Goal: Task Accomplishment & Management: Complete application form

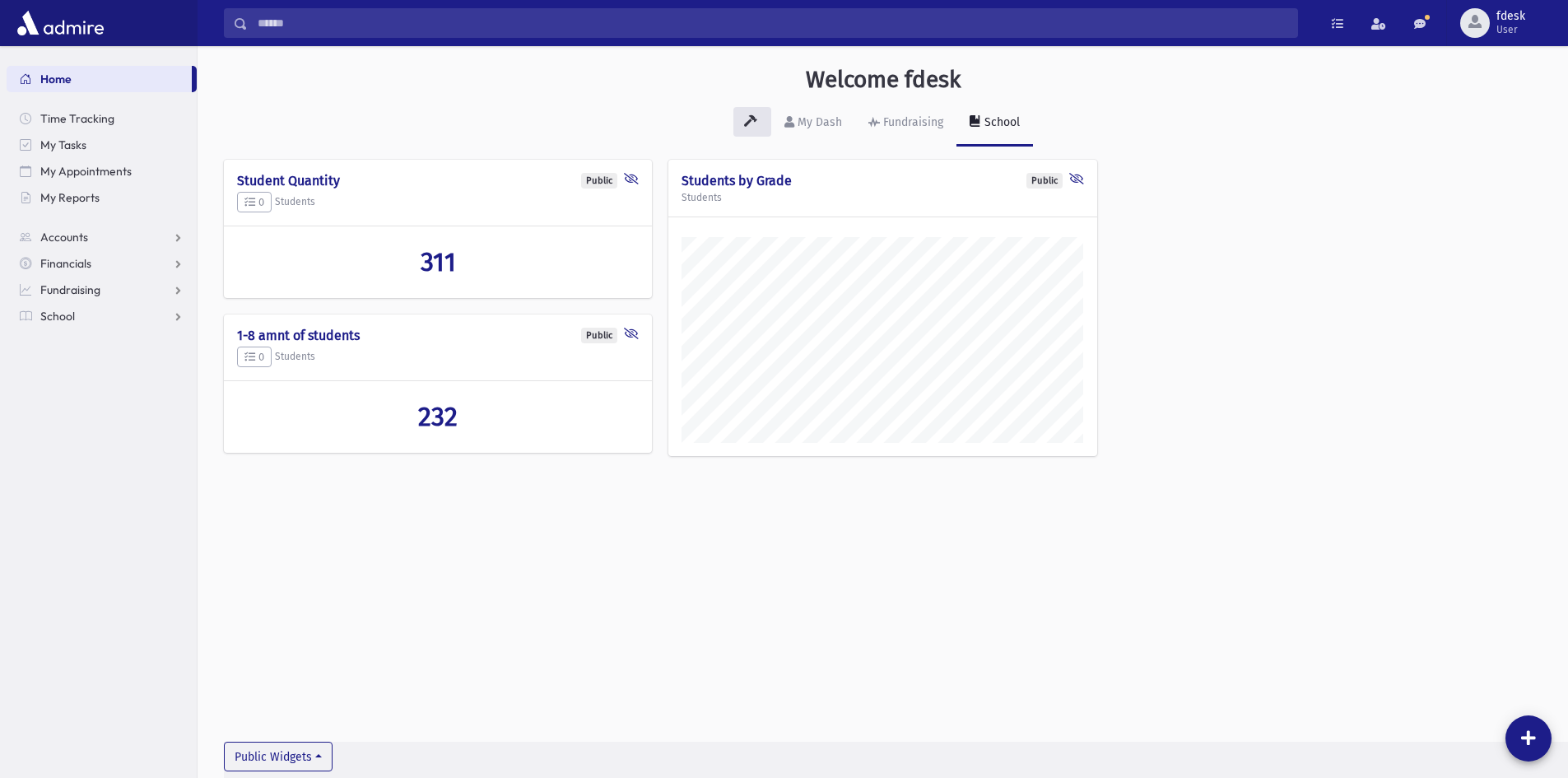
scroll to position [769, 1371]
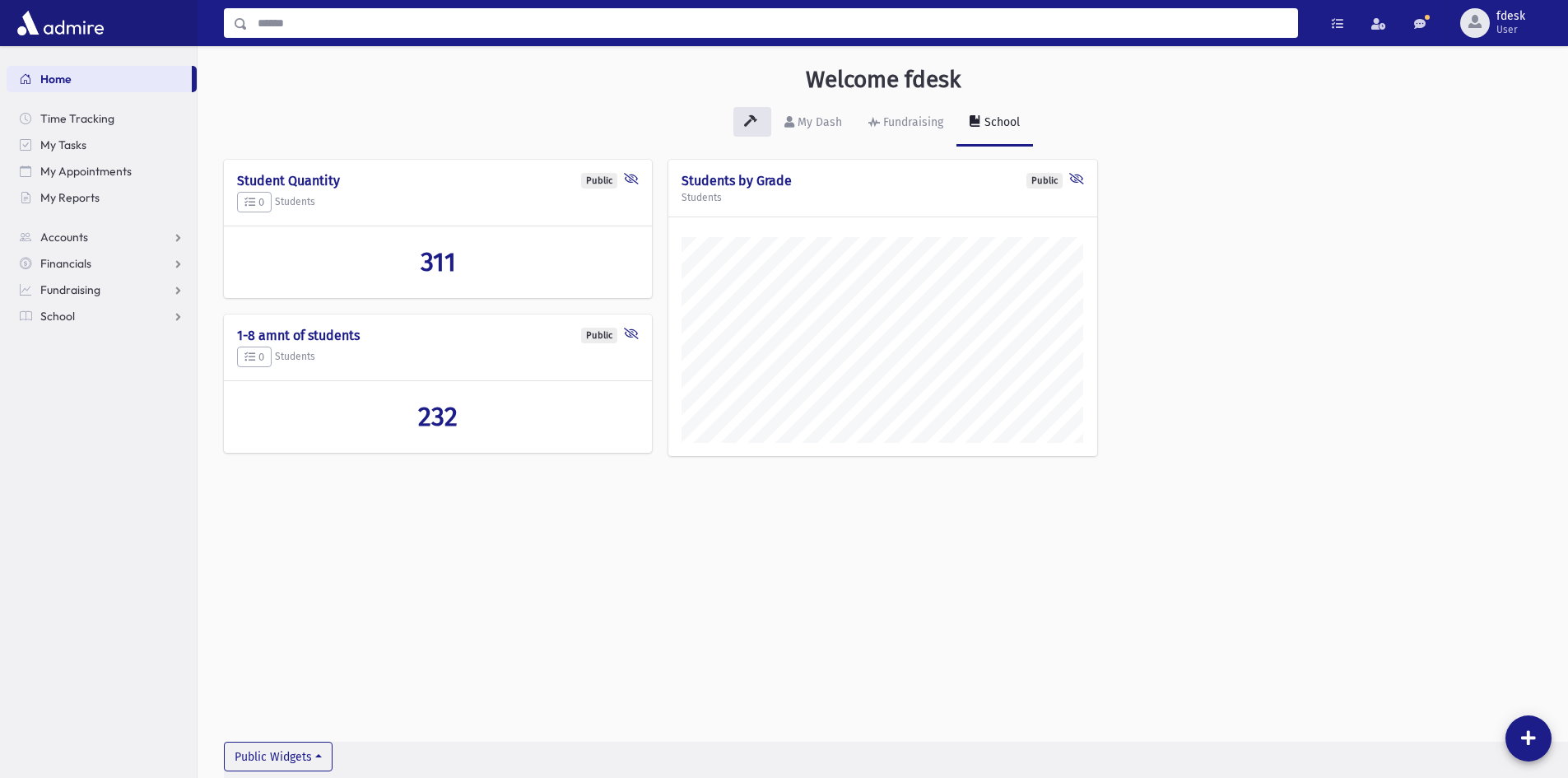
click at [343, 21] on input "Search" at bounding box center [772, 23] width 1049 height 29
type input "*****"
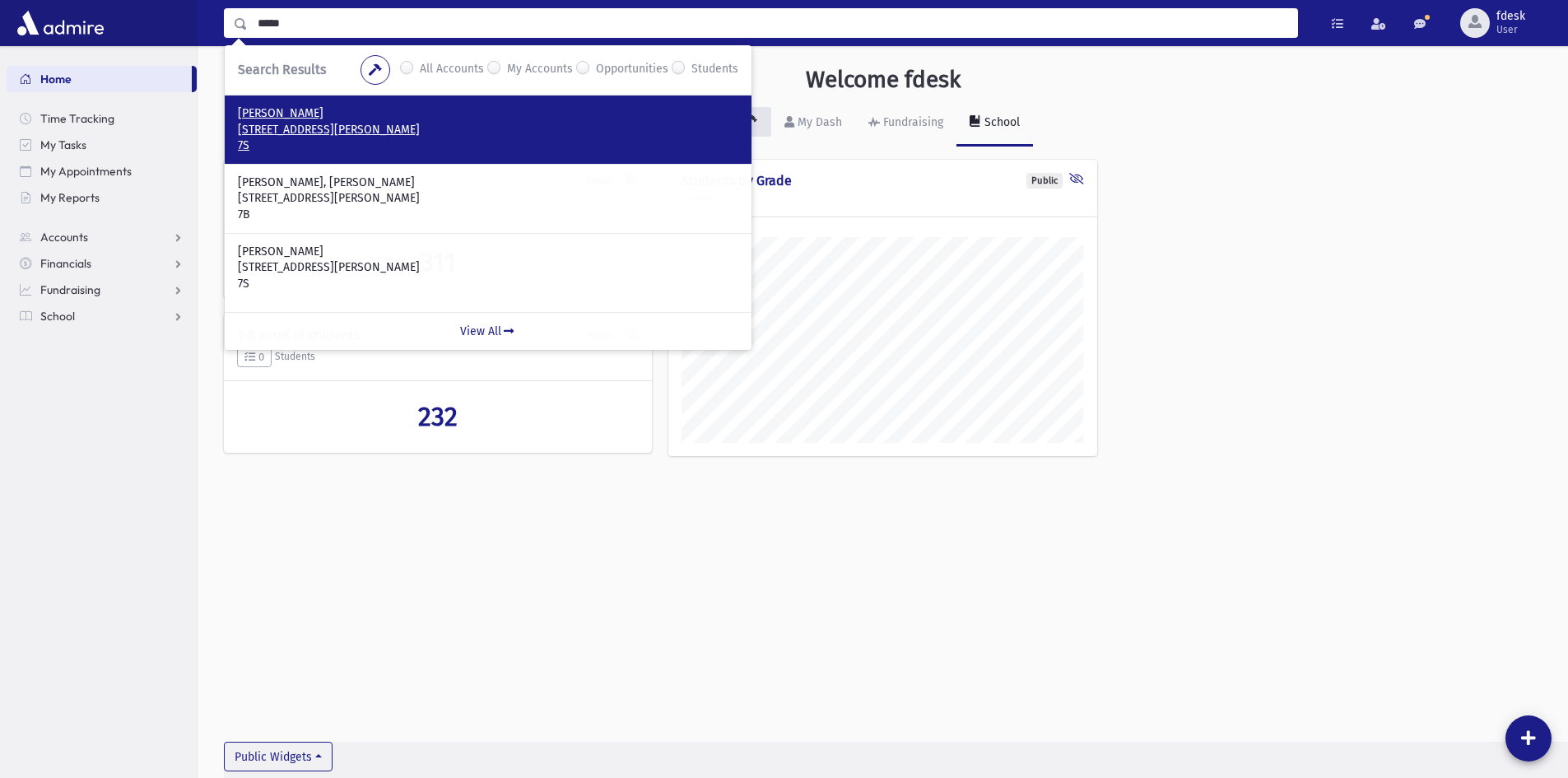
click at [329, 124] on p "126 Ranee Avenue Toronto, ON M6A 1N4 CANADA" at bounding box center [488, 131] width 500 height 17
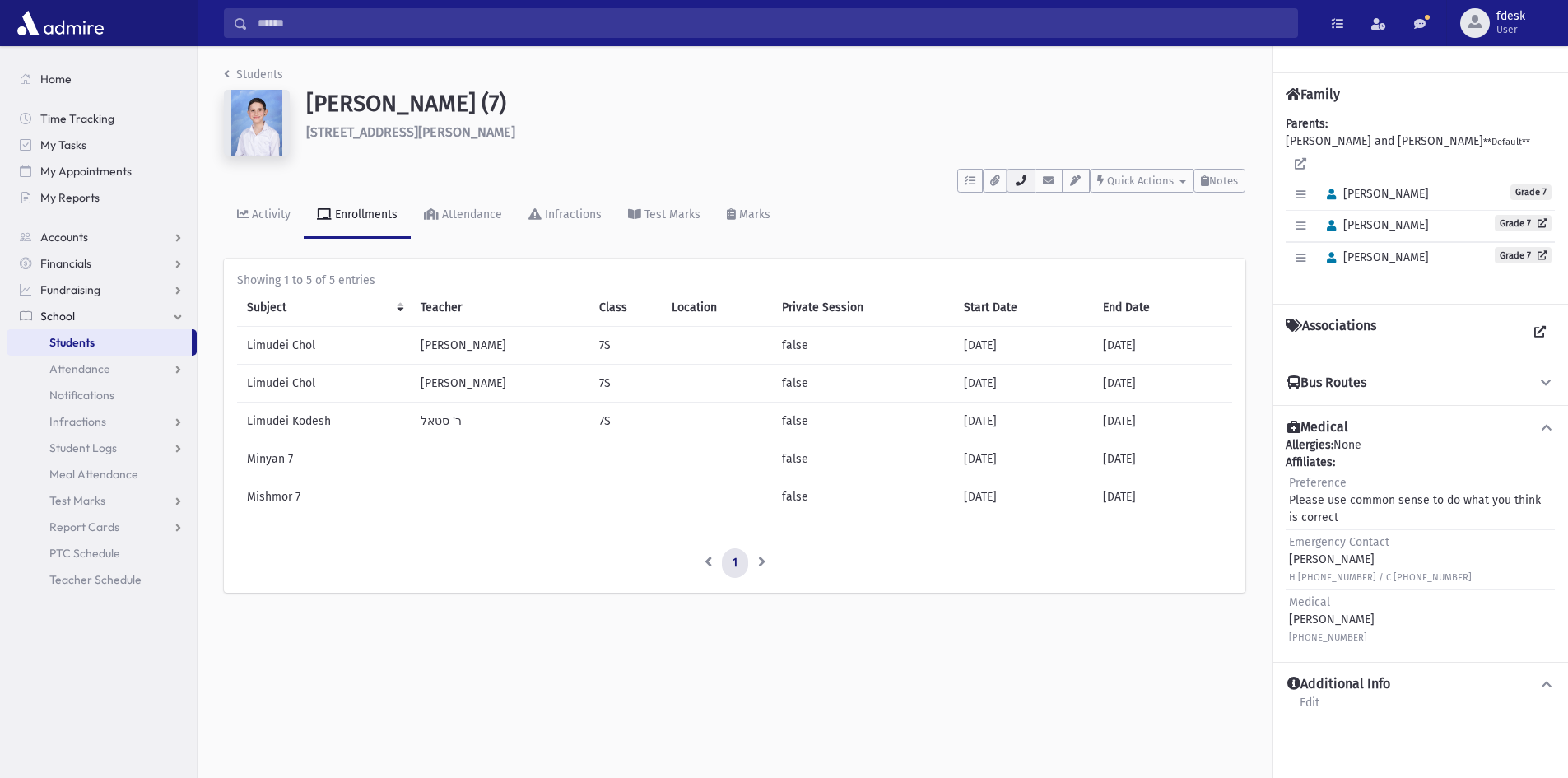
click at [1016, 182] on icon "button" at bounding box center [1021, 180] width 13 height 11
click at [344, 23] on input "Search" at bounding box center [772, 23] width 1049 height 29
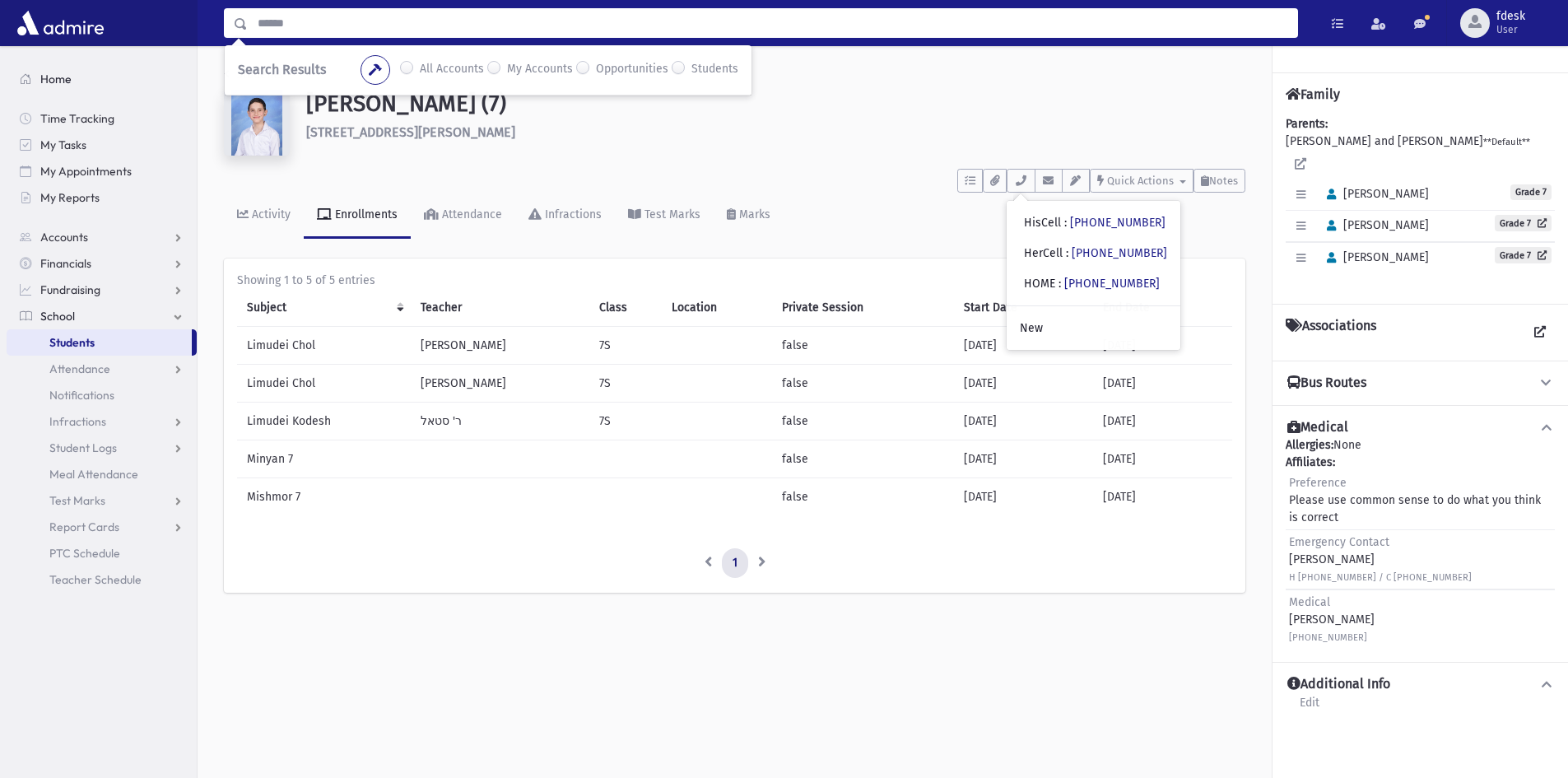
click at [62, 83] on span "Home" at bounding box center [56, 79] width 31 height 15
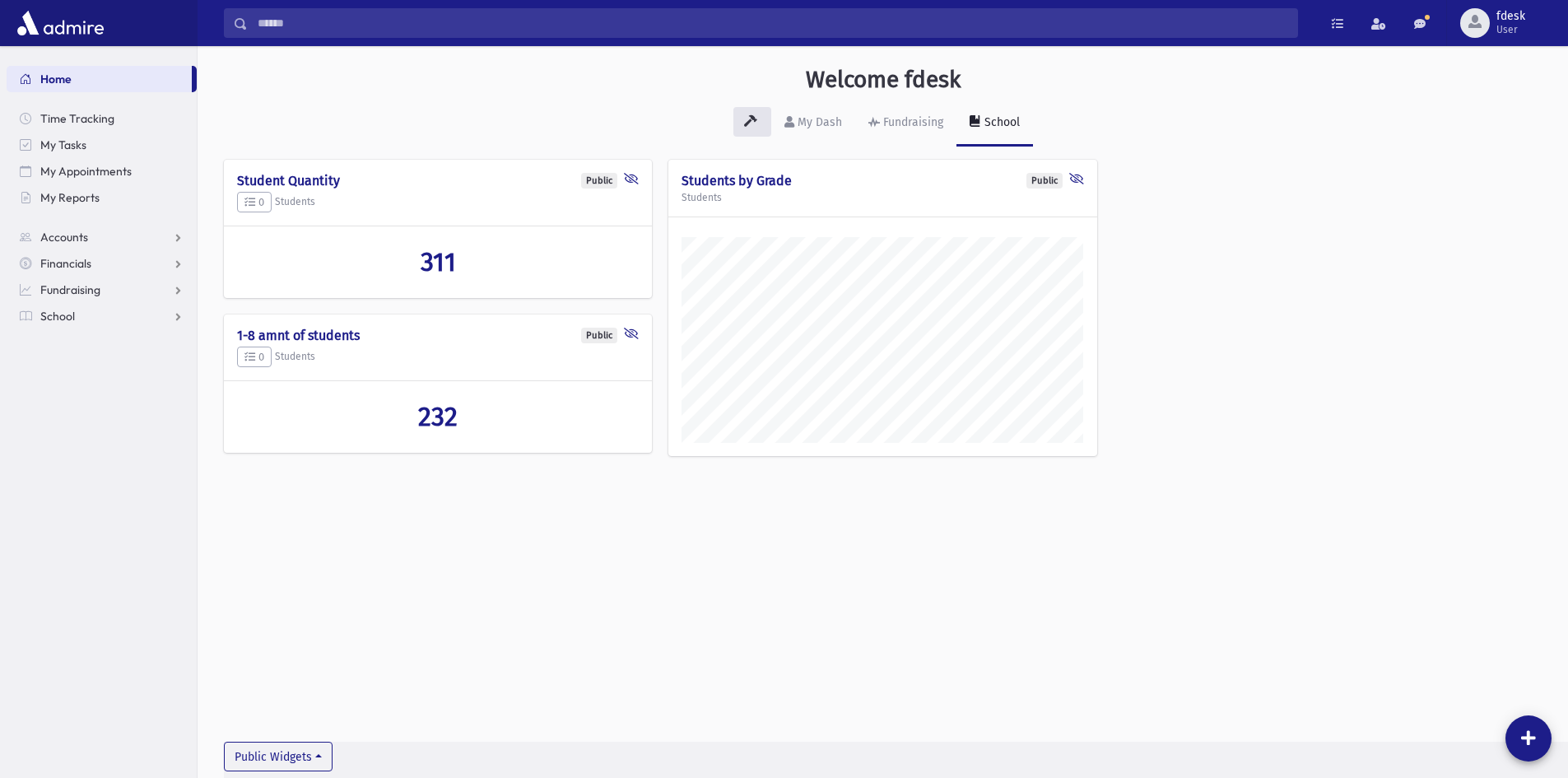
scroll to position [769, 1371]
click at [123, 322] on link "School" at bounding box center [102, 316] width 190 height 26
click at [93, 346] on span "Students" at bounding box center [72, 343] width 45 height 15
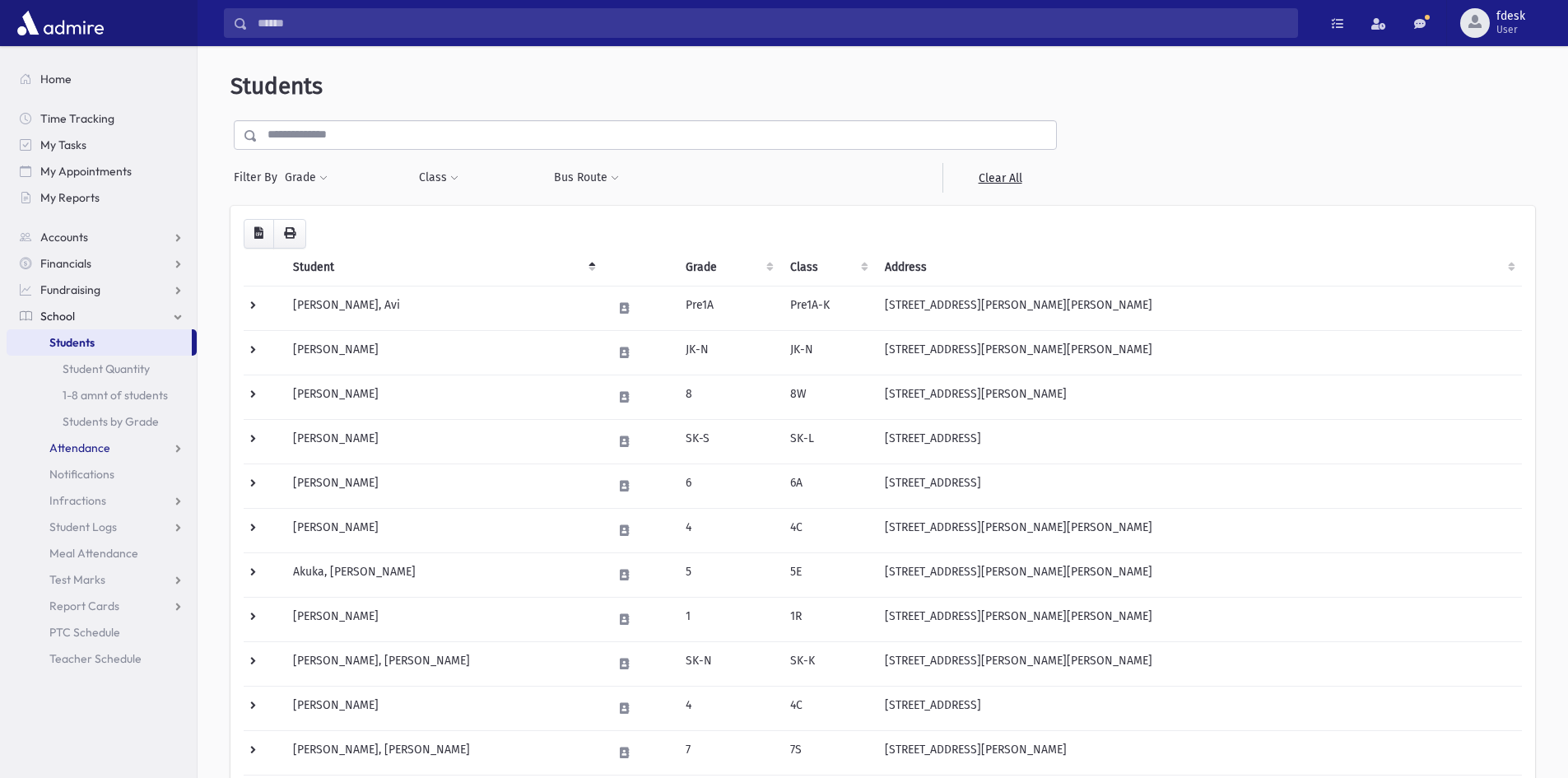
click at [104, 446] on span "Attendance" at bounding box center [80, 448] width 61 height 15
click at [82, 477] on span "Entry" at bounding box center [76, 474] width 28 height 15
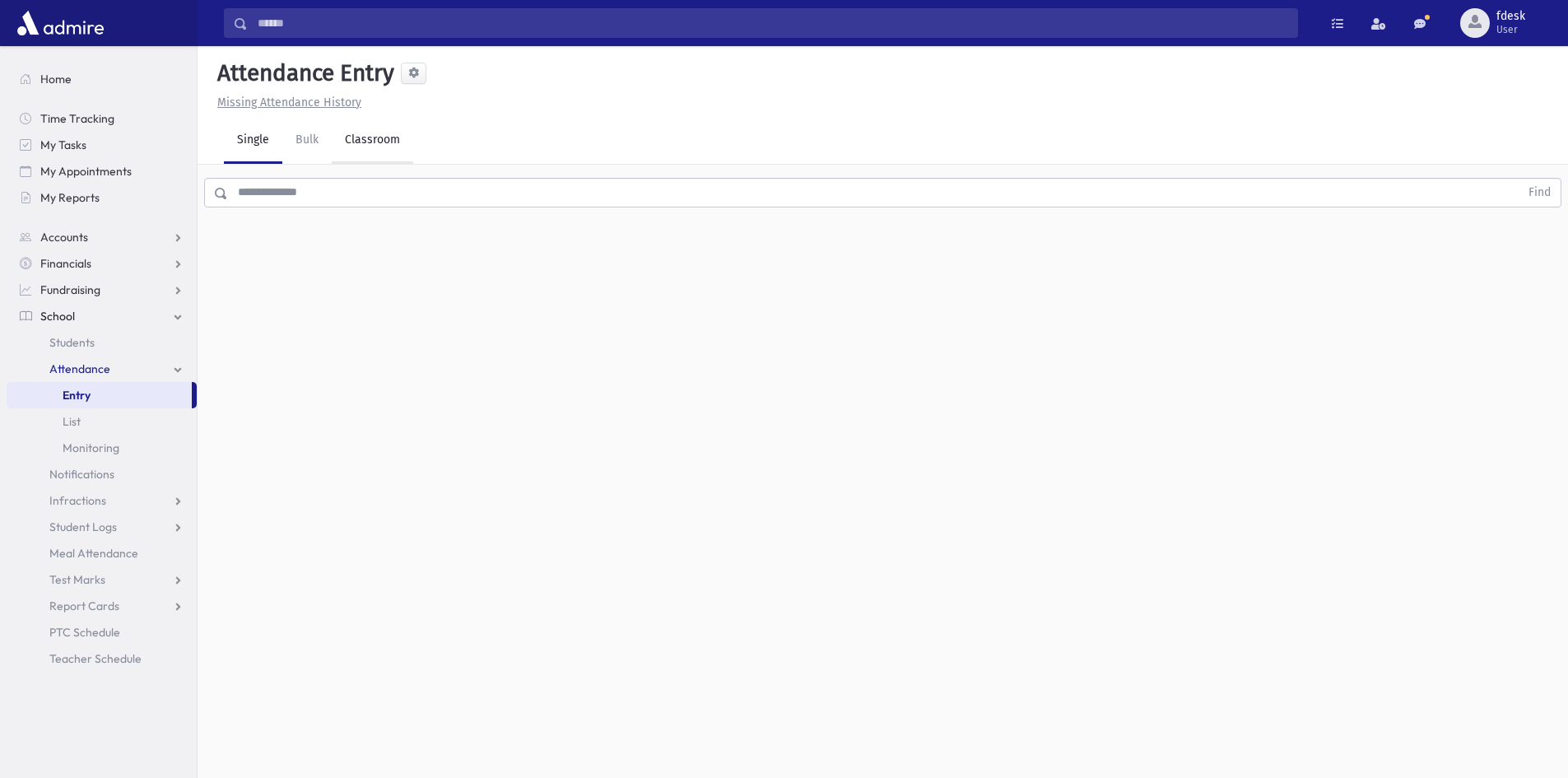
click at [382, 152] on link "Classroom" at bounding box center [372, 141] width 82 height 46
click at [430, 217] on div "--Select One--" at bounding box center [448, 212] width 163 height 18
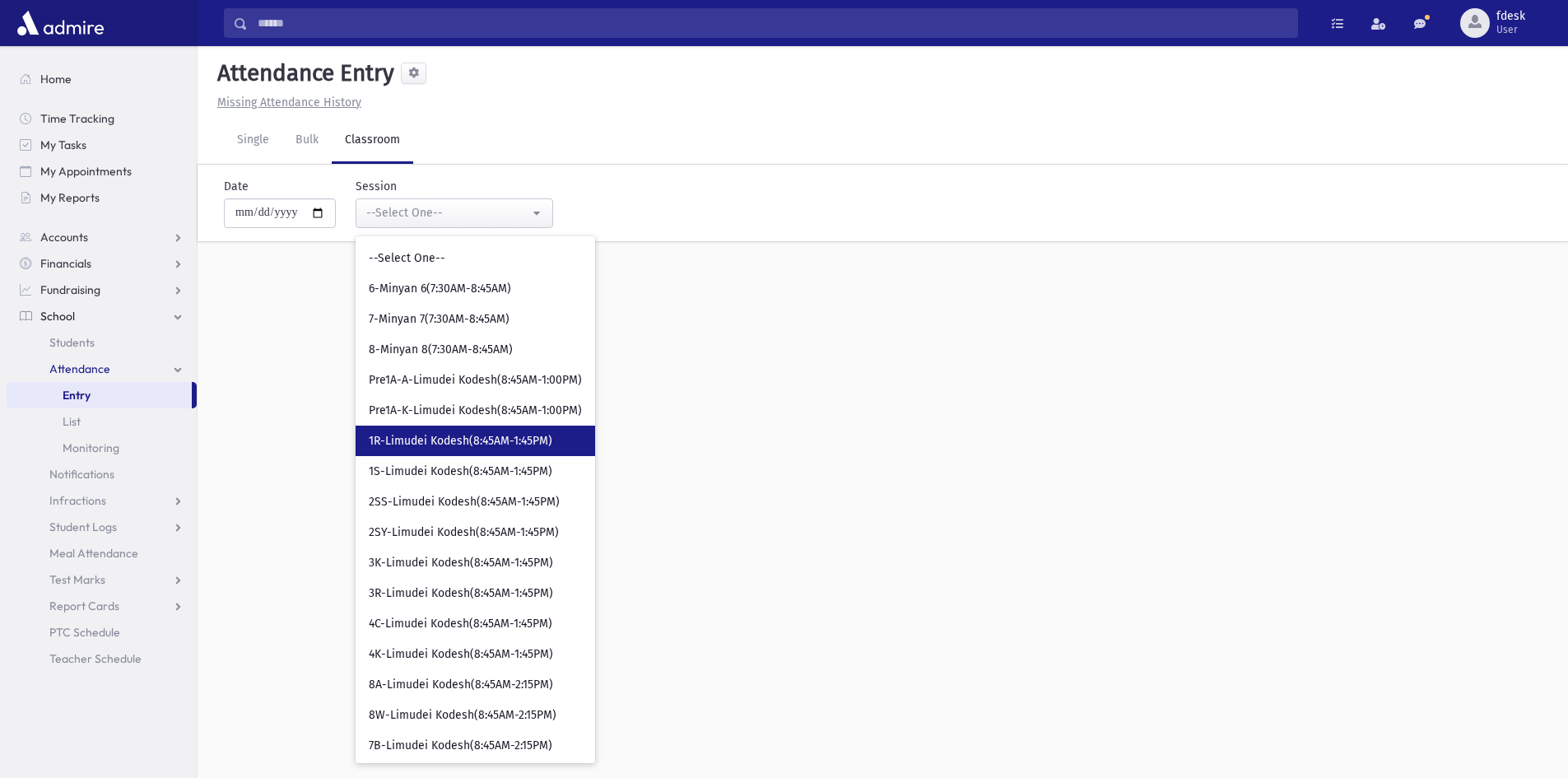
click at [437, 429] on link "1R-Limudei Kodesh(8:45AM-1:45PM)" at bounding box center [475, 440] width 239 height 30
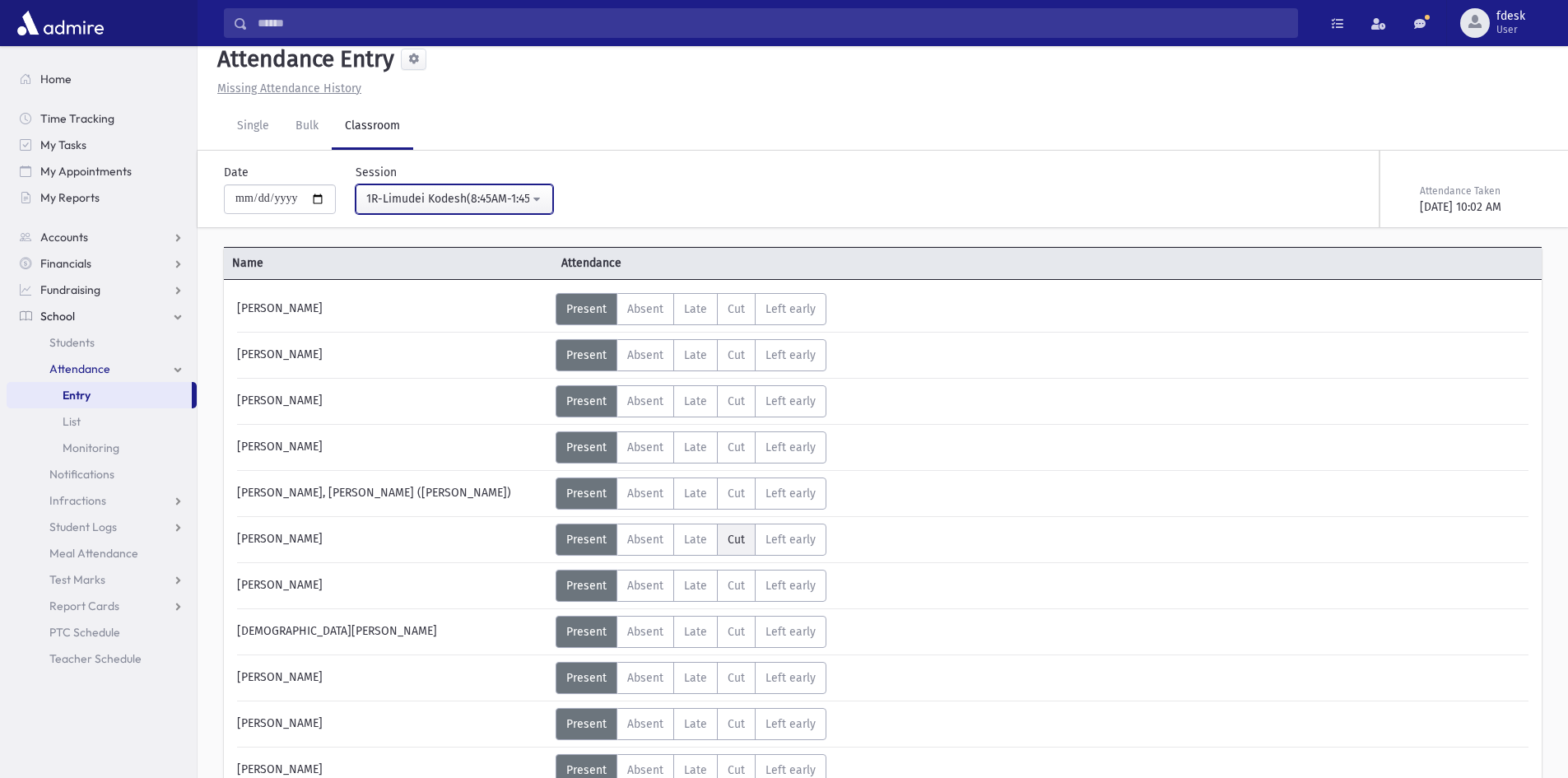
scroll to position [353, 0]
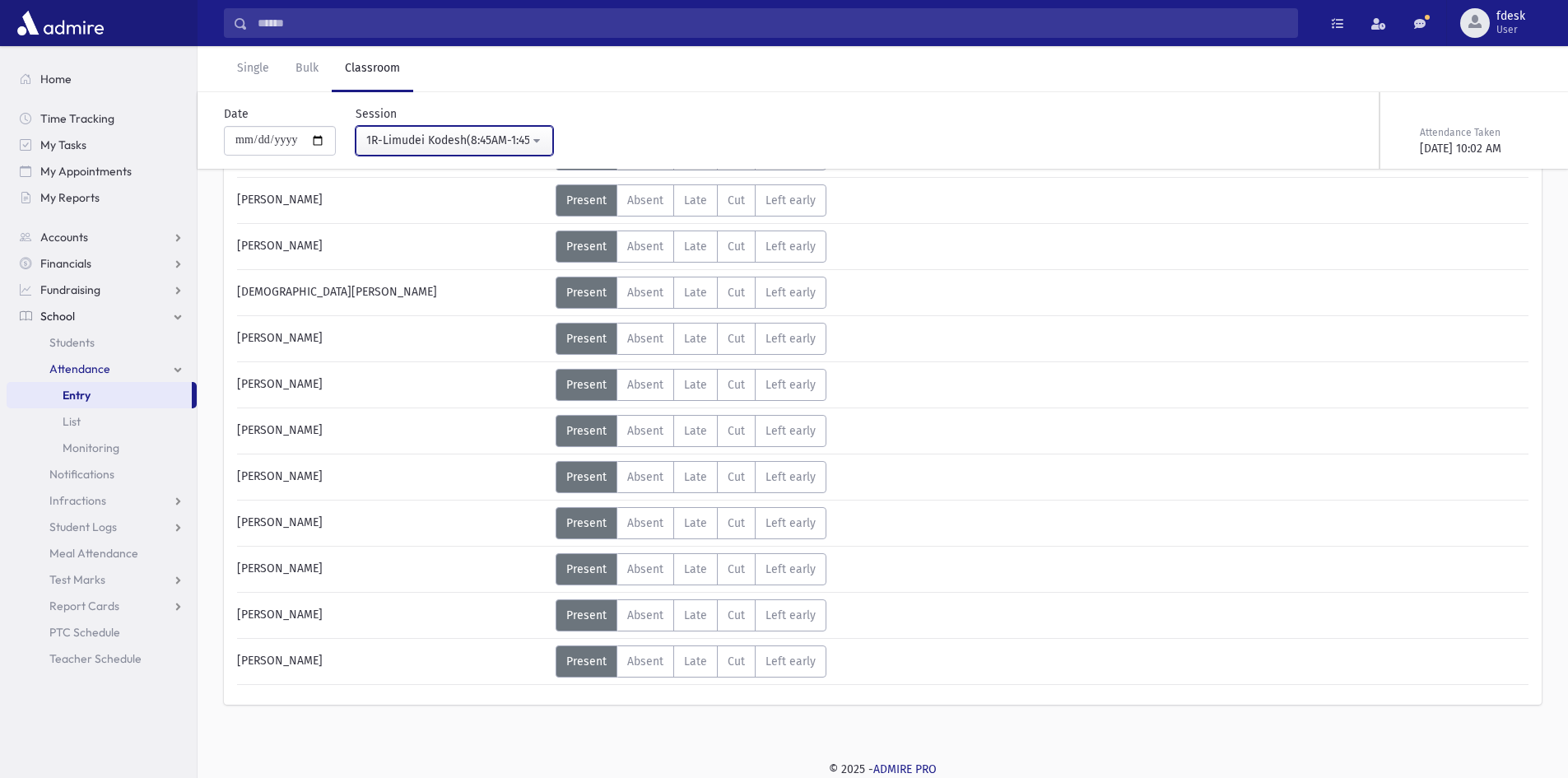
click at [419, 142] on div "1R-Limudei Kodesh(8:45AM-1:45PM)" at bounding box center [448, 140] width 163 height 18
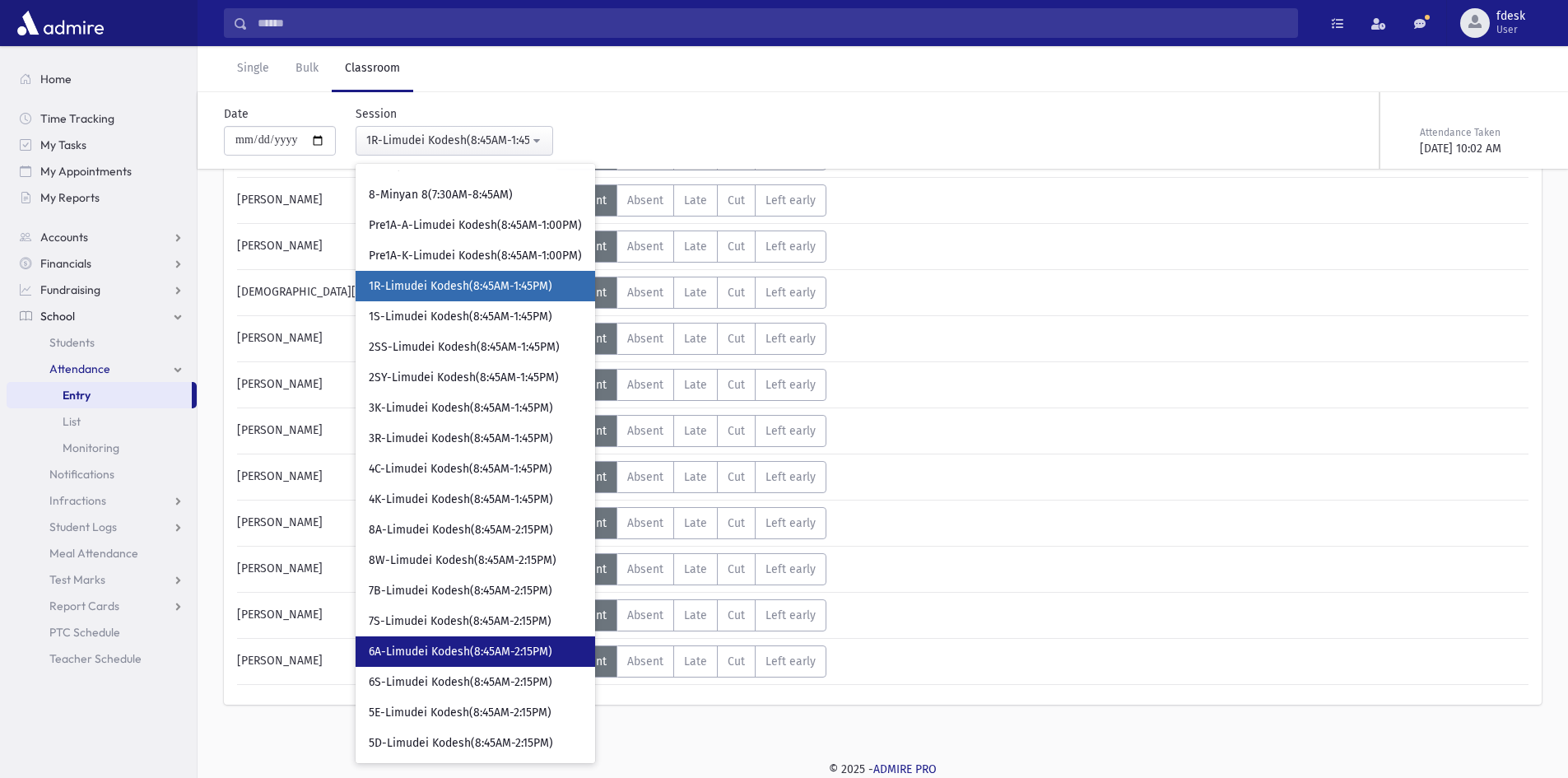
scroll to position [164, 0]
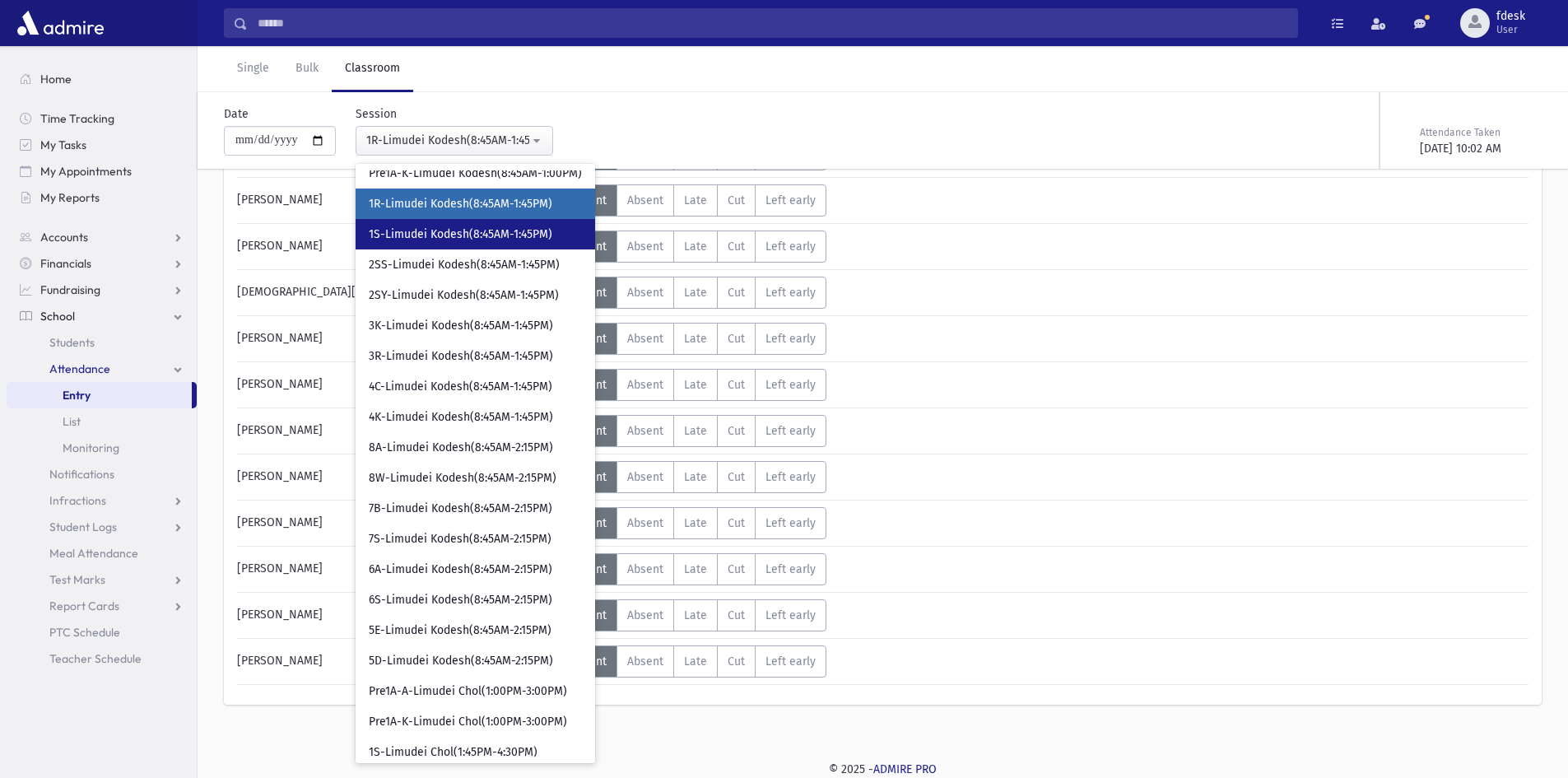
click at [464, 222] on link "1S-Limudei Kodesh(8:45AM-1:45PM)" at bounding box center [475, 234] width 239 height 30
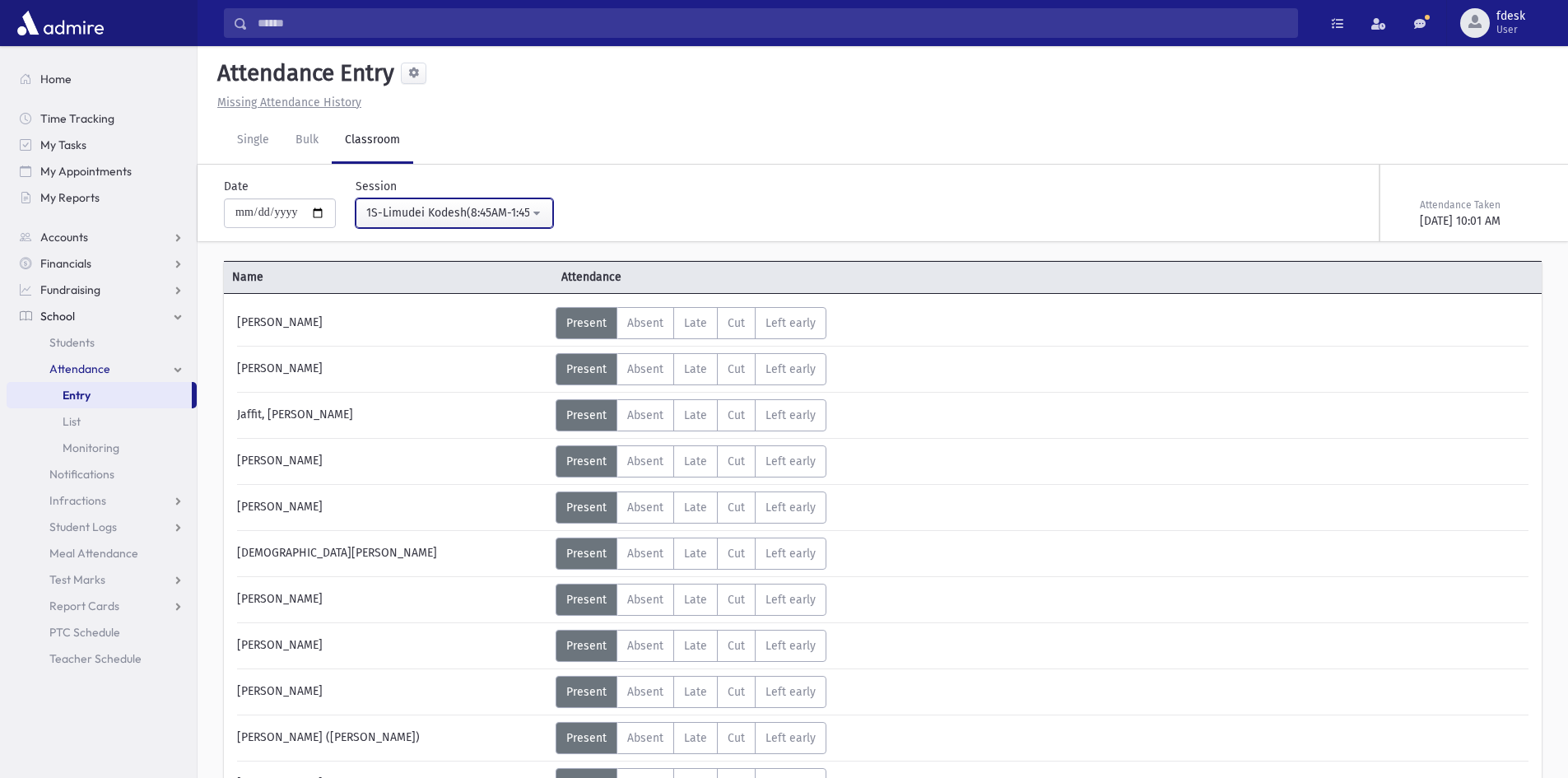
click at [454, 199] on button "1S-Limudei Kodesh(8:45AM-1:45PM)" at bounding box center [454, 213] width 198 height 29
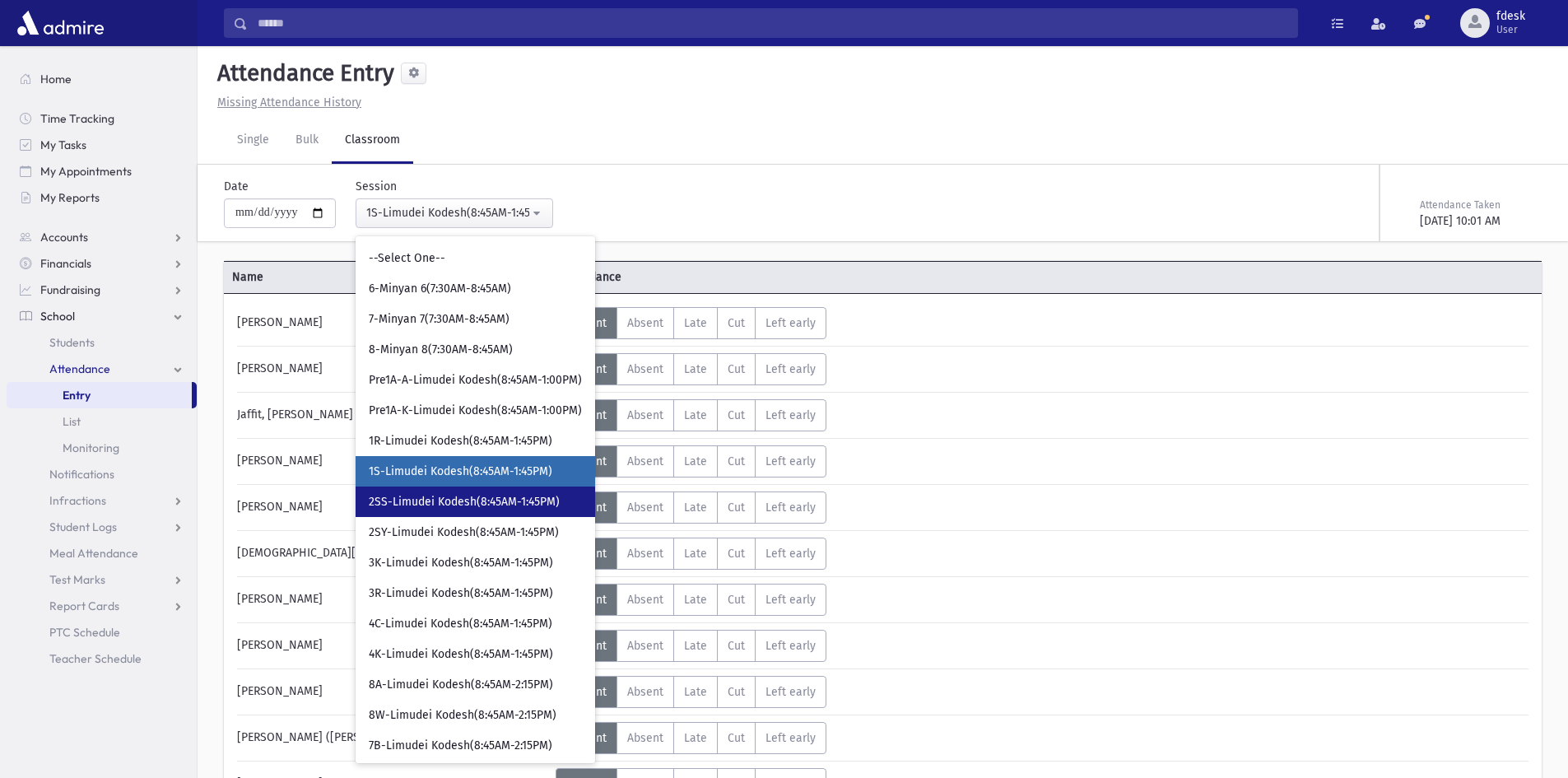
click at [464, 492] on link "2SS-Limudei Kodesh(8:45AM-1:45PM)" at bounding box center [475, 502] width 239 height 30
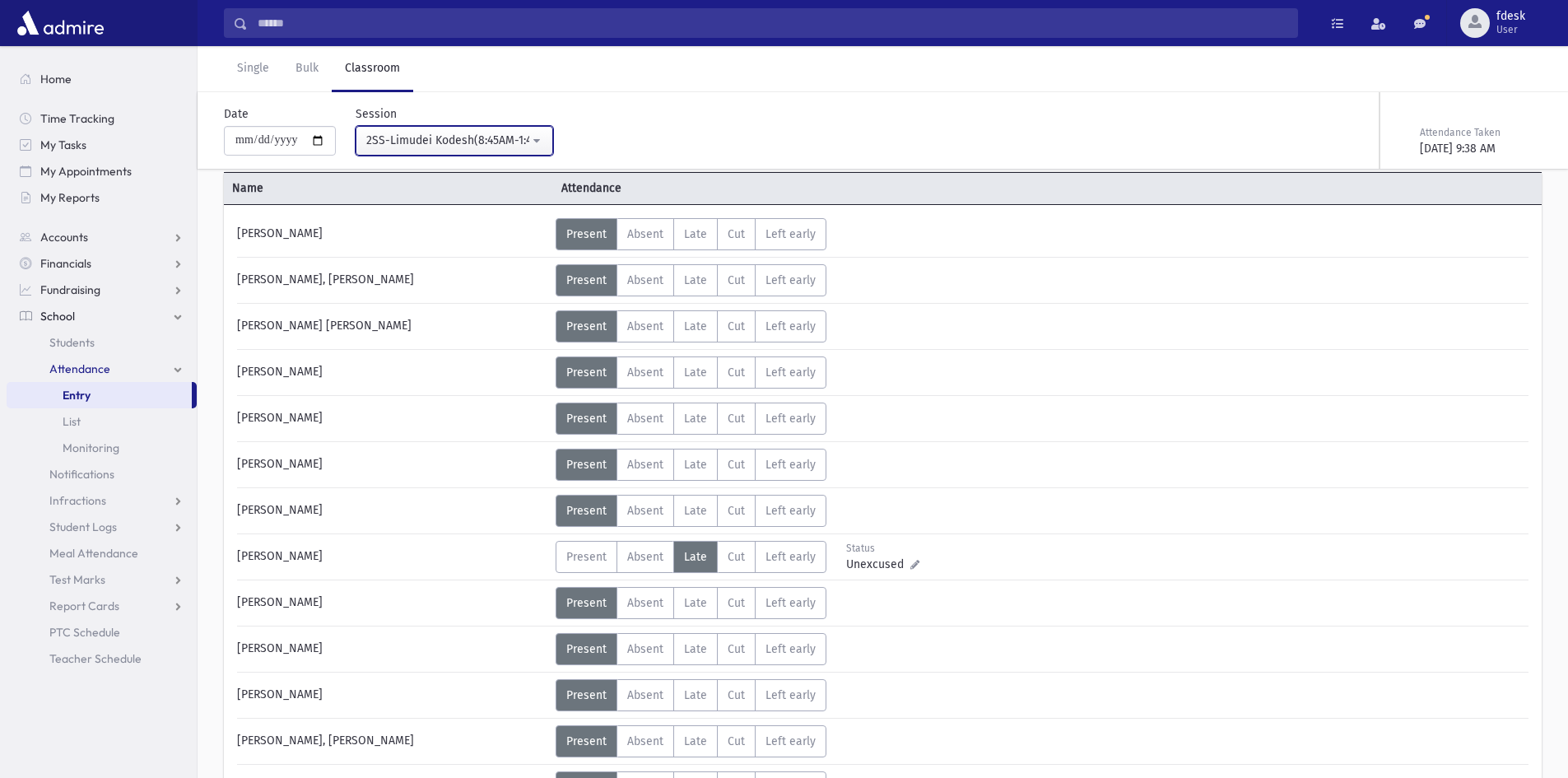
scroll to position [247, 0]
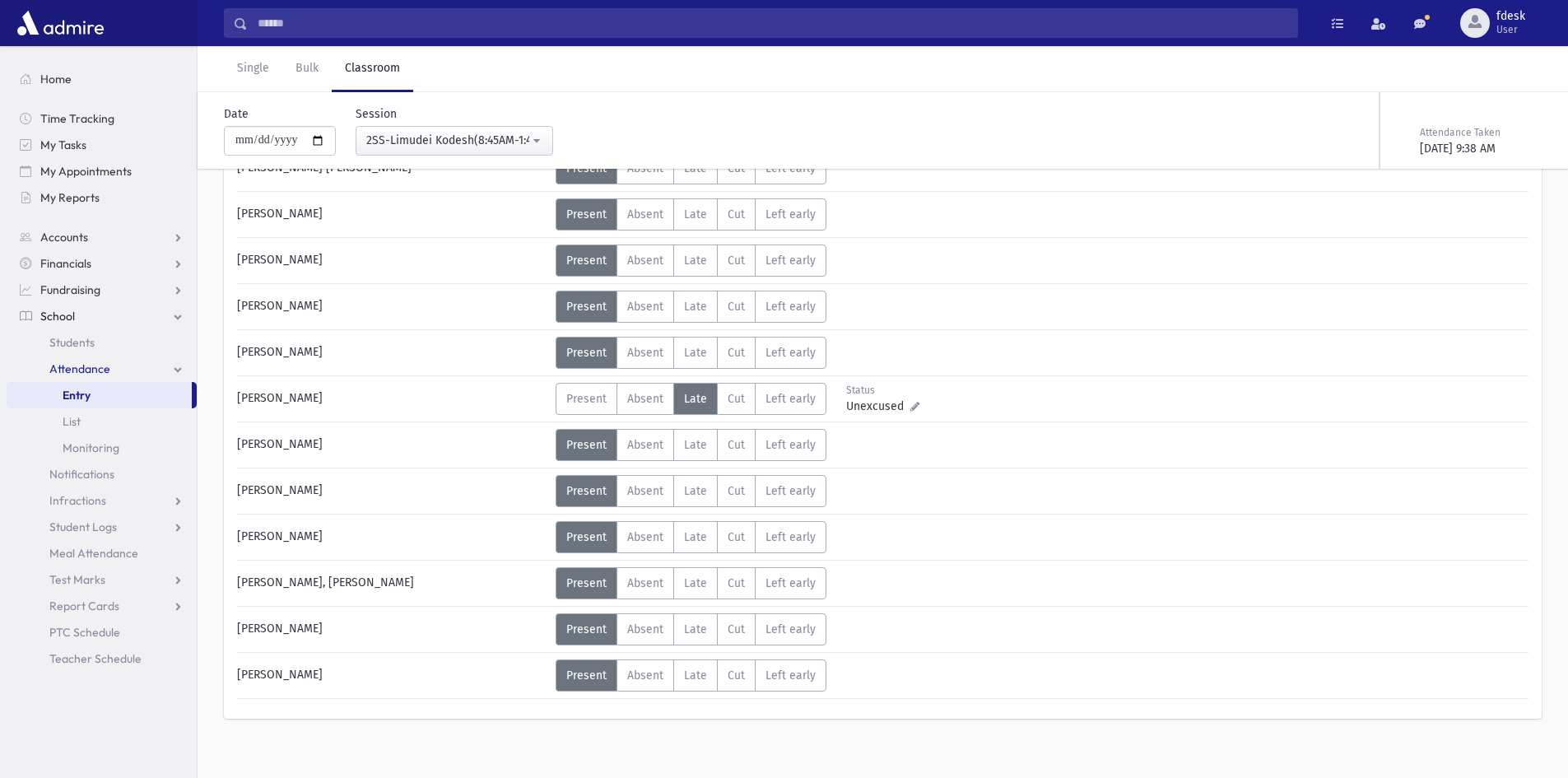
click at [524, 125] on div "**********" at bounding box center [445, 131] width 217 height 51
click at [480, 147] on div "2SS-Limudei Kodesh(8:45AM-1:45PM)" at bounding box center [448, 140] width 163 height 18
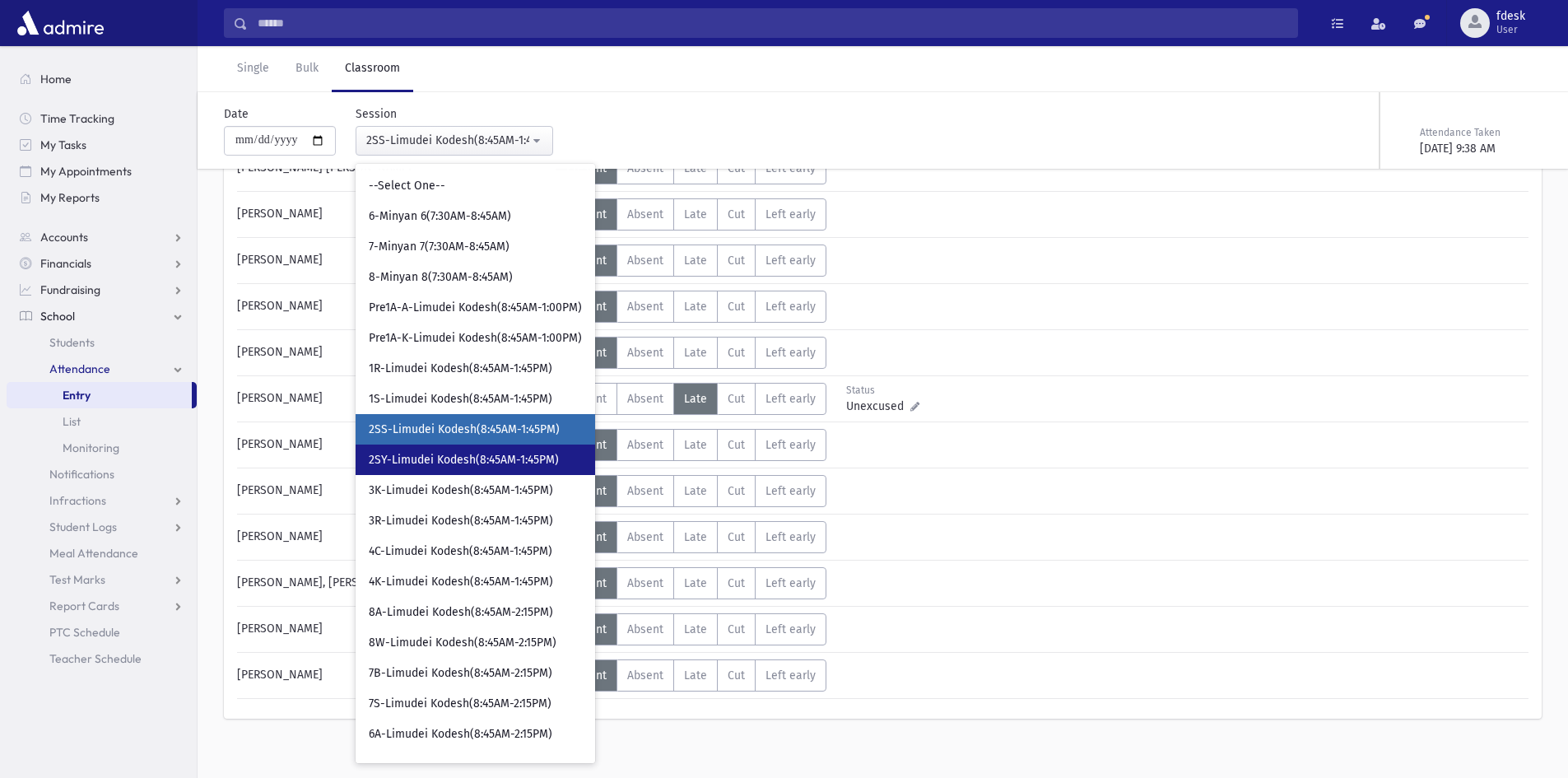
click at [457, 448] on link "2SY-Limudei Kodesh(8:45AM-1:45PM)" at bounding box center [475, 460] width 239 height 30
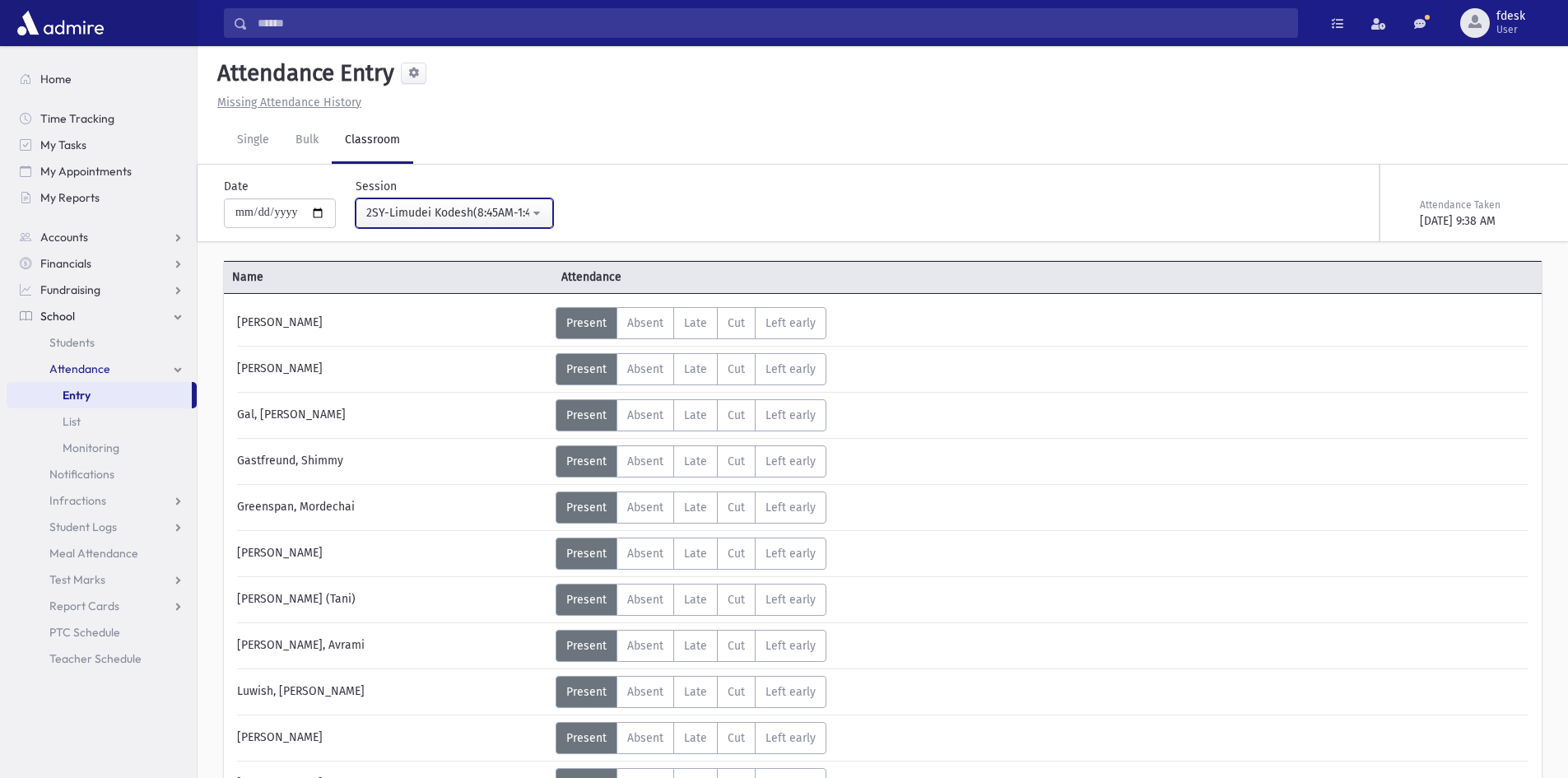
click at [430, 199] on button "2SY-Limudei Kodesh(8:45AM-1:45PM)" at bounding box center [454, 213] width 198 height 29
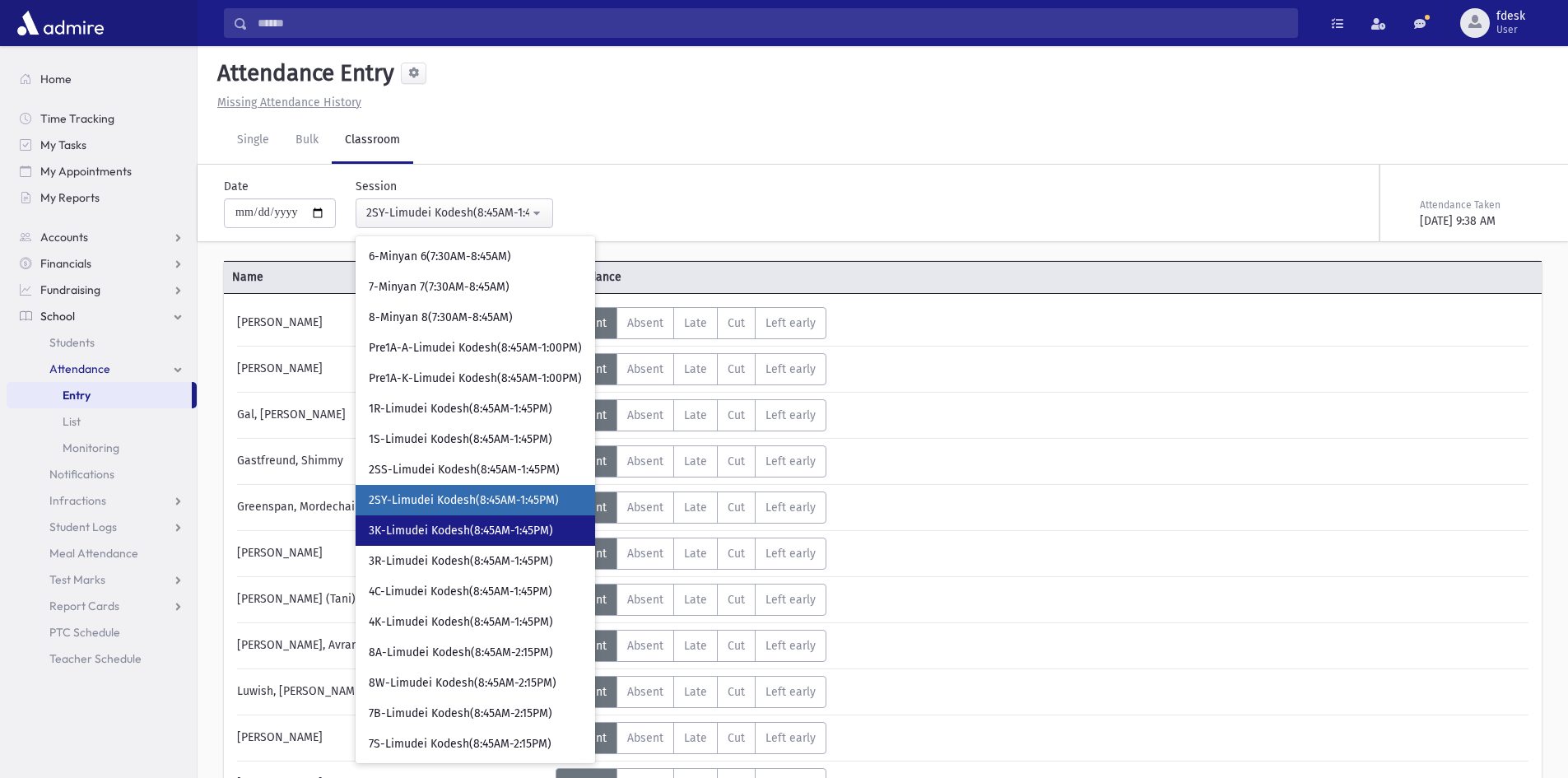
click at [467, 516] on link "3K-Limudei Kodesh(8:45AM-1:45PM)" at bounding box center [475, 530] width 239 height 30
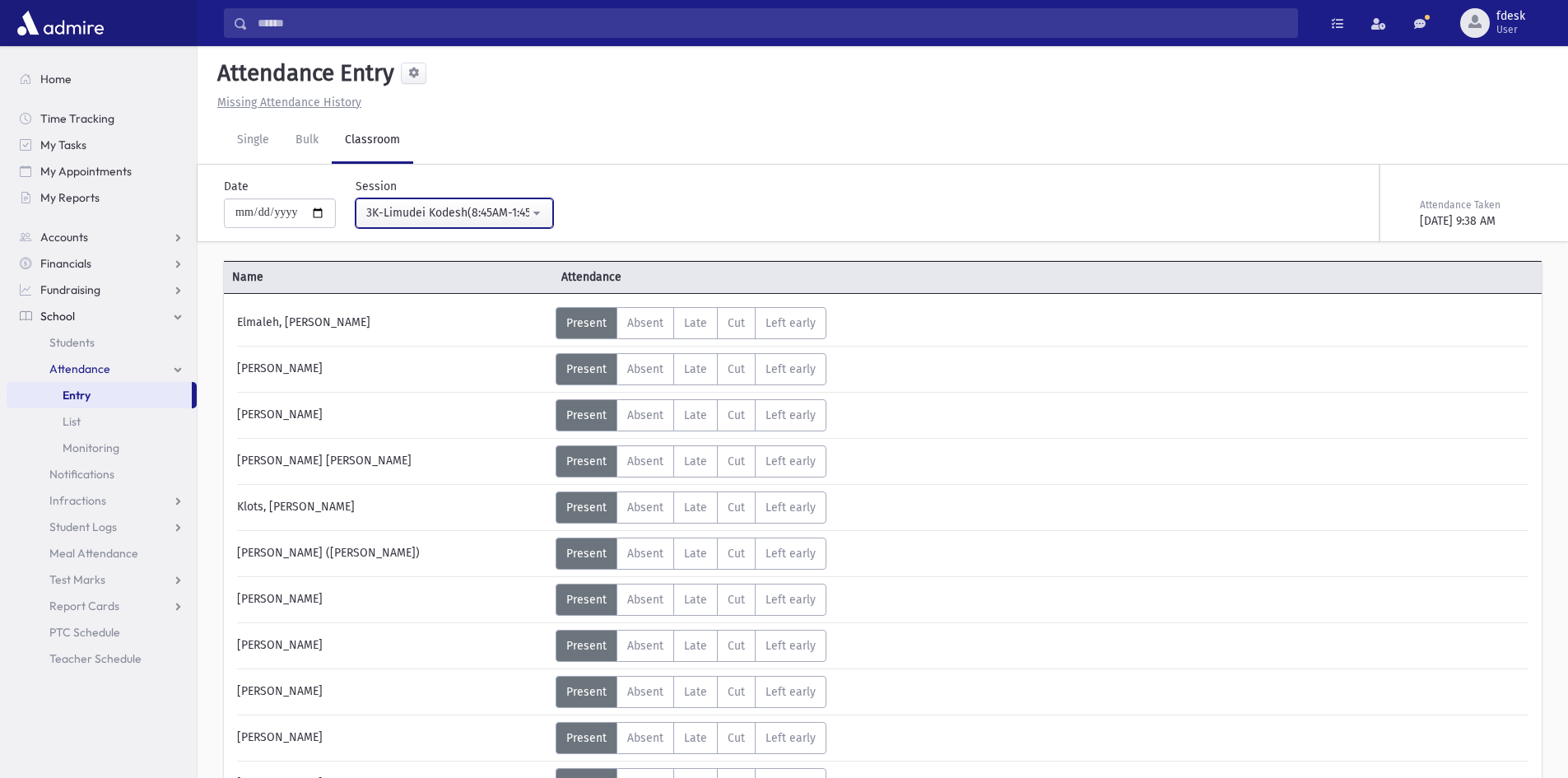
click at [444, 220] on div "3K-Limudei Kodesh(8:45AM-1:45PM)" at bounding box center [448, 212] width 163 height 18
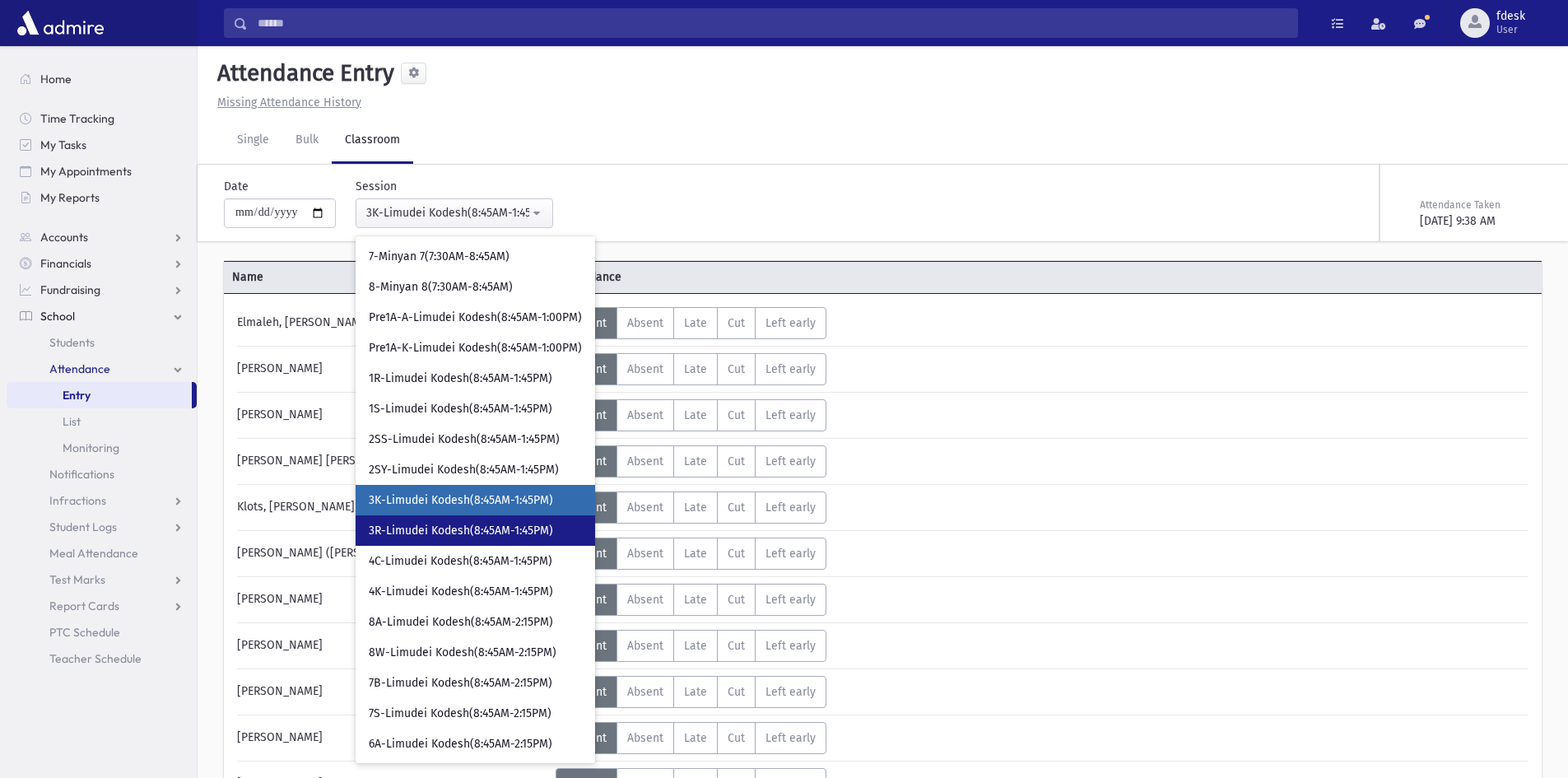
click at [492, 525] on span "3R-Limudei Kodesh(8:45AM-1:45PM)" at bounding box center [461, 531] width 184 height 17
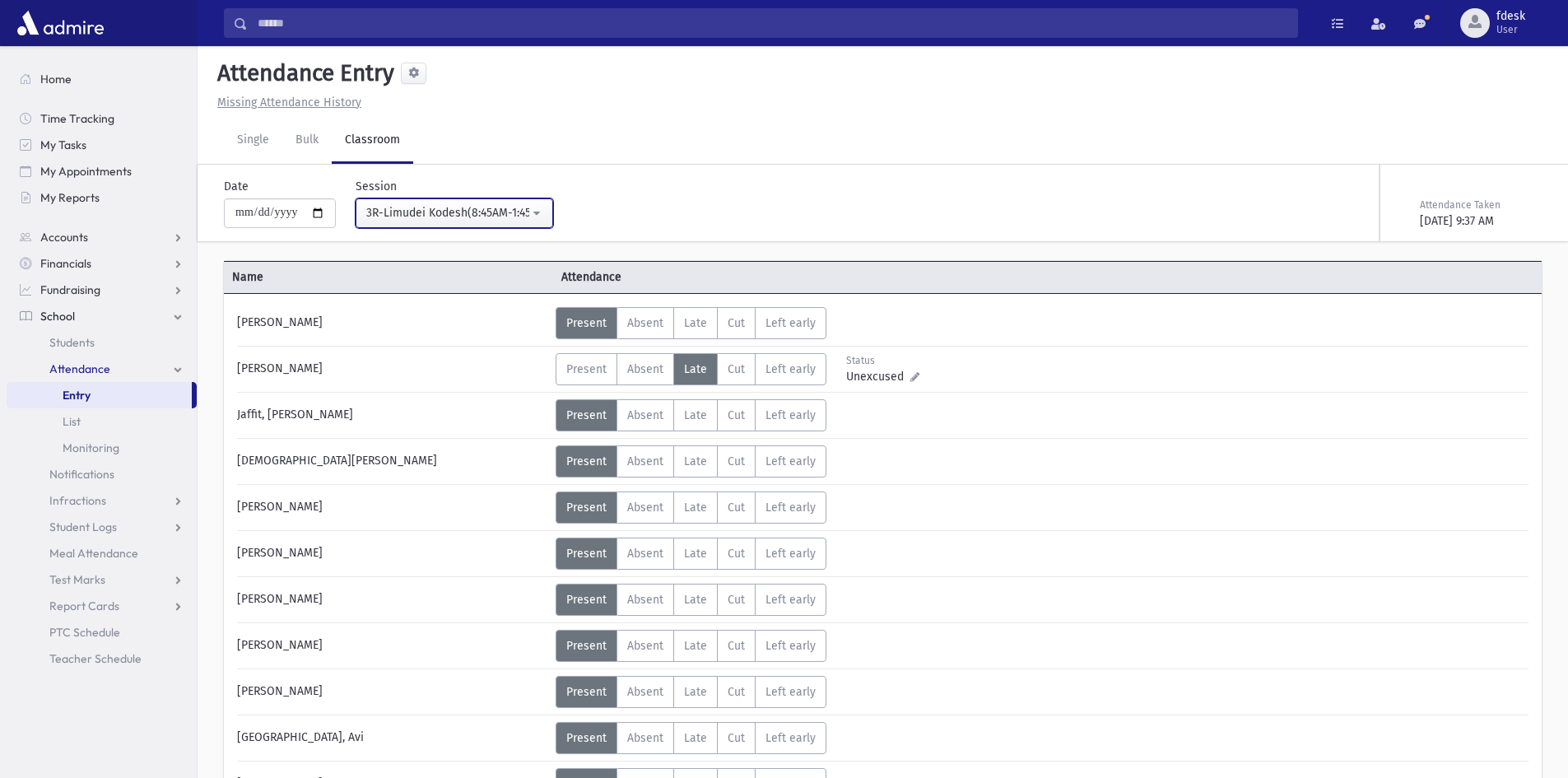
click at [465, 200] on button "3R-Limudei Kodesh(8:45AM-1:45PM)" at bounding box center [454, 213] width 198 height 29
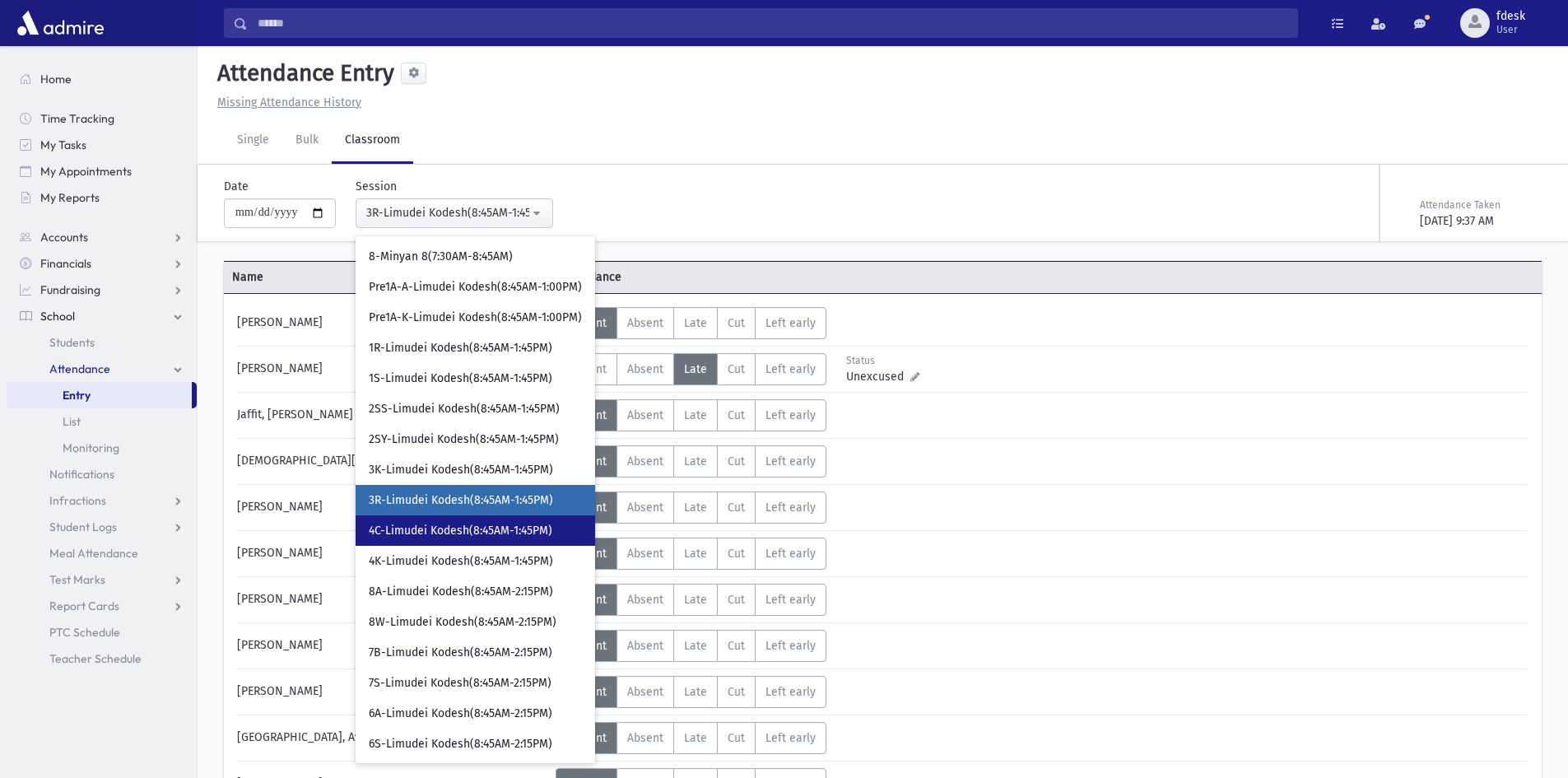
click at [493, 525] on span "4C-Limudei Kodesh(8:45AM-1:45PM)" at bounding box center [461, 531] width 184 height 17
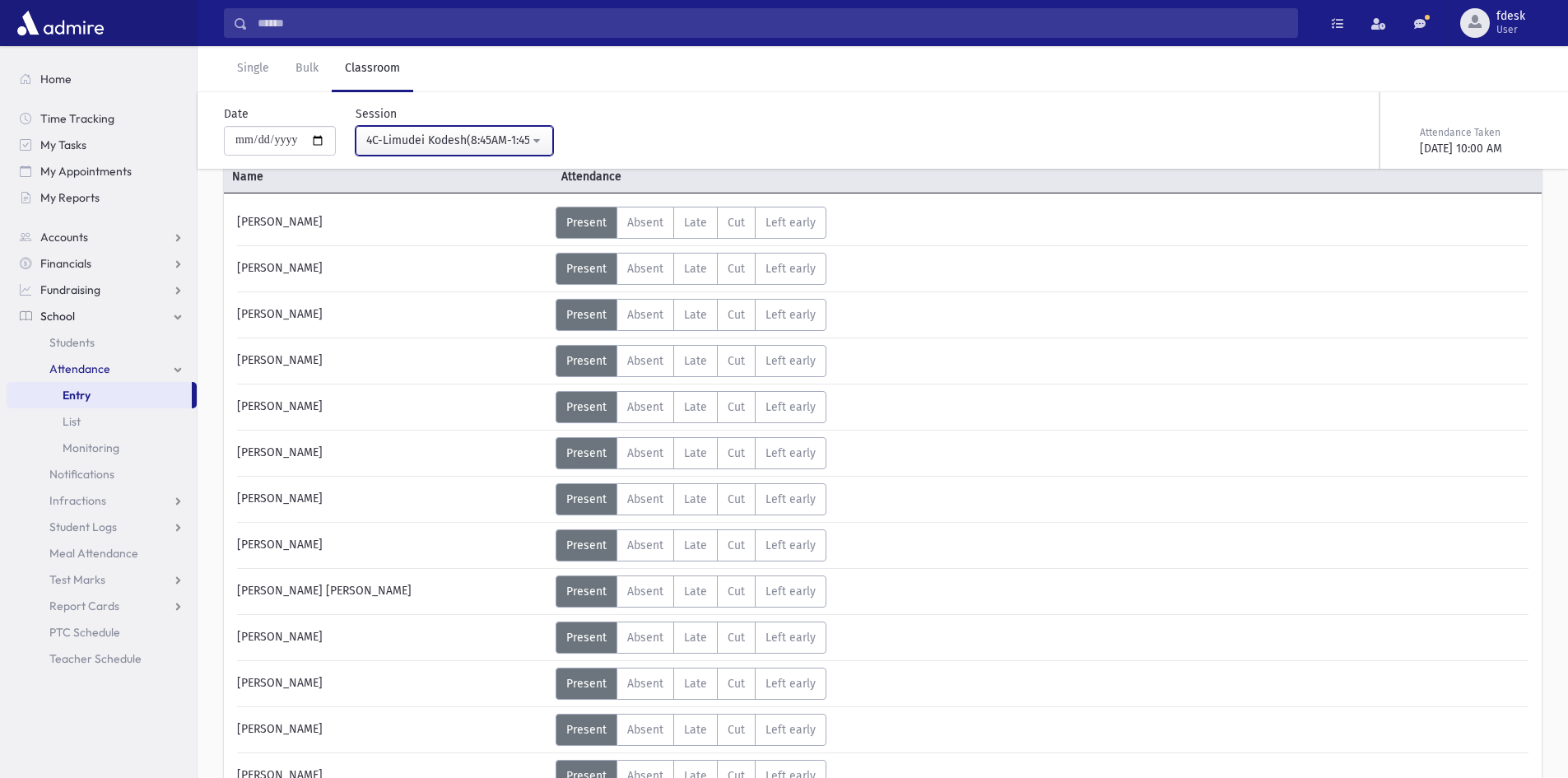
scroll to position [96, 0]
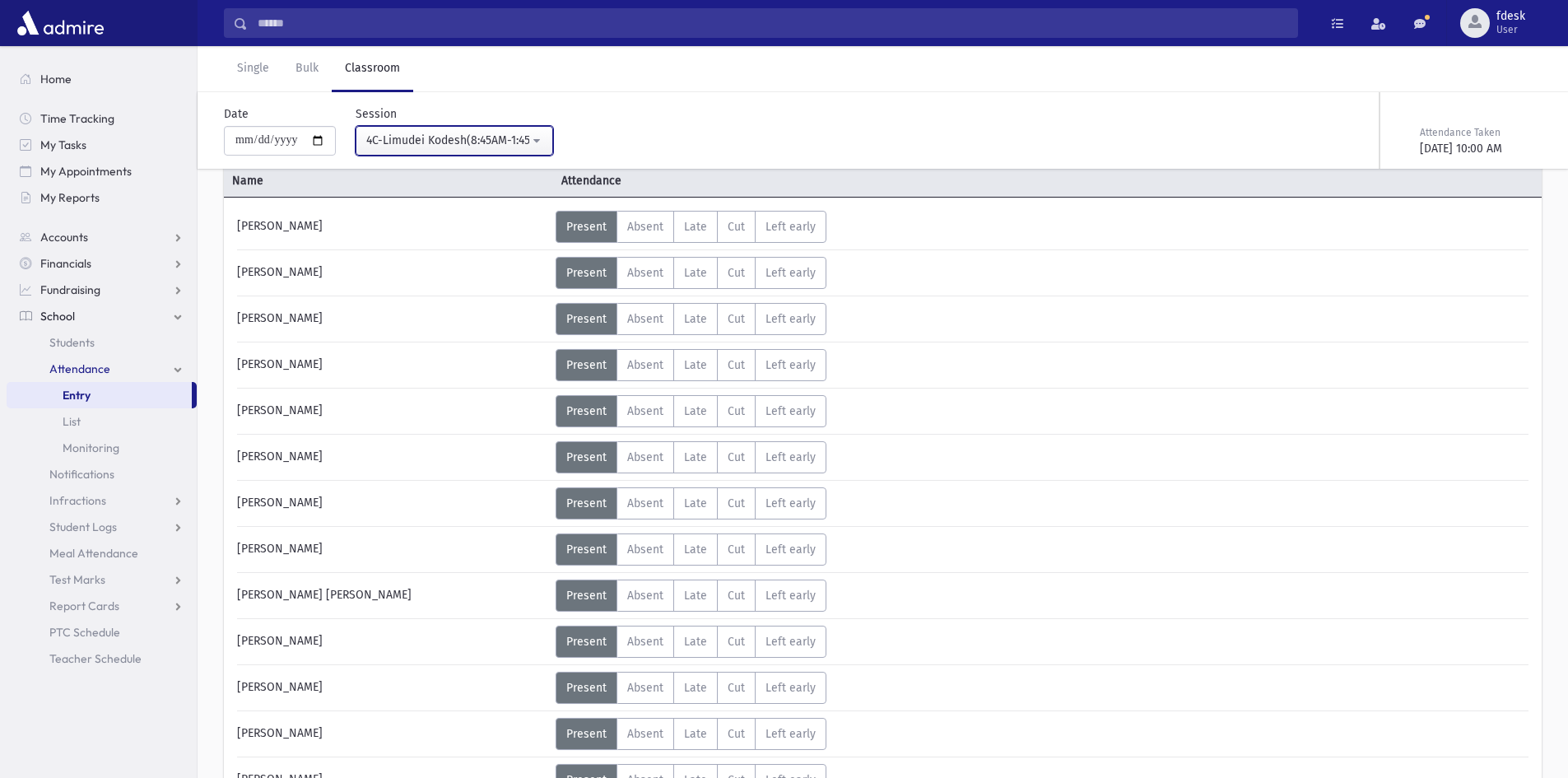
click at [437, 142] on div "4C-Limudei Kodesh(8:45AM-1:45PM)" at bounding box center [448, 140] width 163 height 18
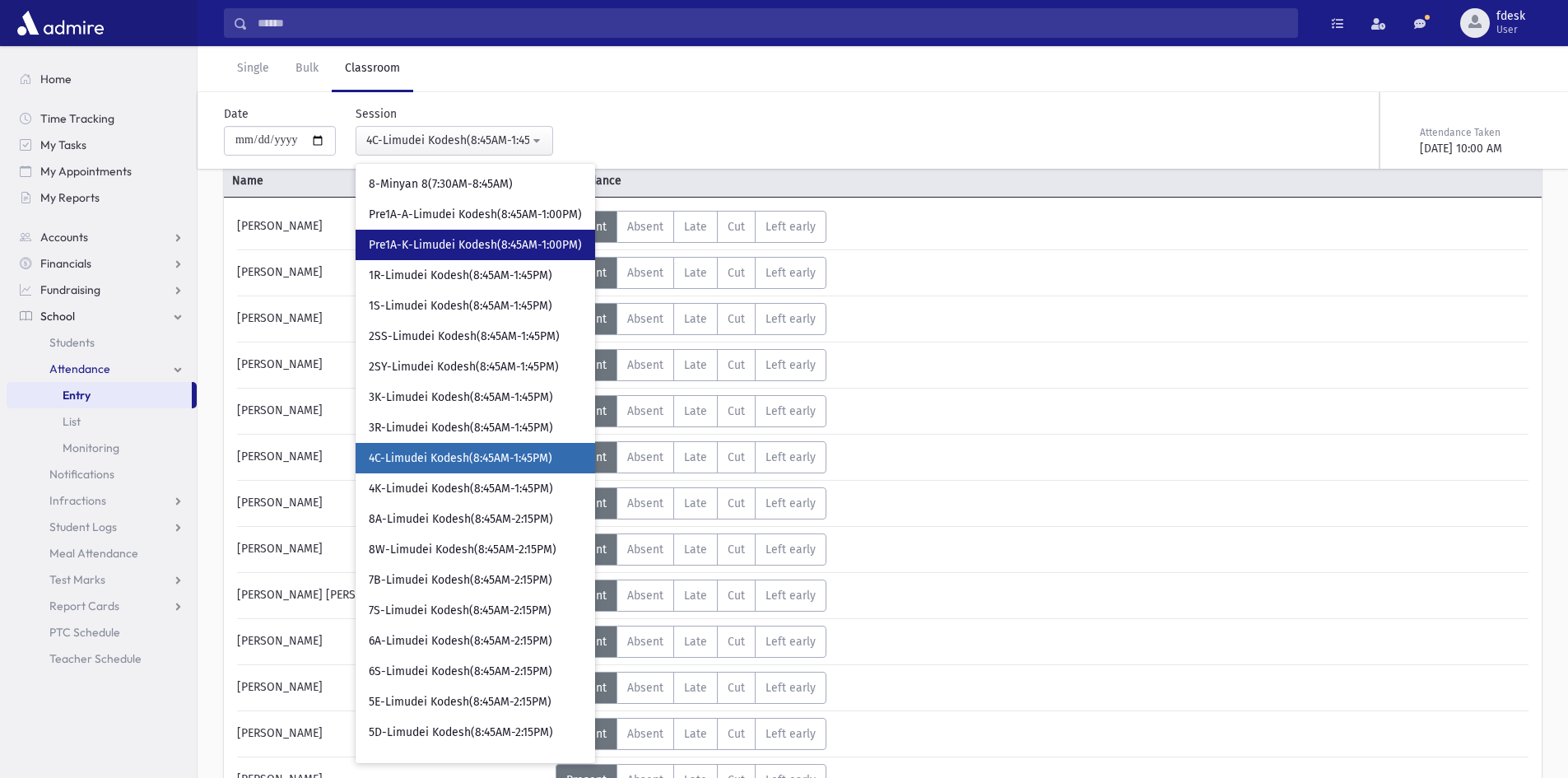
scroll to position [88, 0]
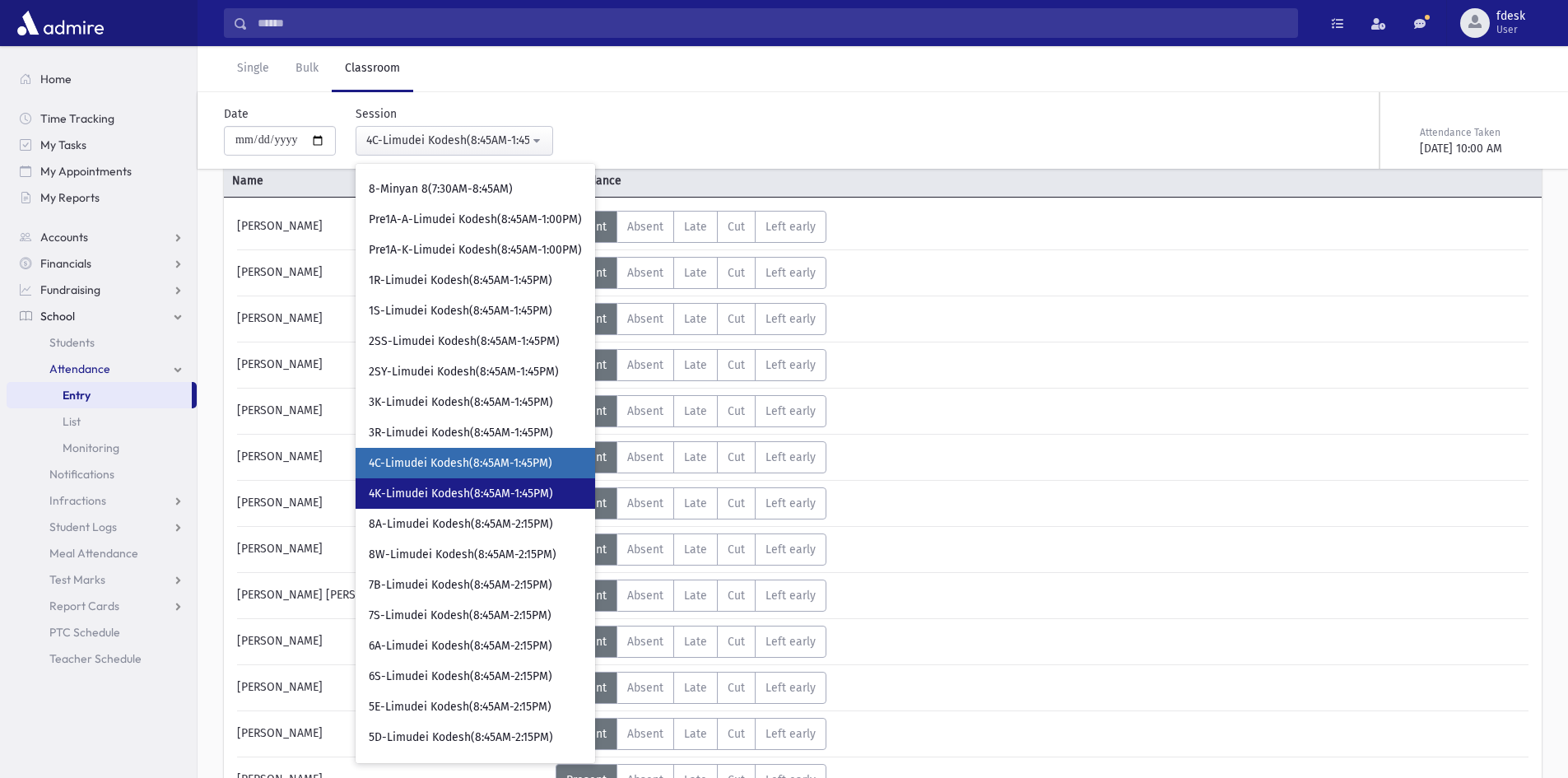
click at [509, 487] on span "4K-Limudei Kodesh(8:45AM-1:45PM)" at bounding box center [461, 494] width 184 height 17
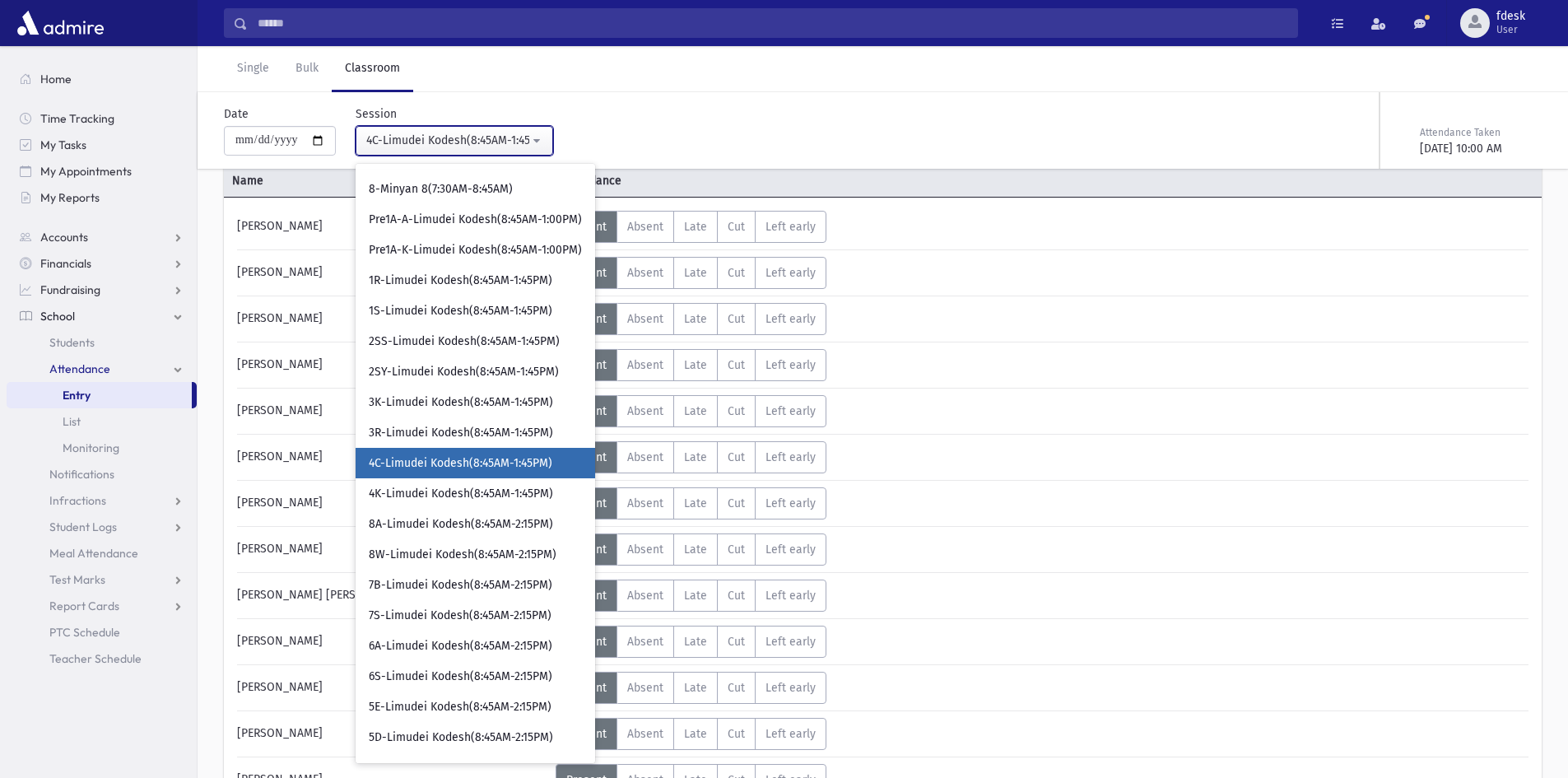
select select "****"
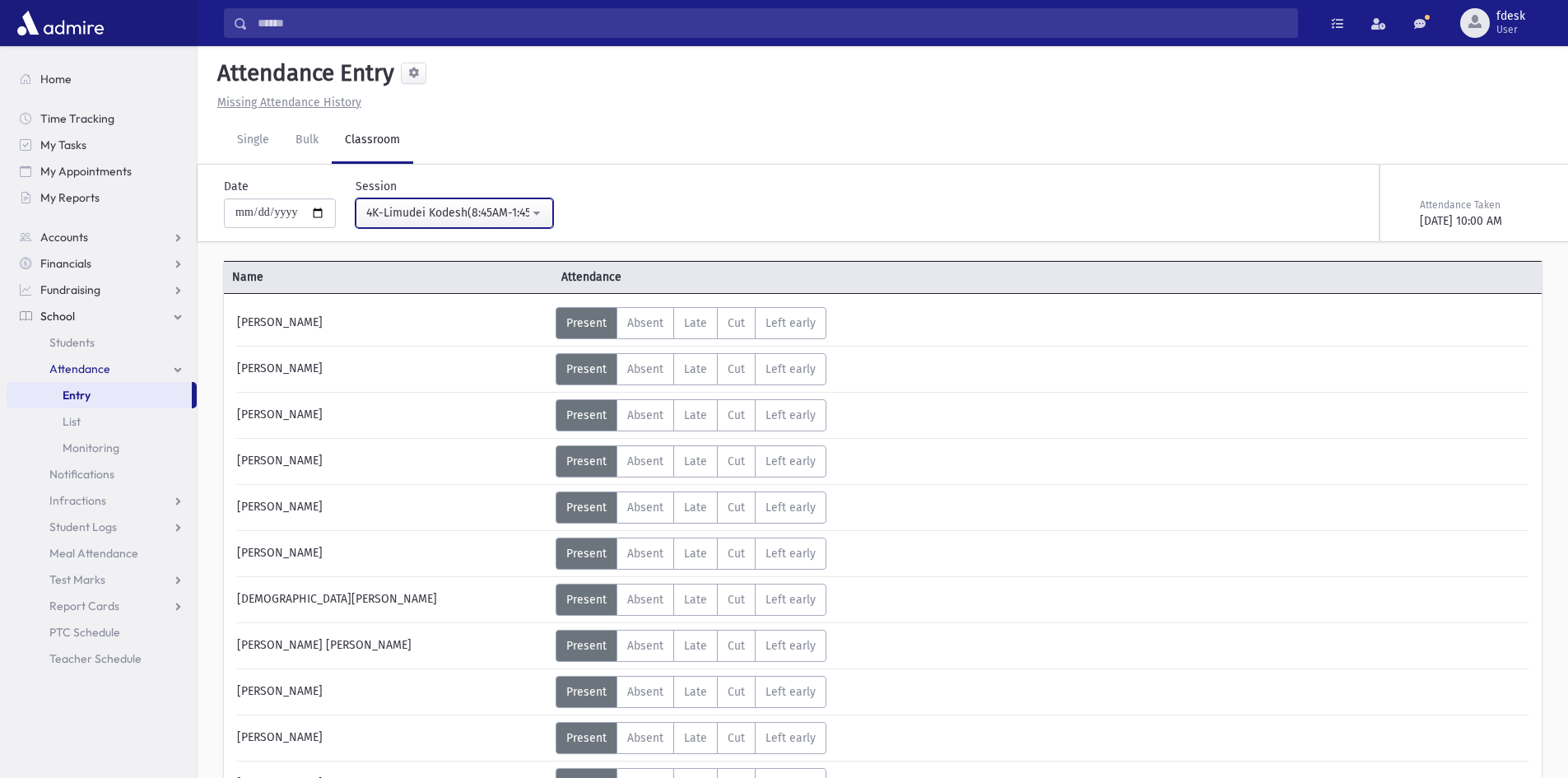
click at [432, 209] on div "4K-Limudei Kodesh(8:45AM-1:45PM)" at bounding box center [448, 212] width 163 height 18
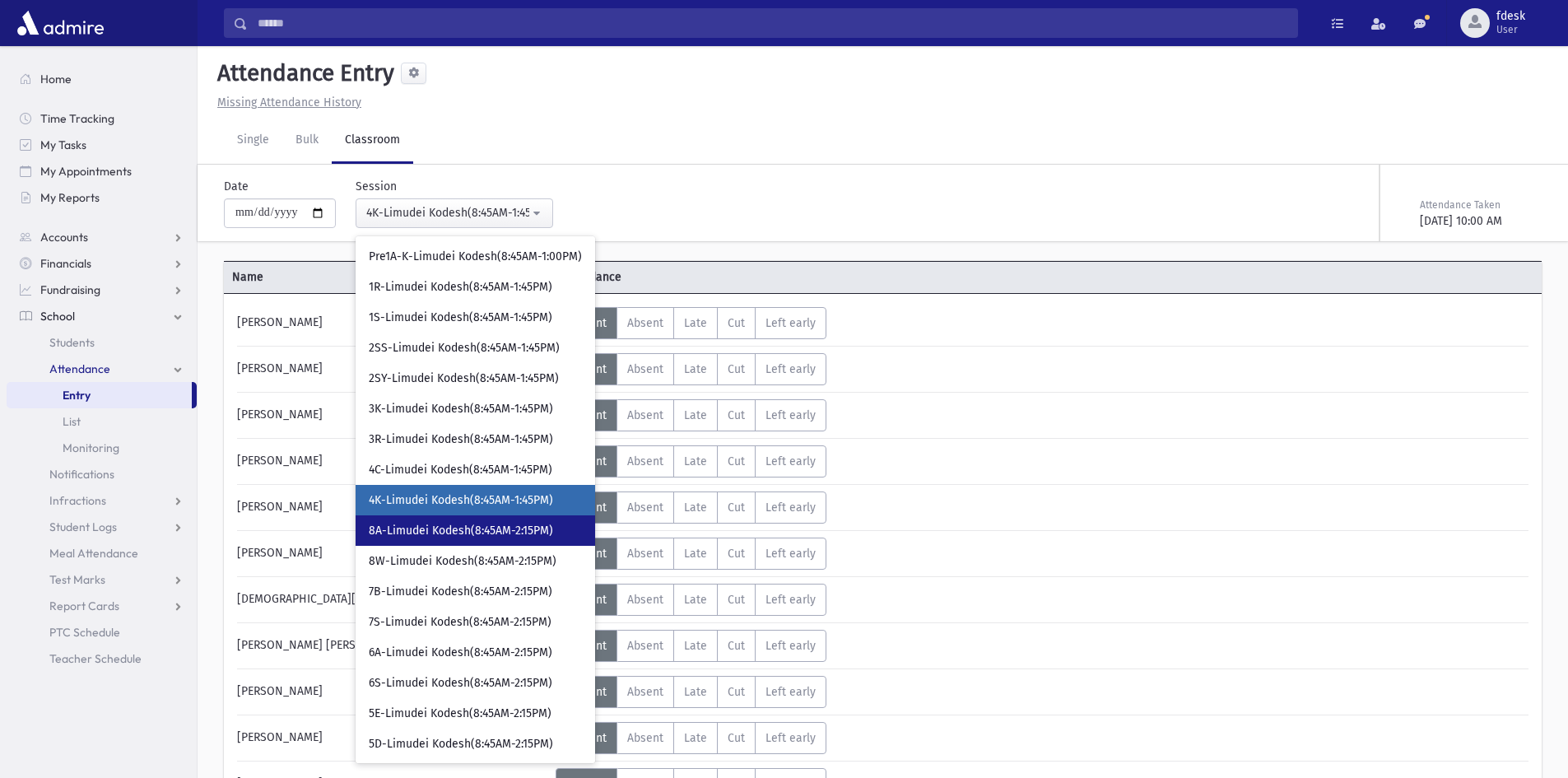
click at [449, 514] on ul "--Select One-- 6-Minyan 6(7:30AM-8:45AM) 7-Minyan 7(7:30AM-8:45AM) 8-Minyan 8(7…" at bounding box center [475, 683] width 239 height 1188
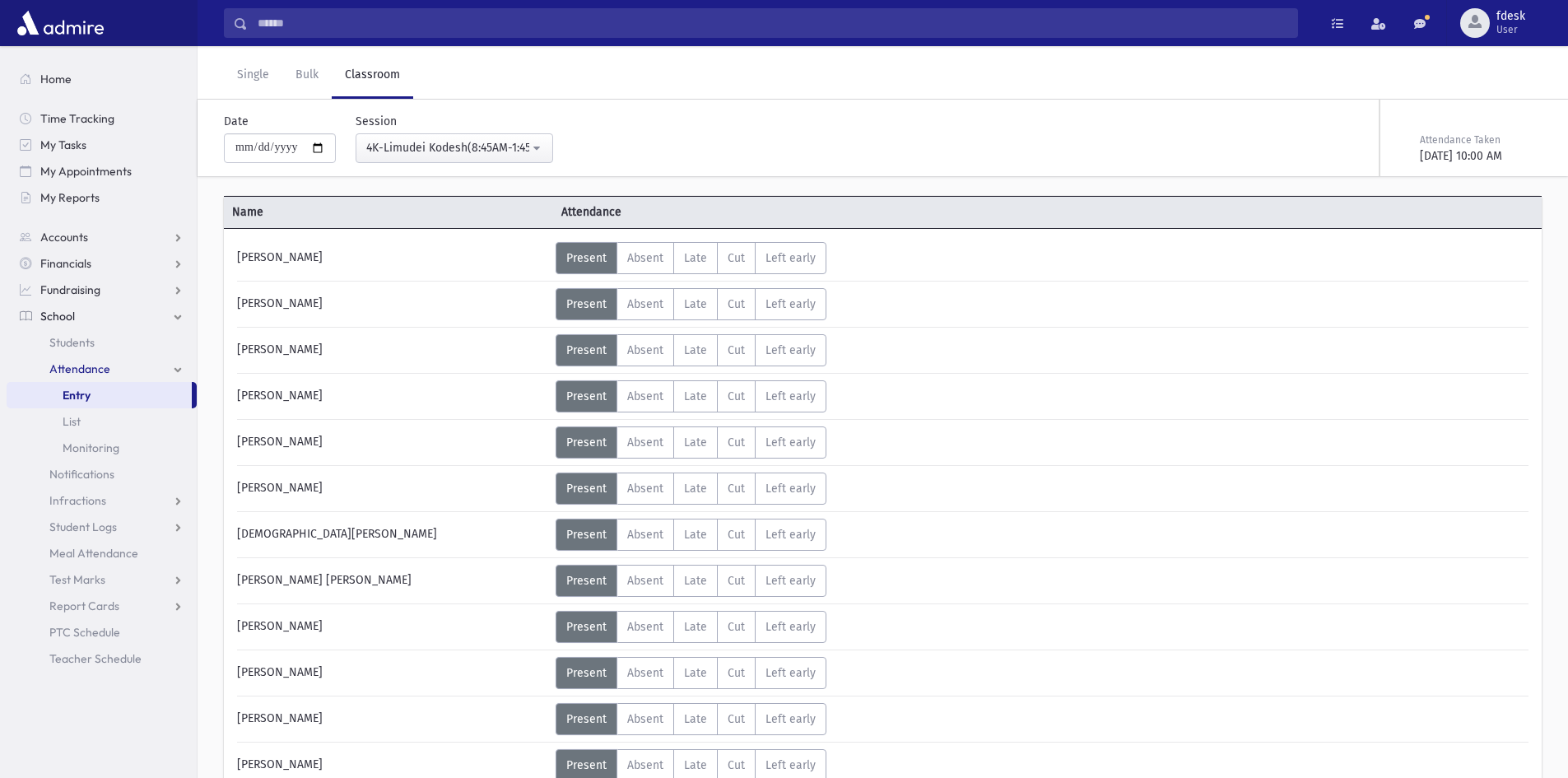
scroll to position [0, 0]
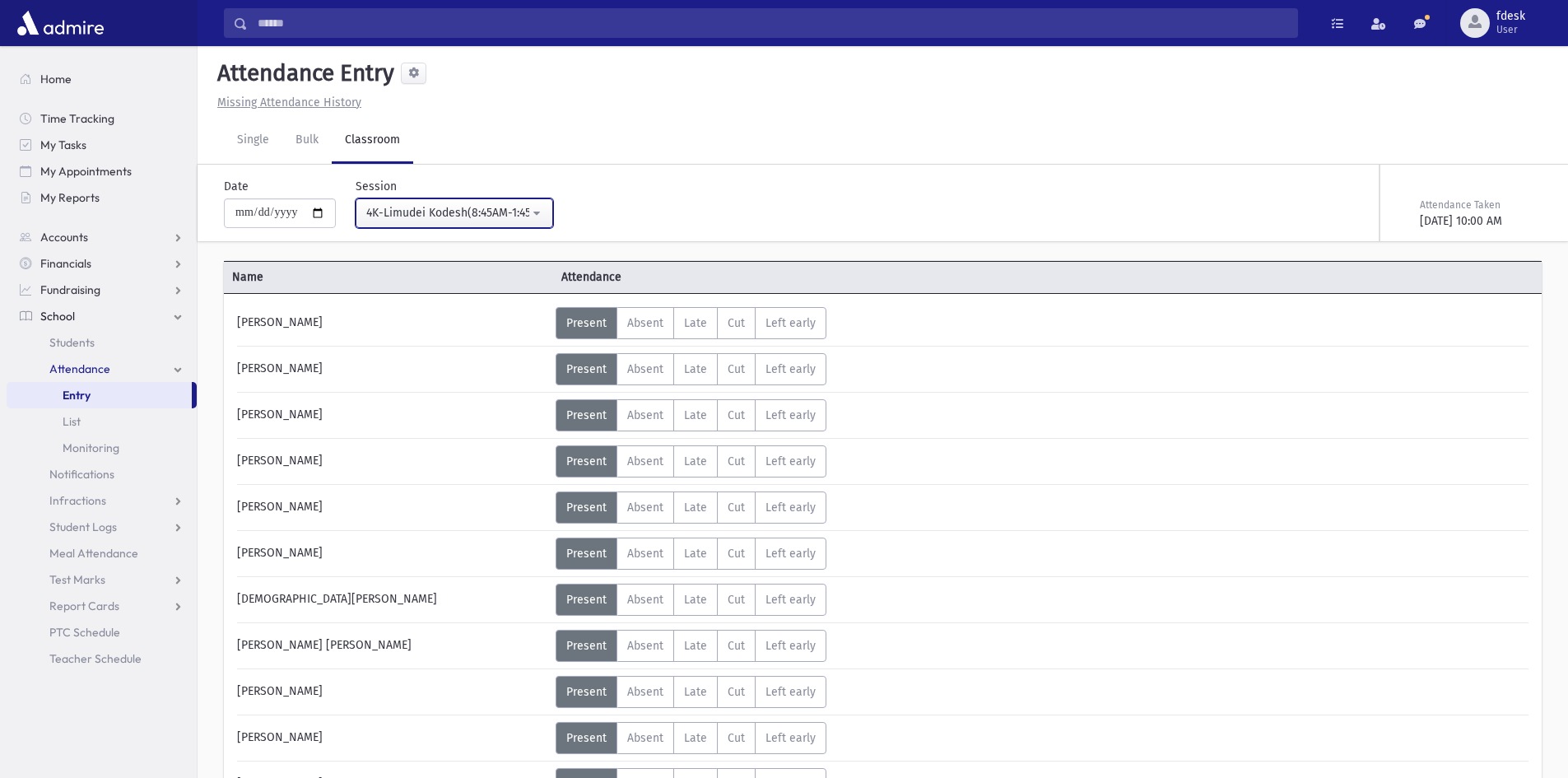
click at [440, 224] on button "4K-Limudei Kodesh(8:45AM-1:45PM)" at bounding box center [454, 213] width 198 height 29
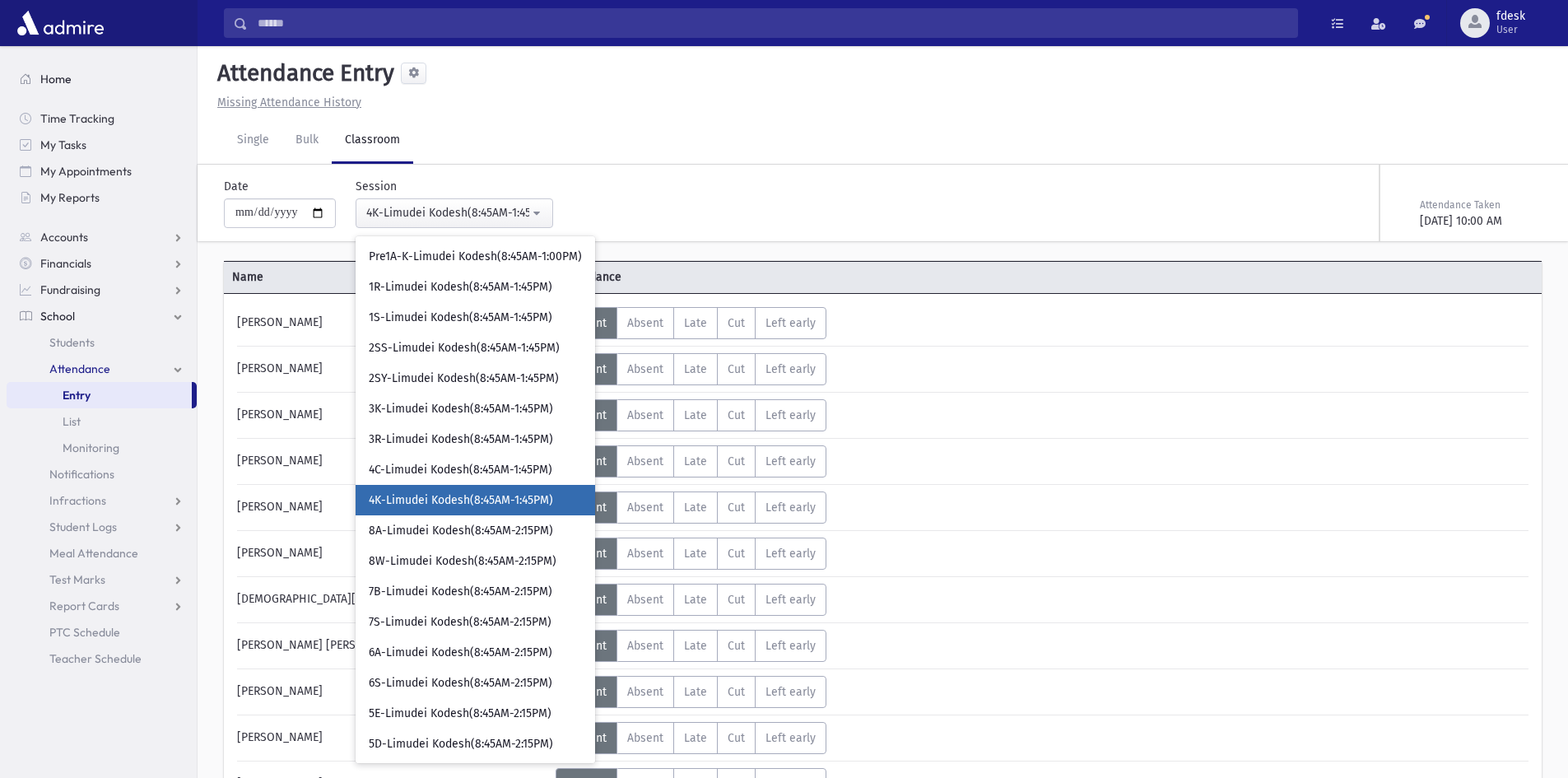
click at [30, 76] on span at bounding box center [25, 79] width 12 height 15
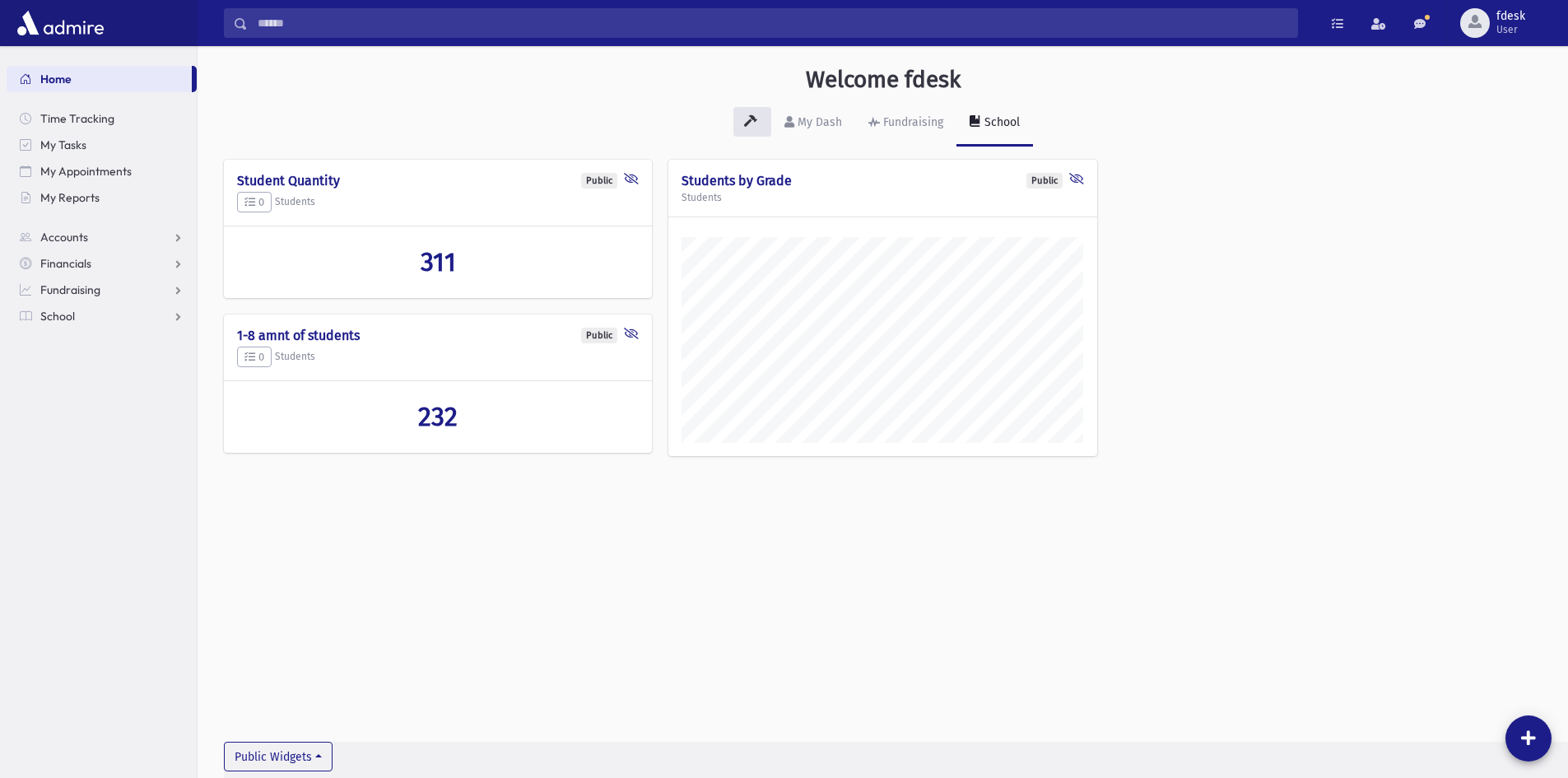
scroll to position [769, 1371]
click at [55, 319] on span "School" at bounding box center [57, 317] width 35 height 15
click at [64, 365] on span "Attendance" at bounding box center [80, 369] width 61 height 15
click at [85, 391] on span "Entry" at bounding box center [76, 395] width 28 height 15
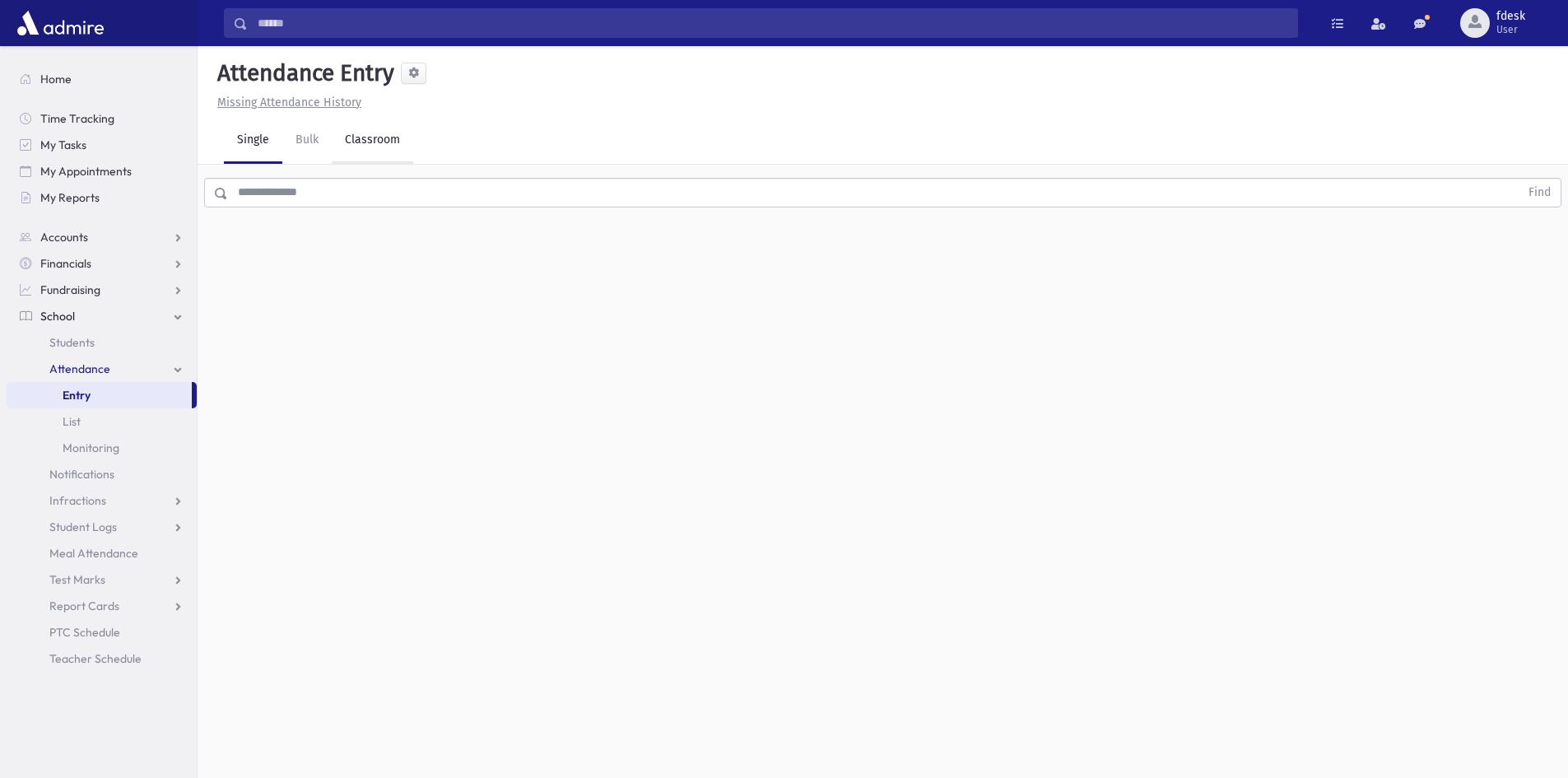
click at [362, 135] on link "Classroom" at bounding box center [372, 141] width 82 height 46
click at [418, 210] on div "--Select One--" at bounding box center [448, 212] width 163 height 18
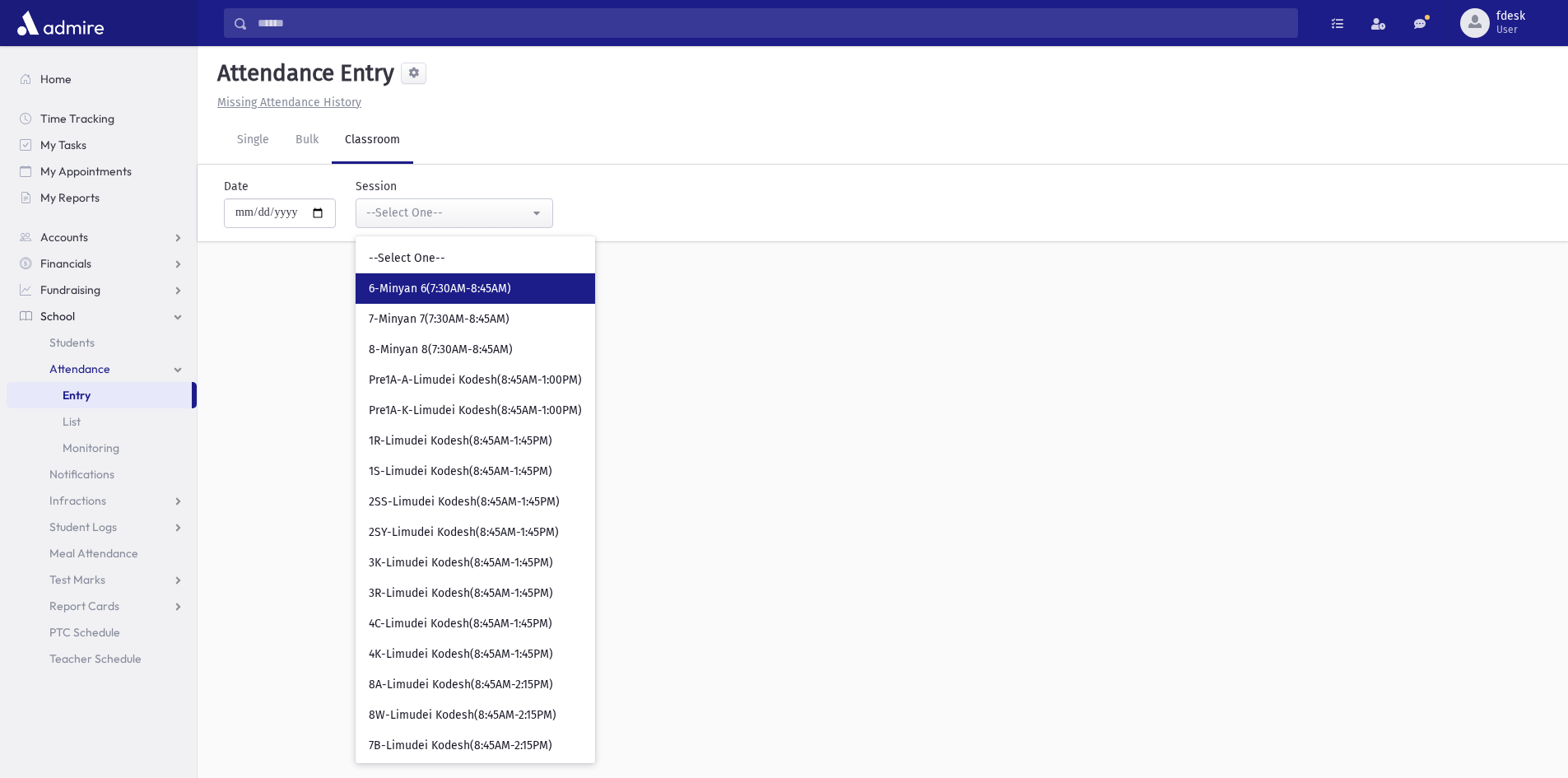
click at [428, 286] on span "6-Minyan 6(7:30AM-8:45AM)" at bounding box center [440, 289] width 142 height 17
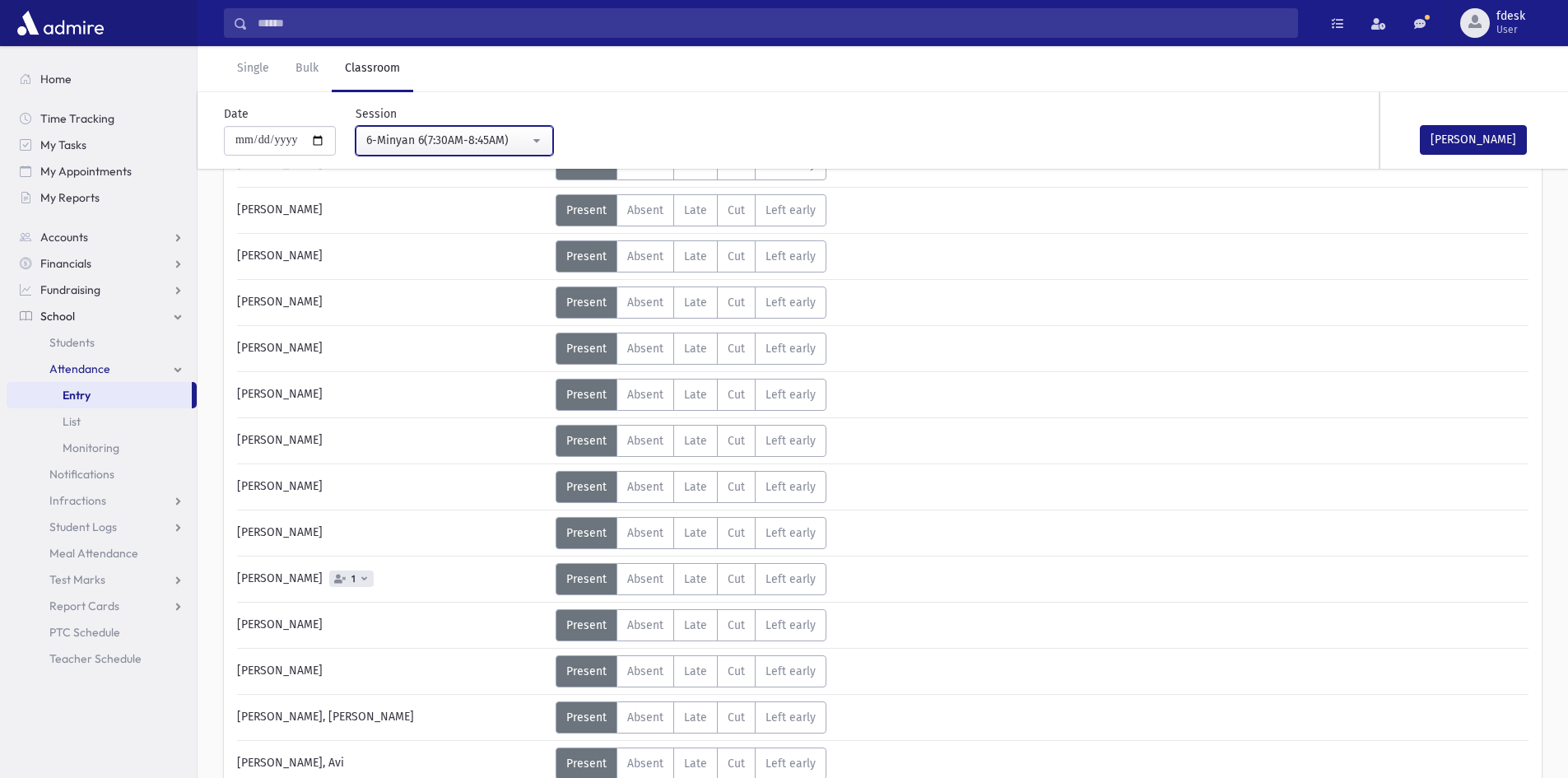
scroll to position [741, 0]
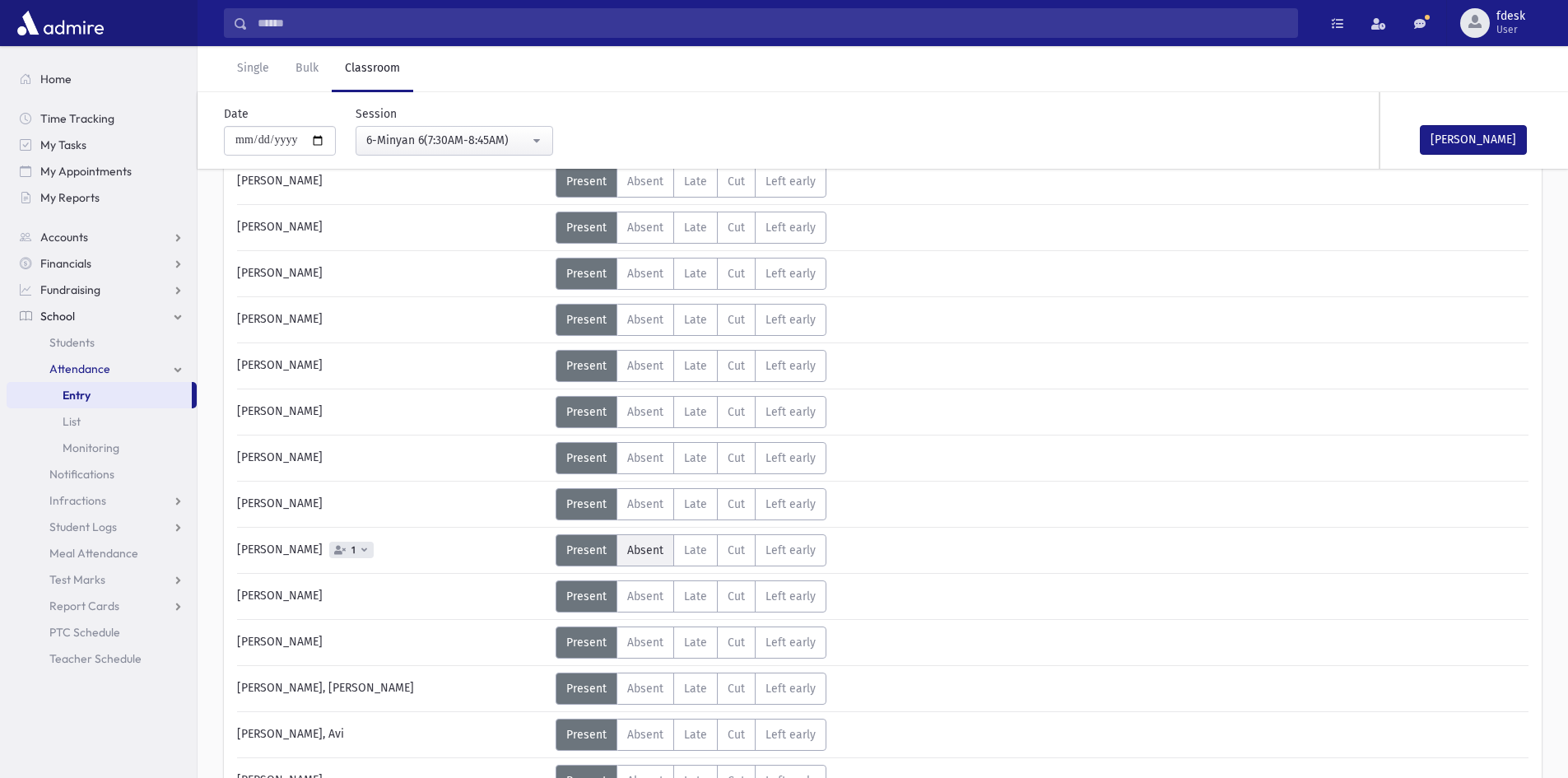
click at [651, 544] on span "Absent" at bounding box center [645, 550] width 36 height 14
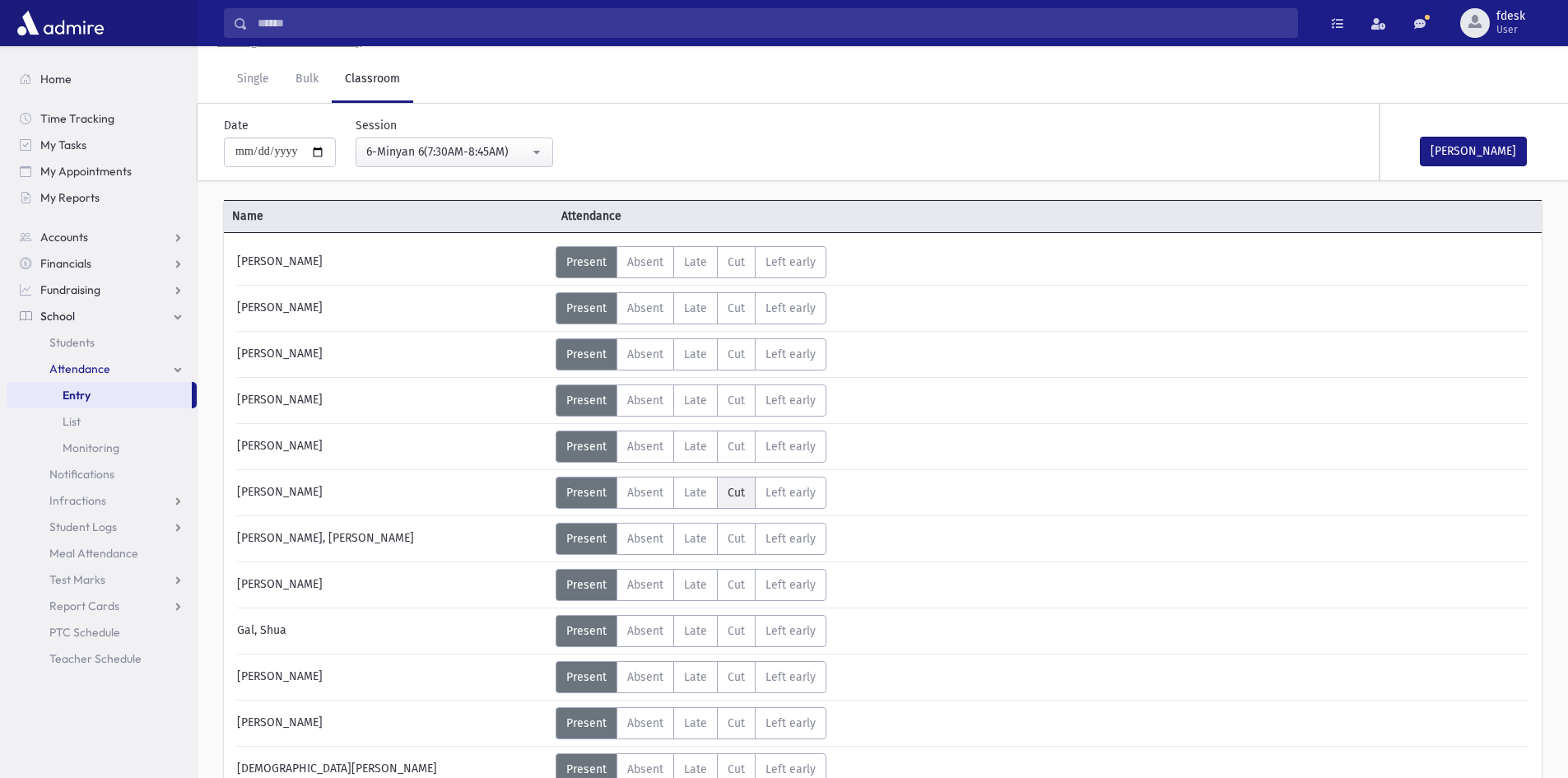
scroll to position [0, 0]
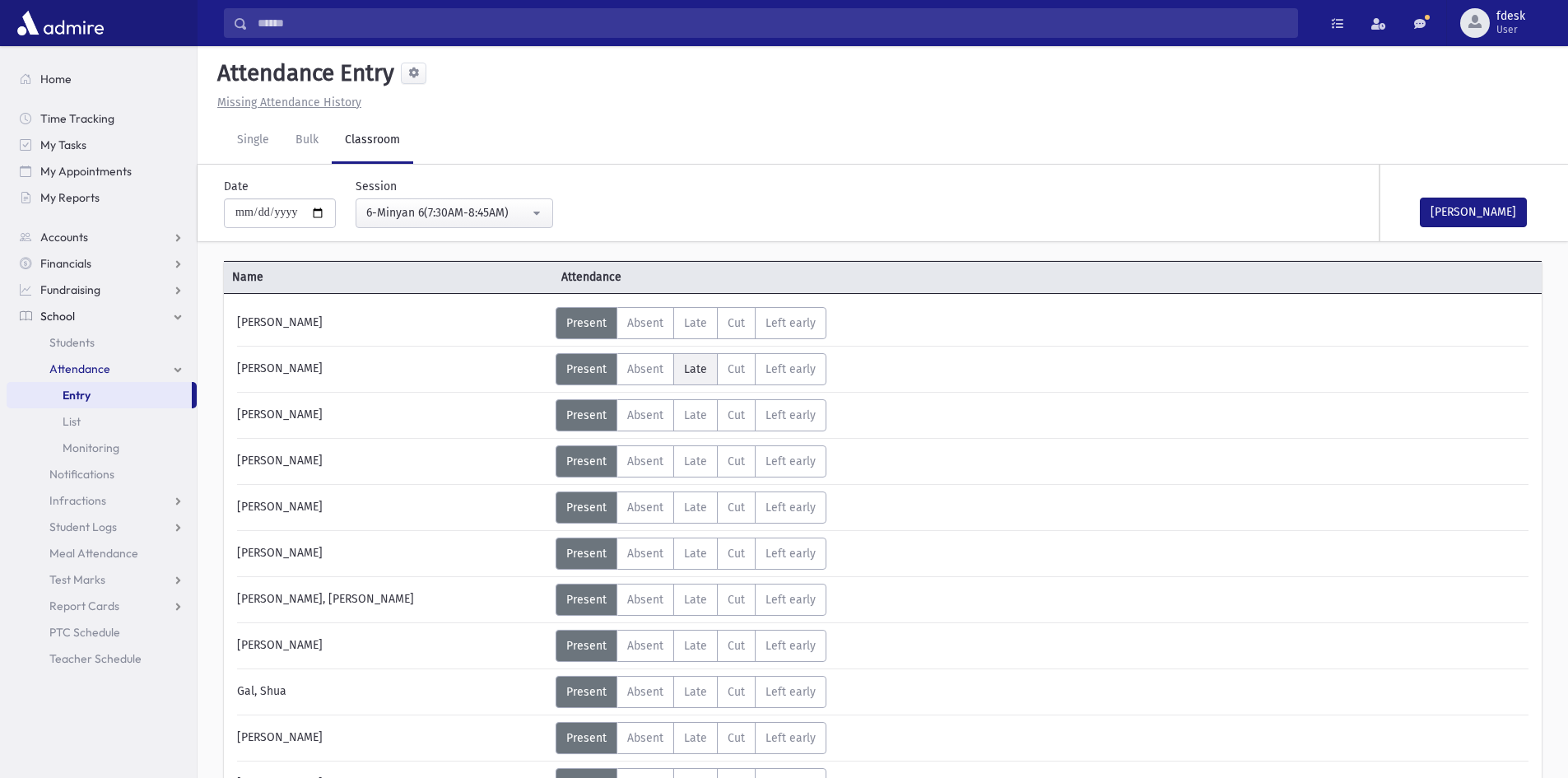
click at [707, 370] on label "Late L" at bounding box center [696, 369] width 45 height 32
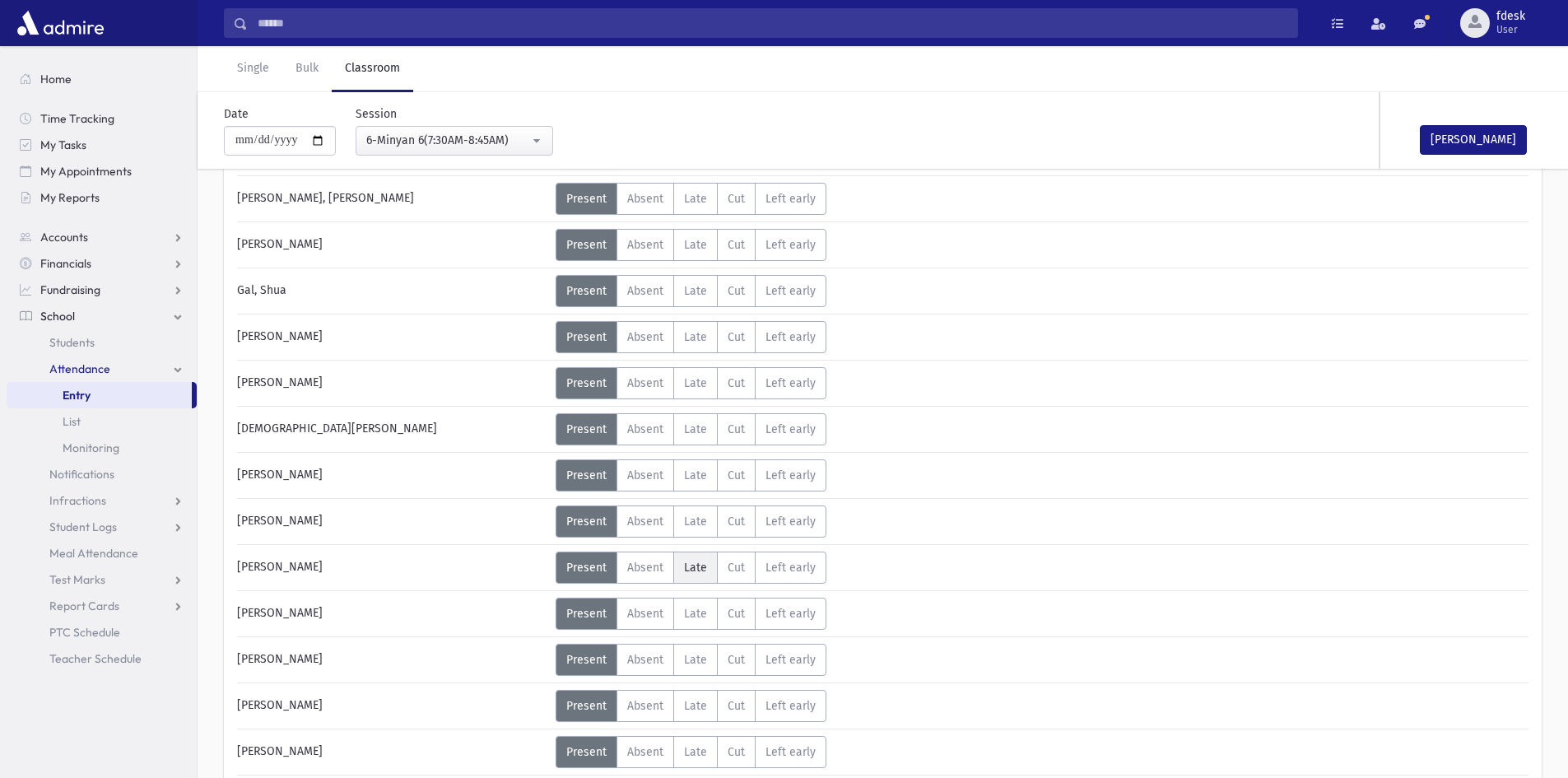
scroll to position [493, 0]
click at [685, 615] on span "Late" at bounding box center [695, 612] width 23 height 14
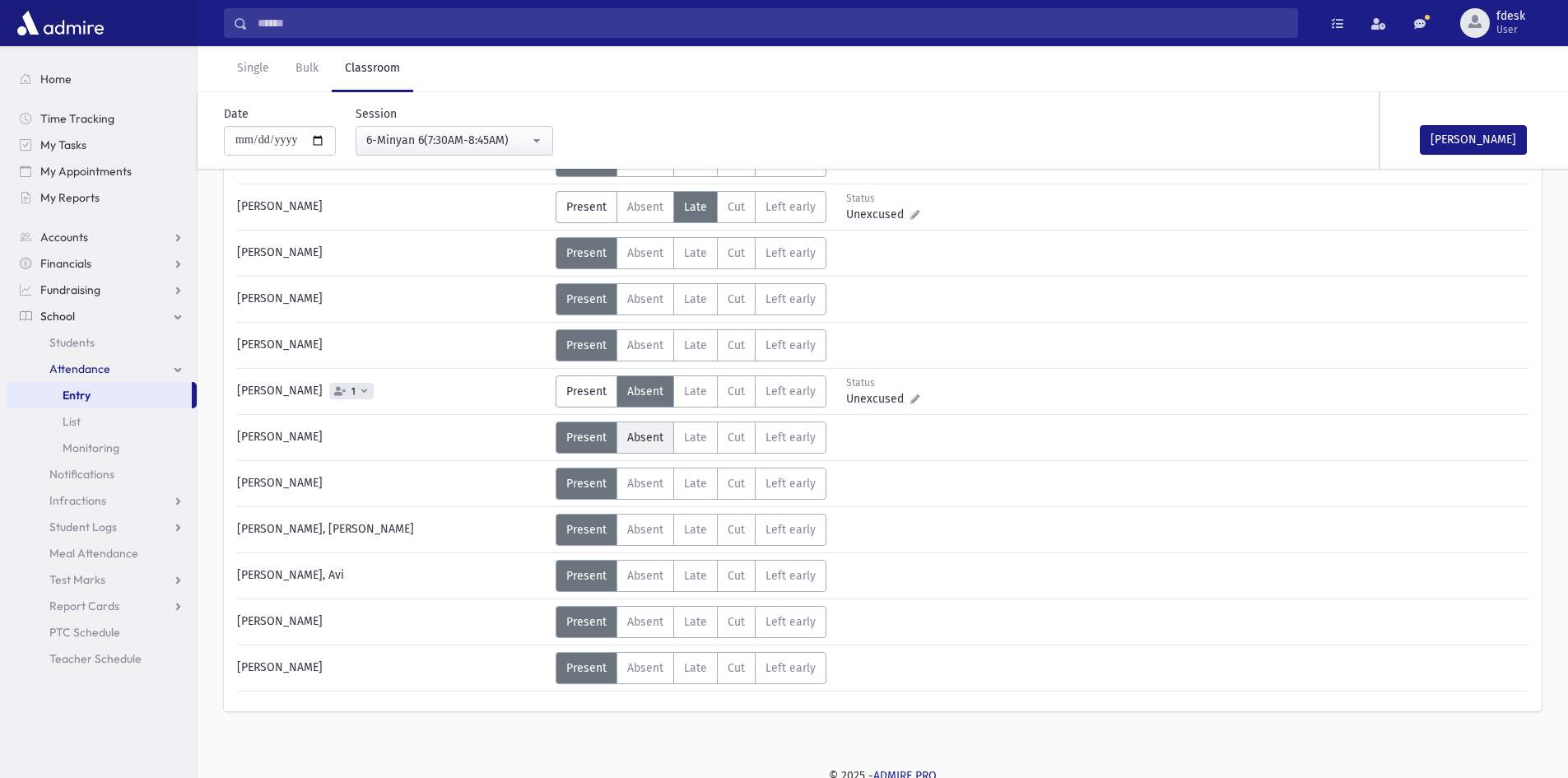
scroll to position [905, 0]
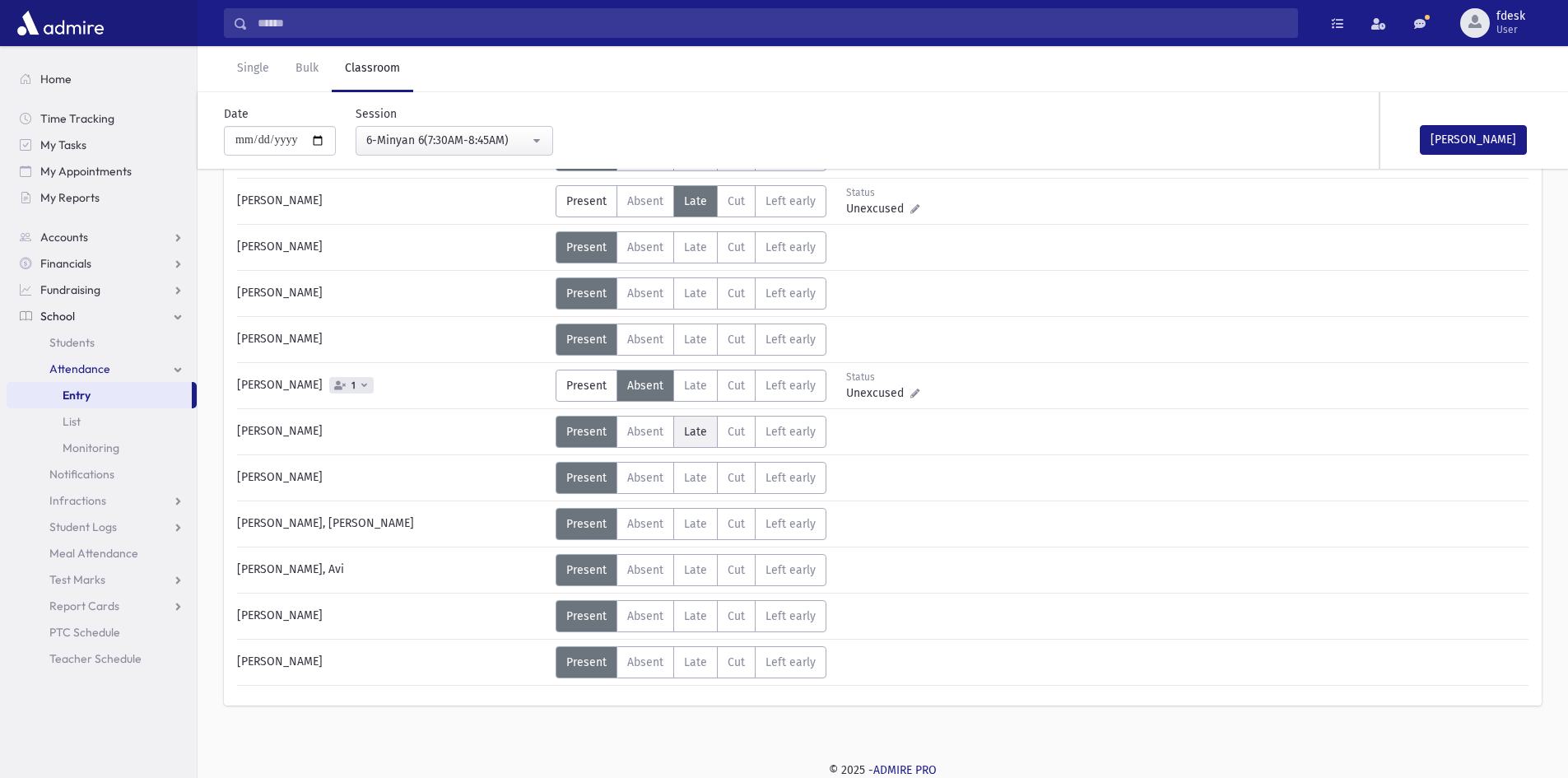
click at [696, 434] on span "Late" at bounding box center [695, 431] width 23 height 14
click at [1478, 132] on button "[PERSON_NAME]" at bounding box center [1473, 140] width 107 height 29
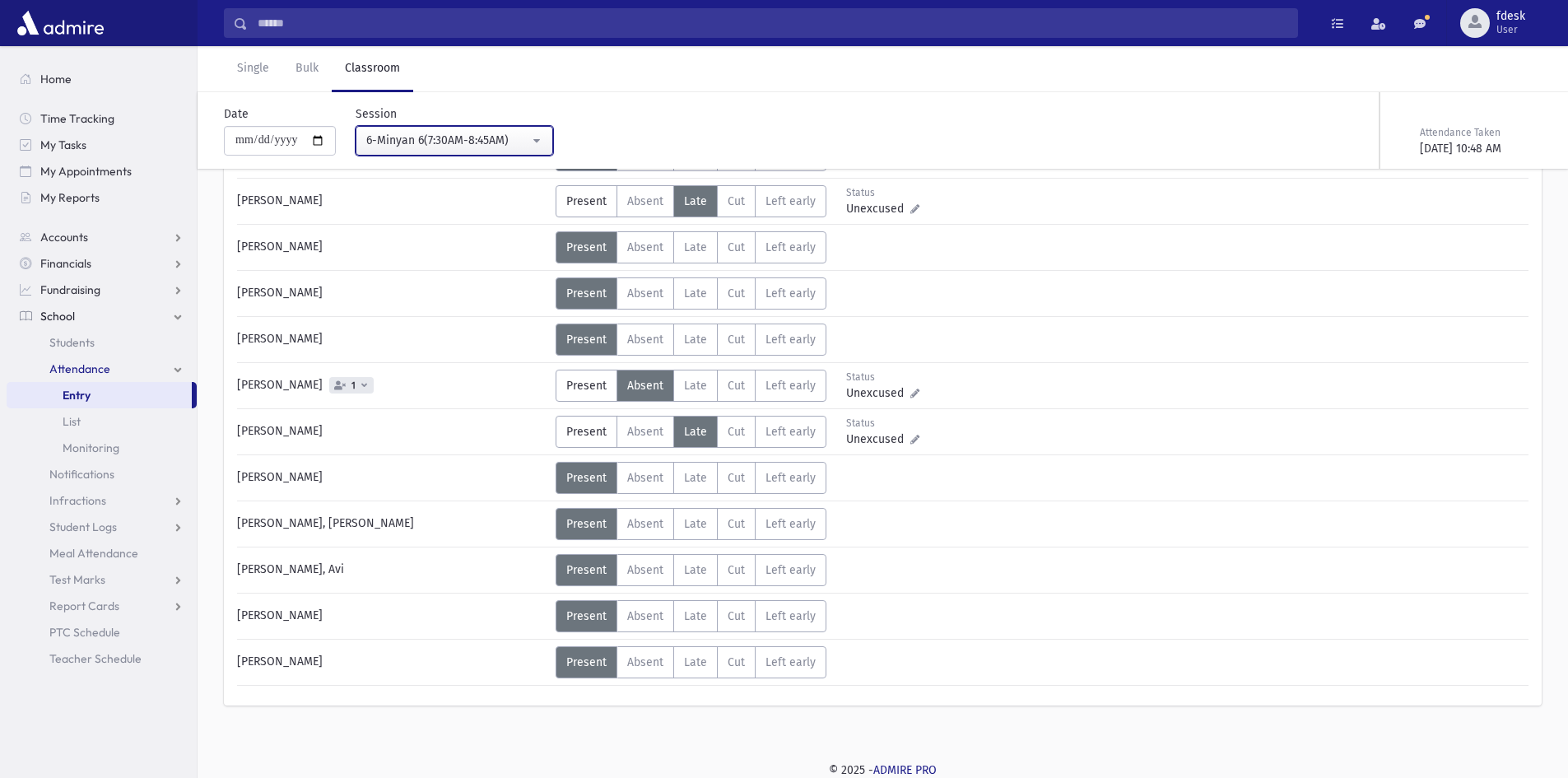
click at [516, 142] on div "6-Minyan 6(7:30AM-8:45AM)" at bounding box center [448, 140] width 163 height 18
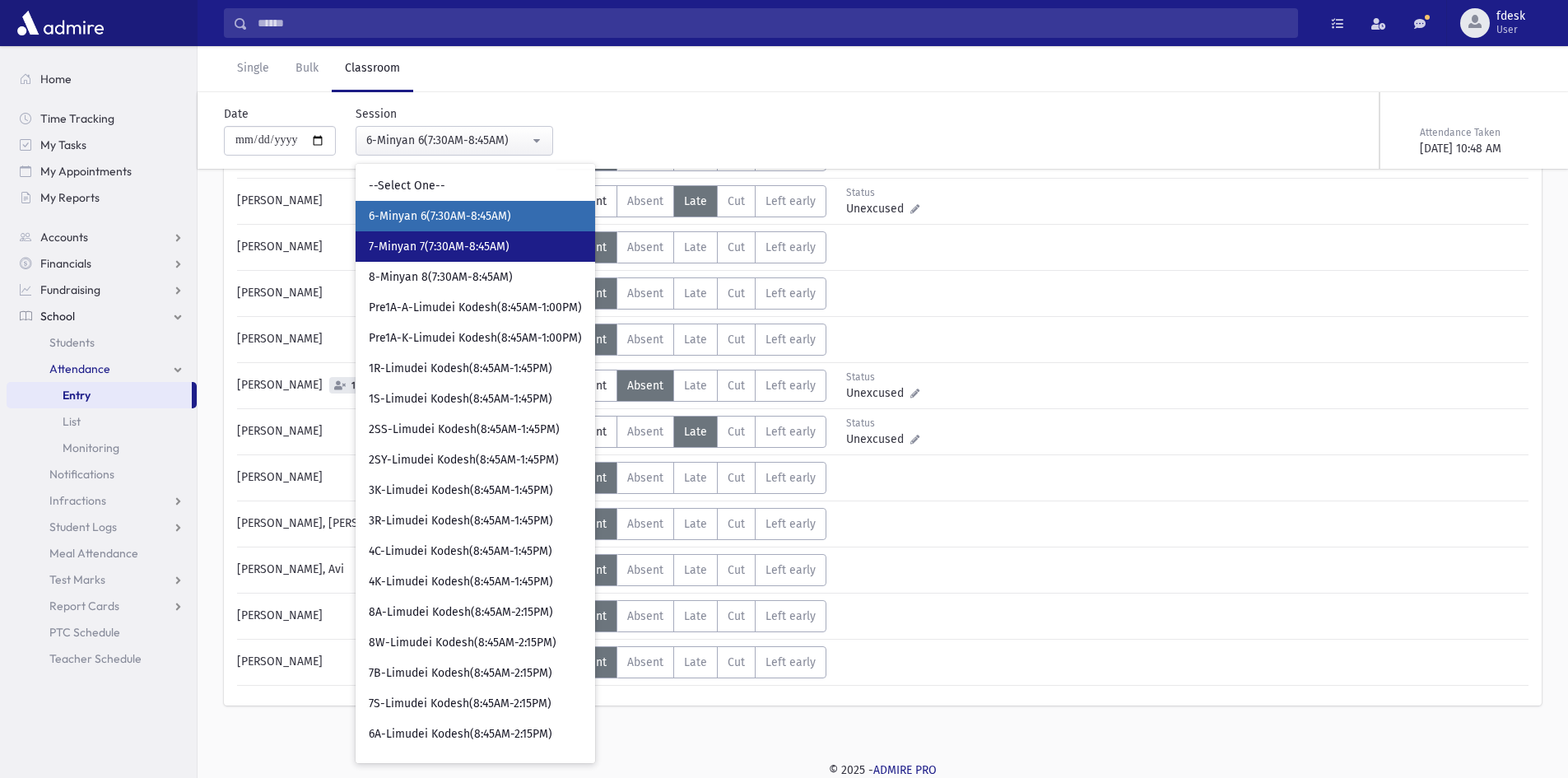
click at [493, 254] on span "7-Minyan 7(7:30AM-8:45AM)" at bounding box center [439, 247] width 141 height 17
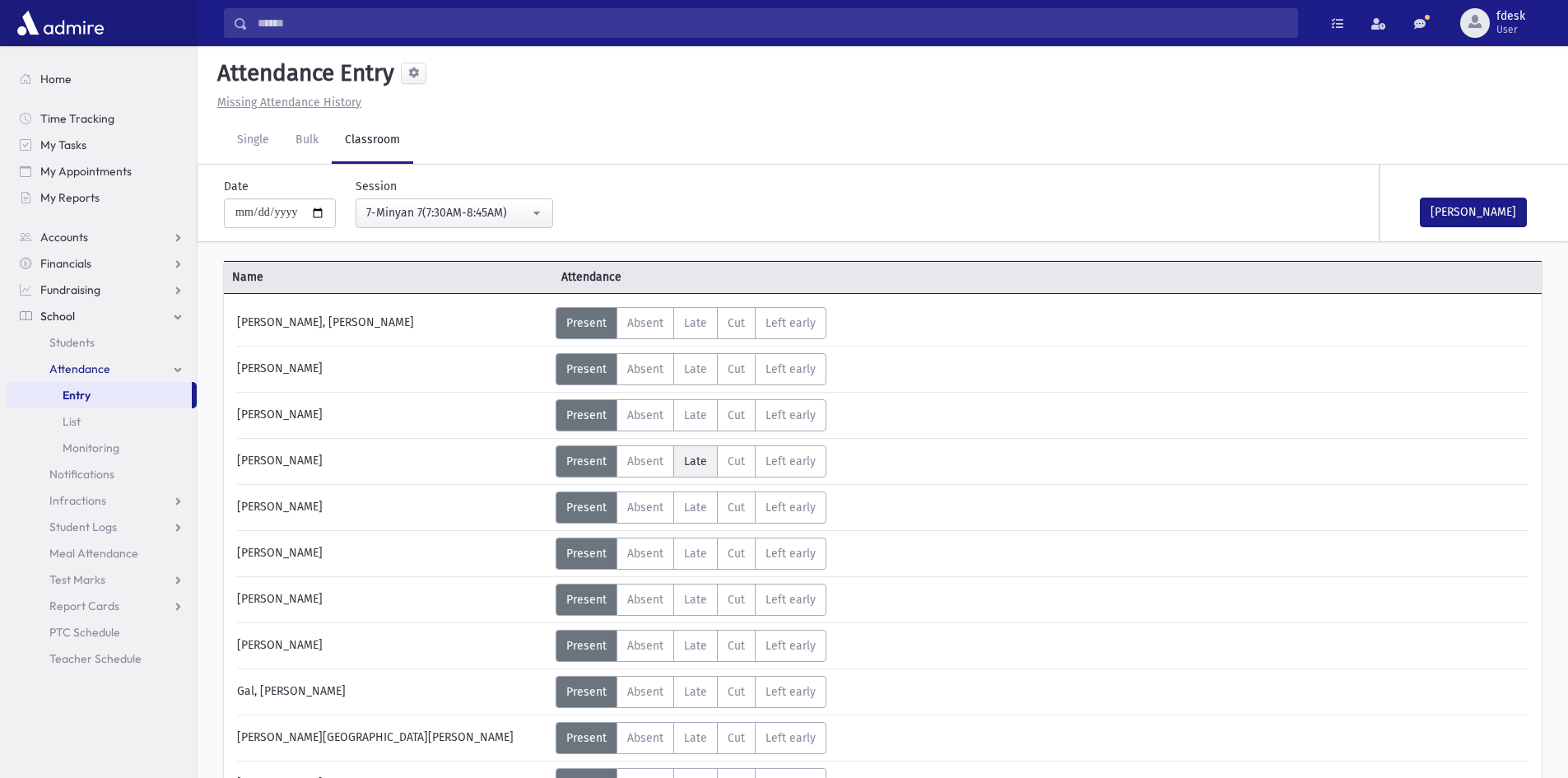
click at [694, 455] on span "Late" at bounding box center [695, 461] width 23 height 14
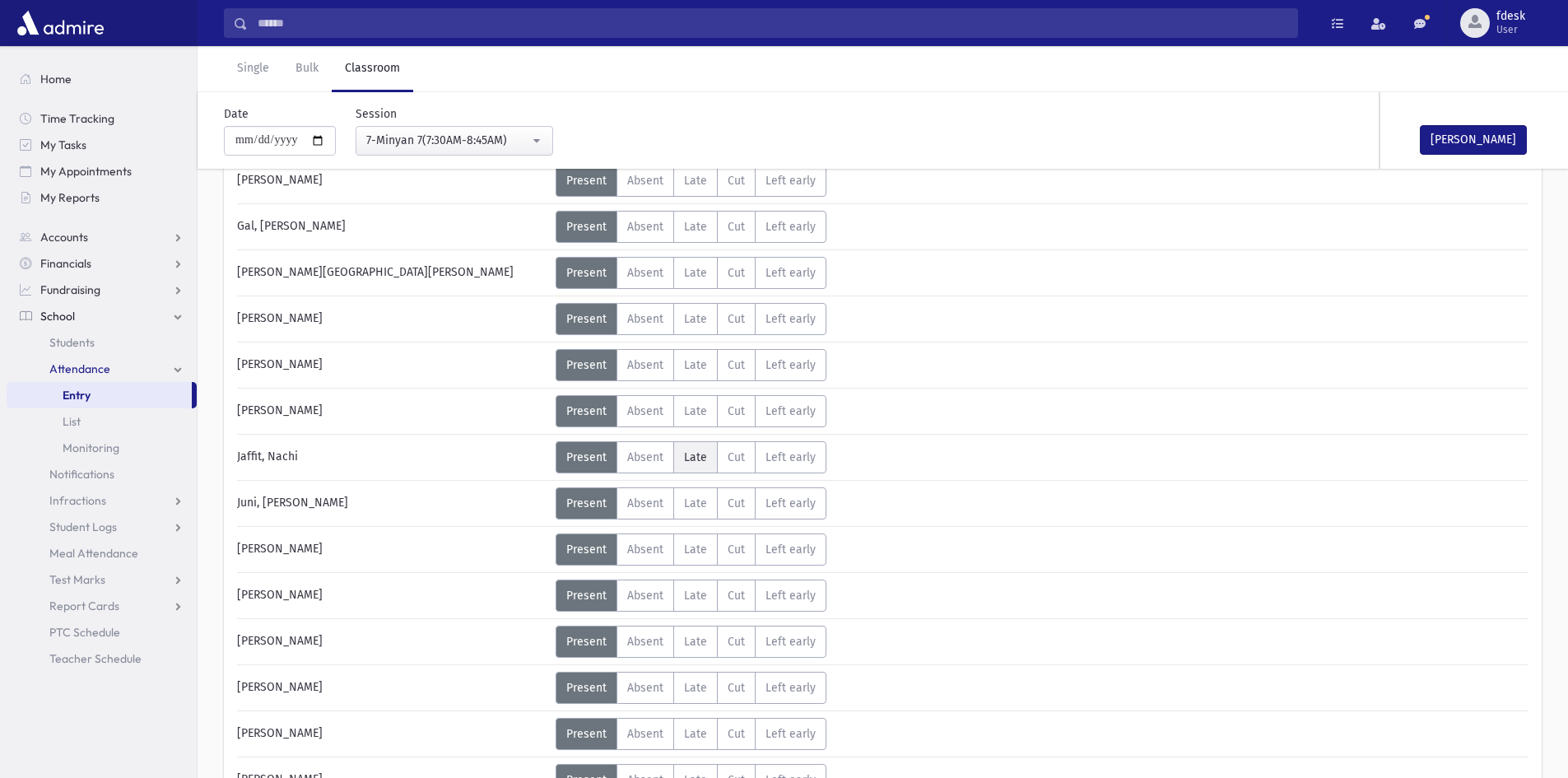
scroll to position [493, 0]
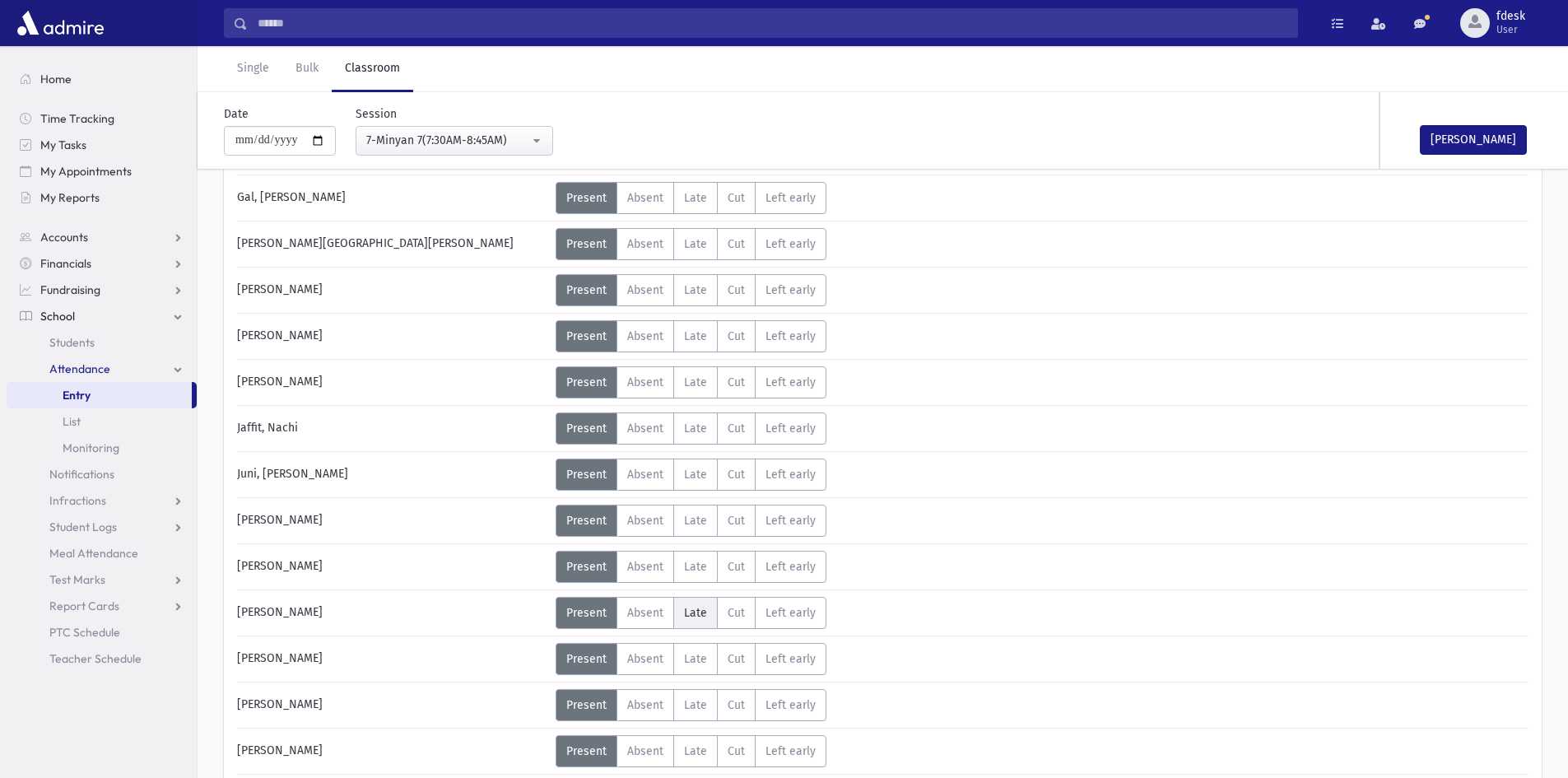
click at [692, 611] on span "Late" at bounding box center [695, 612] width 23 height 14
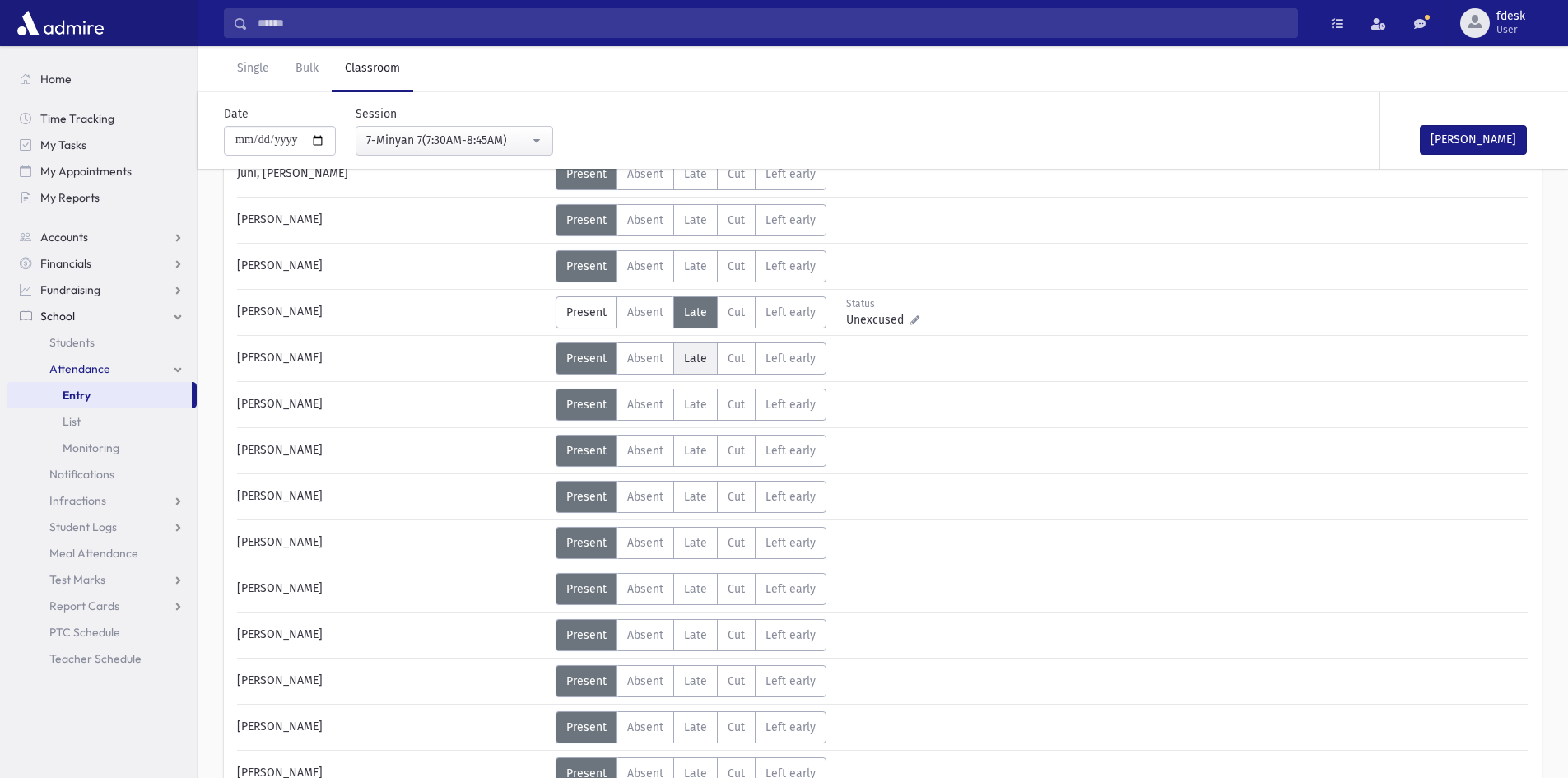
scroll to position [823, 0]
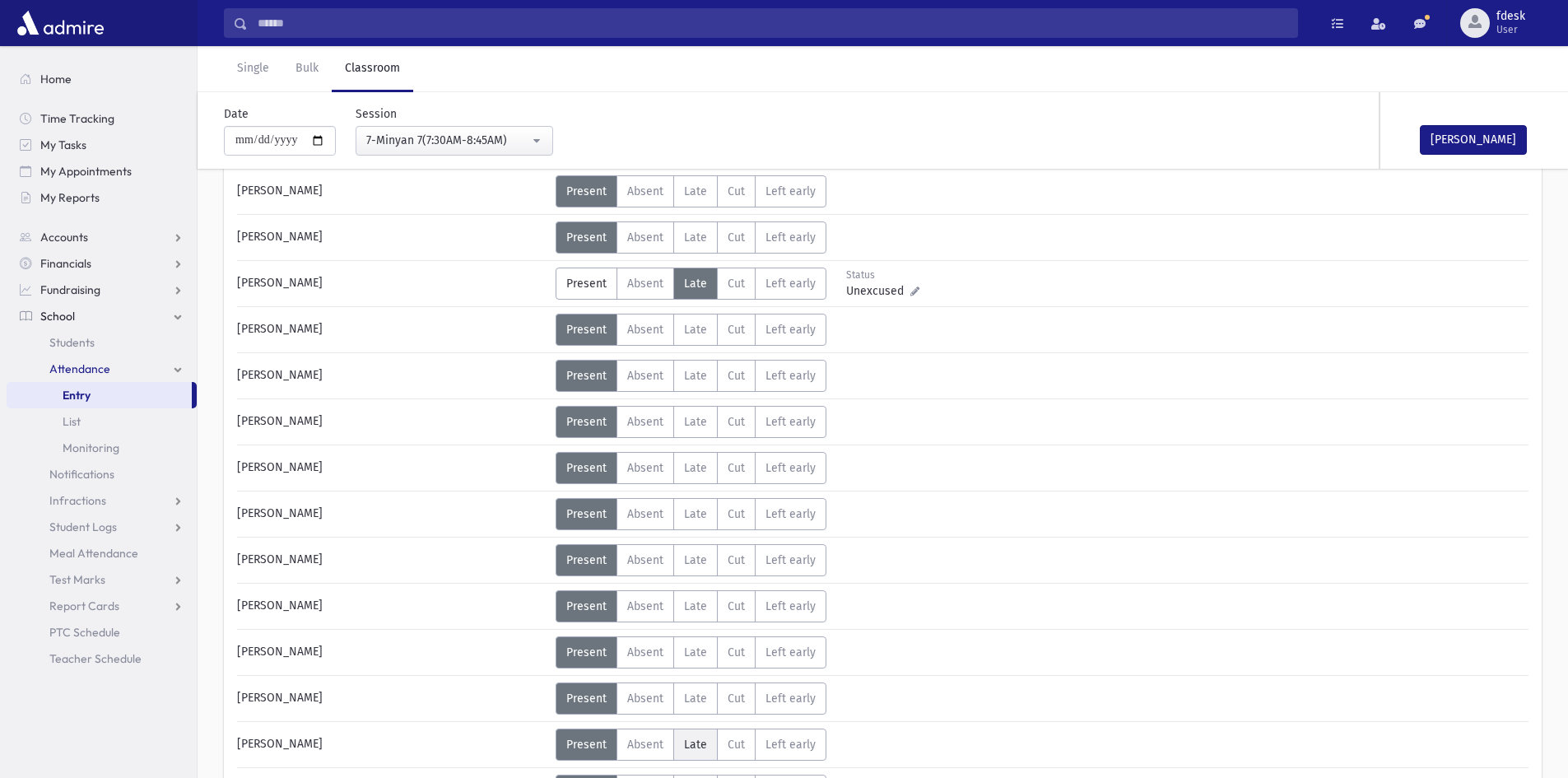
click at [696, 739] on span "Late" at bounding box center [695, 744] width 23 height 14
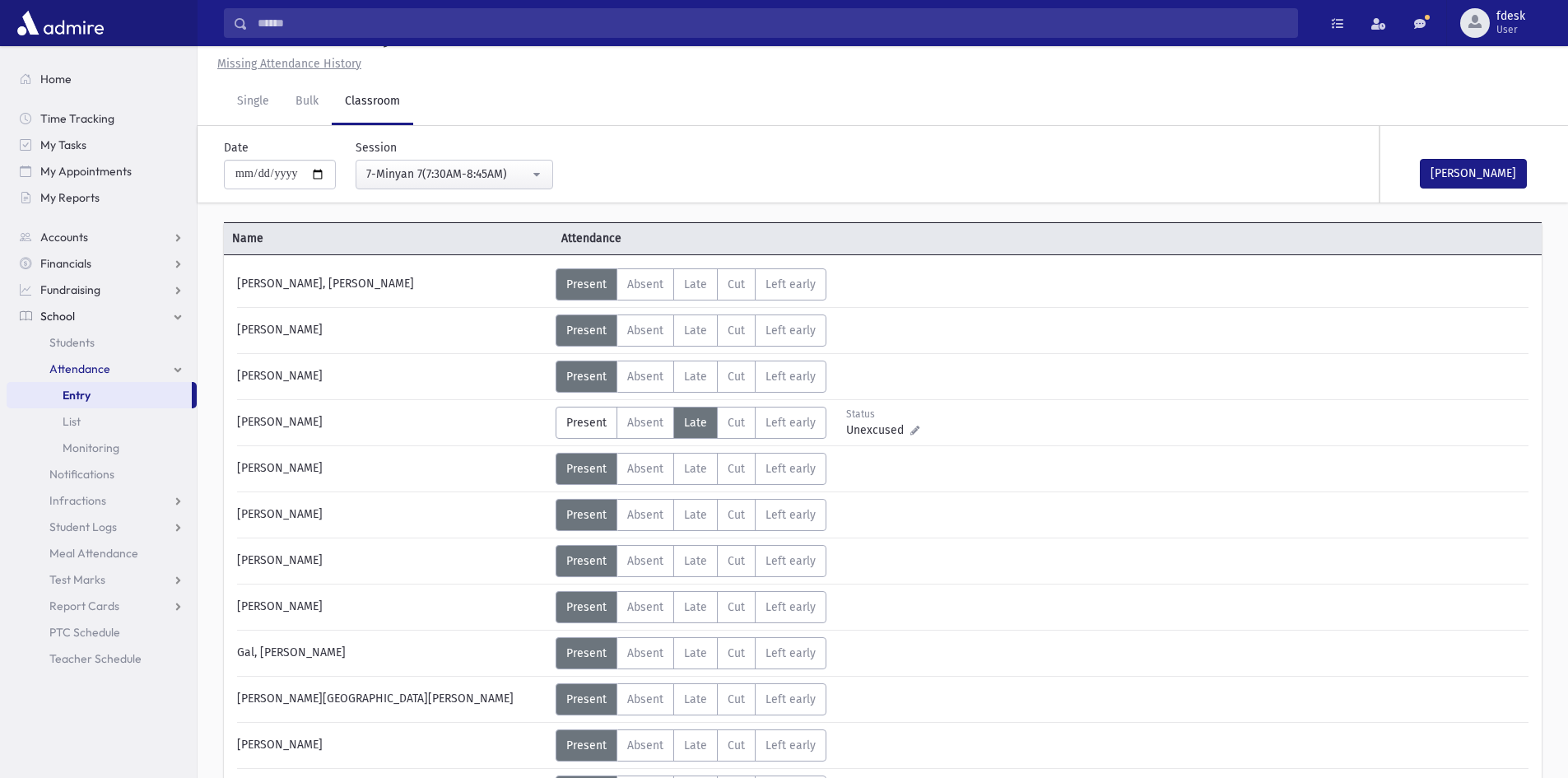
scroll to position [0, 0]
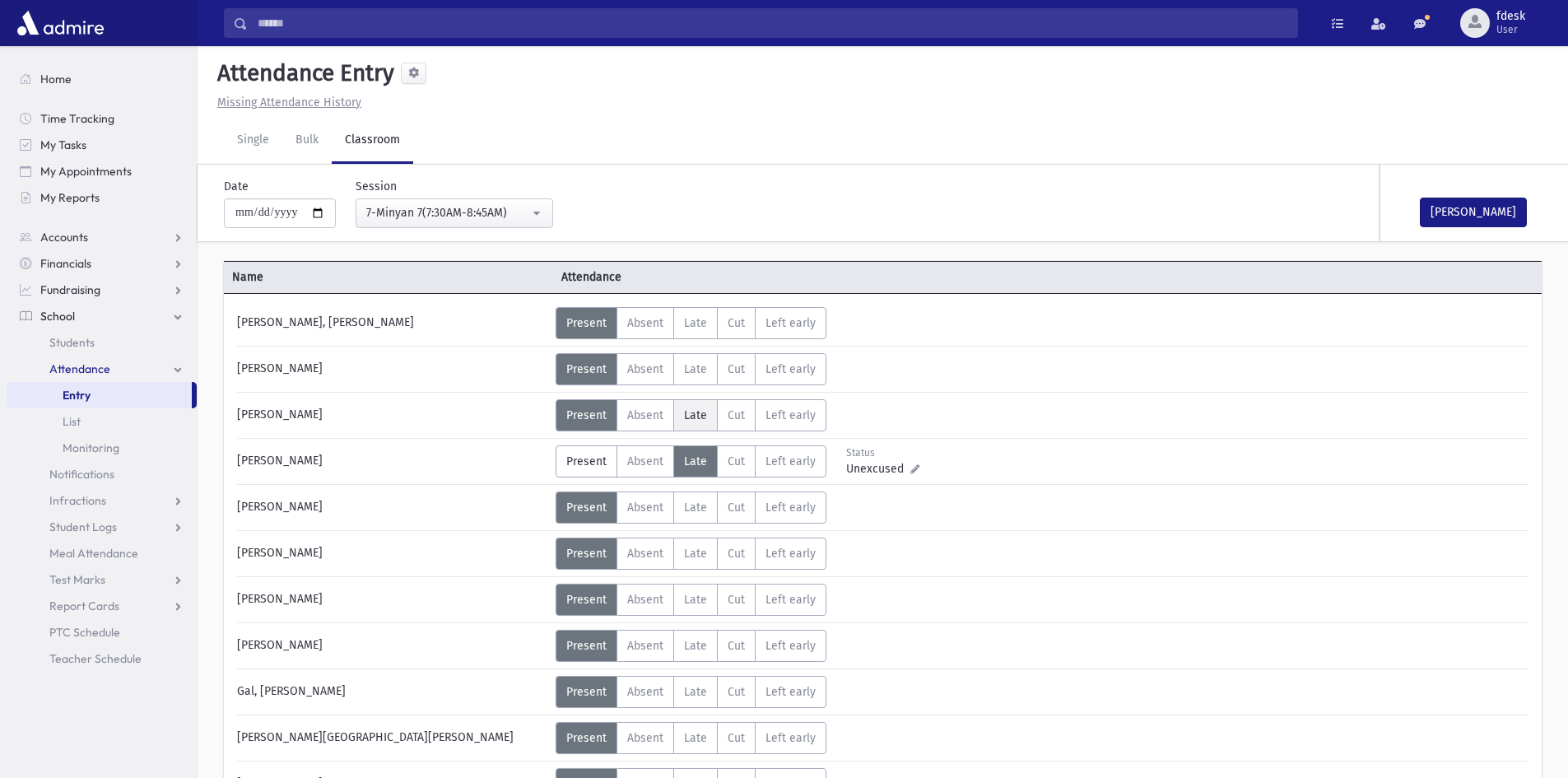
click at [697, 411] on span "Late" at bounding box center [695, 415] width 23 height 14
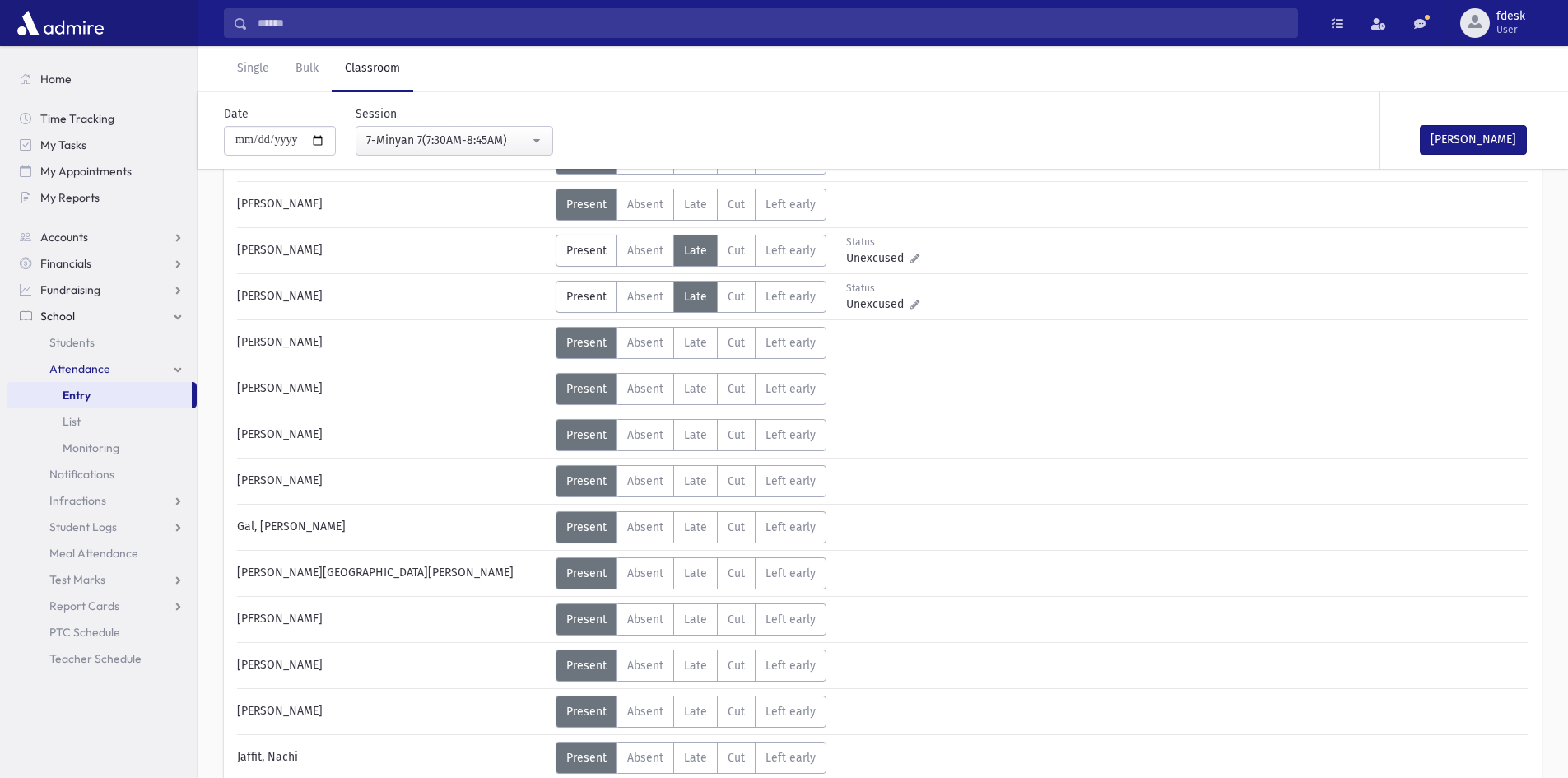
scroll to position [247, 0]
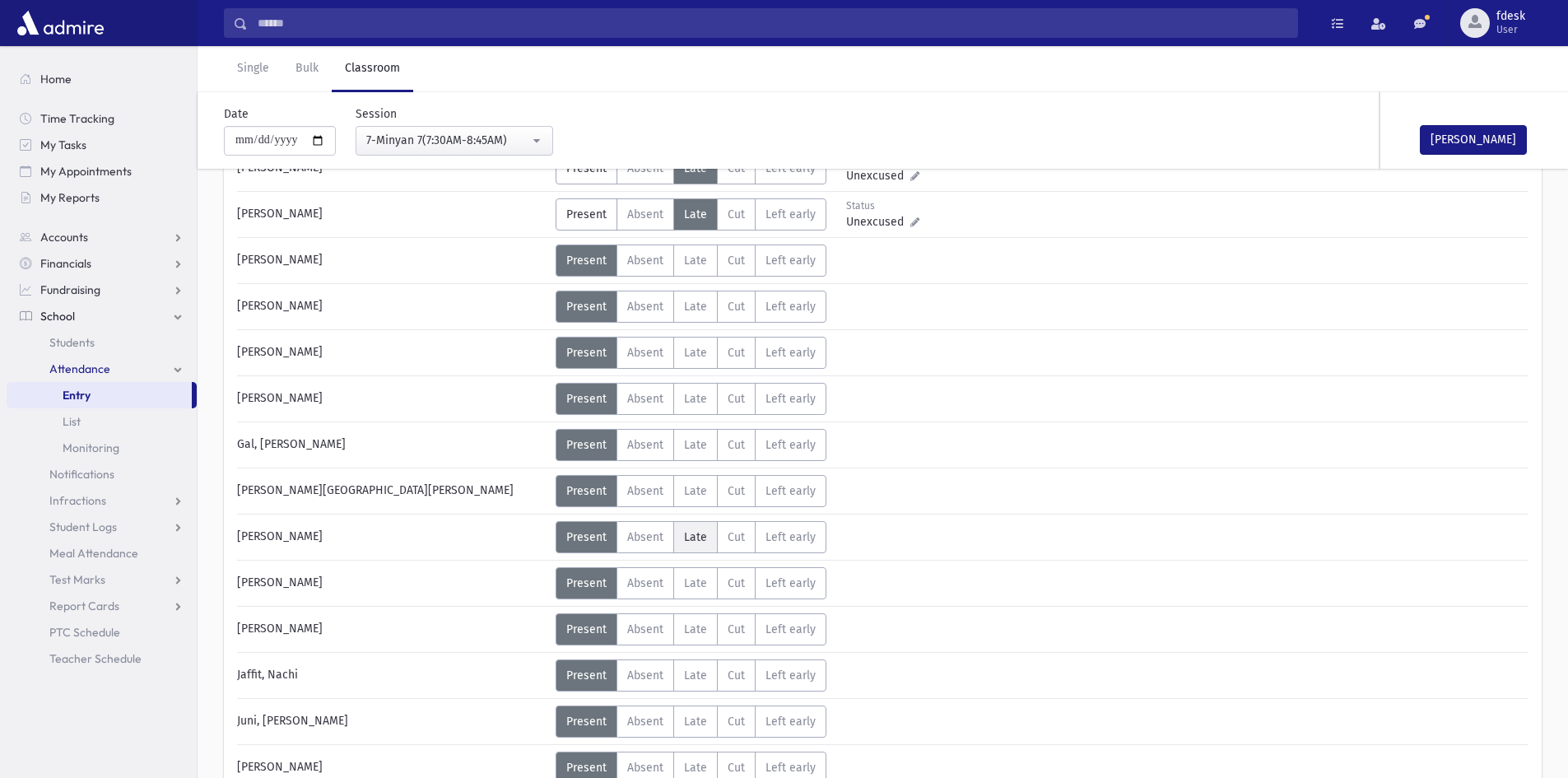
click at [689, 533] on span "Late" at bounding box center [695, 536] width 23 height 14
click at [689, 727] on span "Late" at bounding box center [695, 721] width 23 height 14
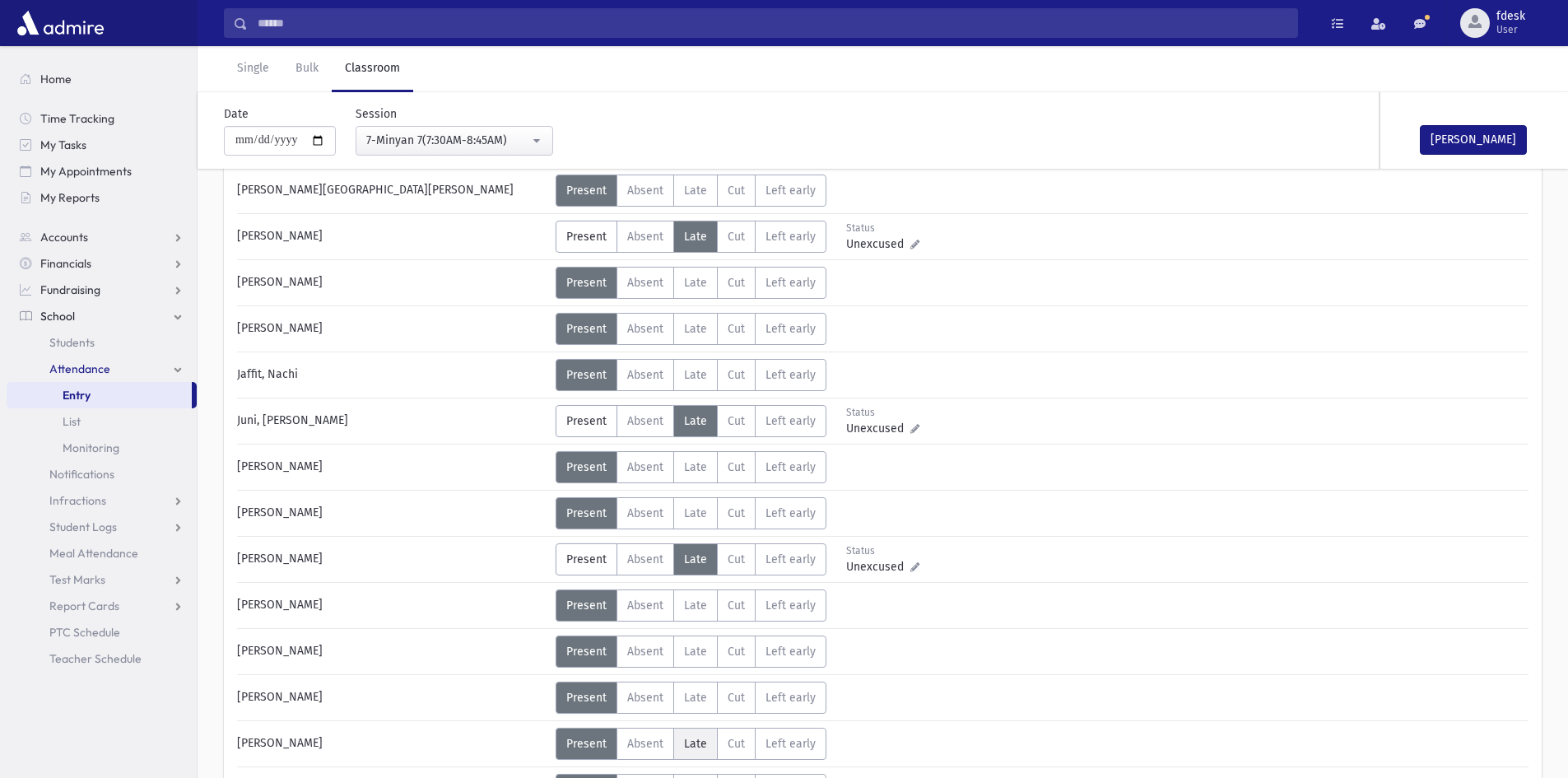
scroll to position [576, 0]
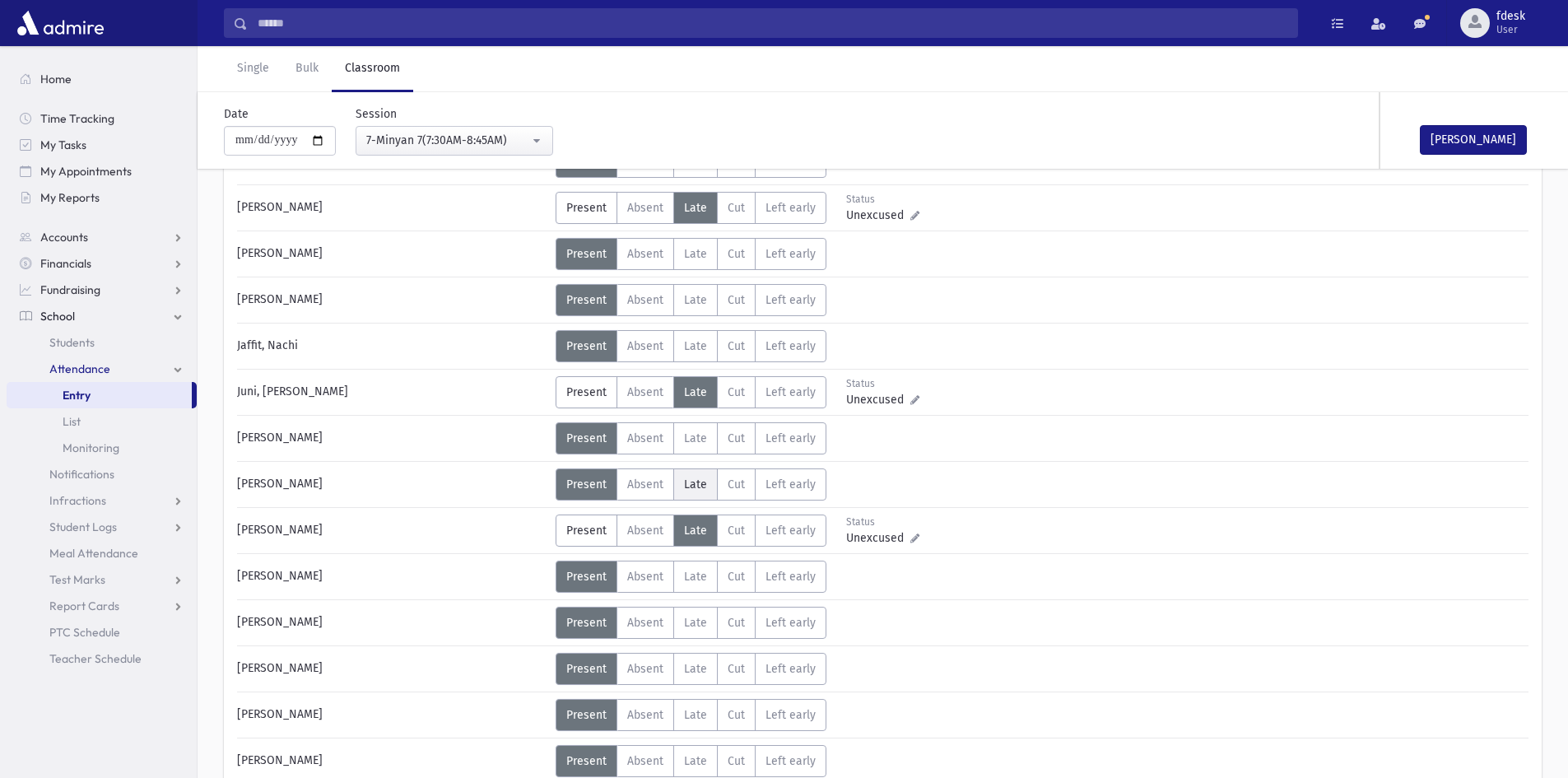
click at [681, 487] on label "Late L" at bounding box center [696, 484] width 45 height 32
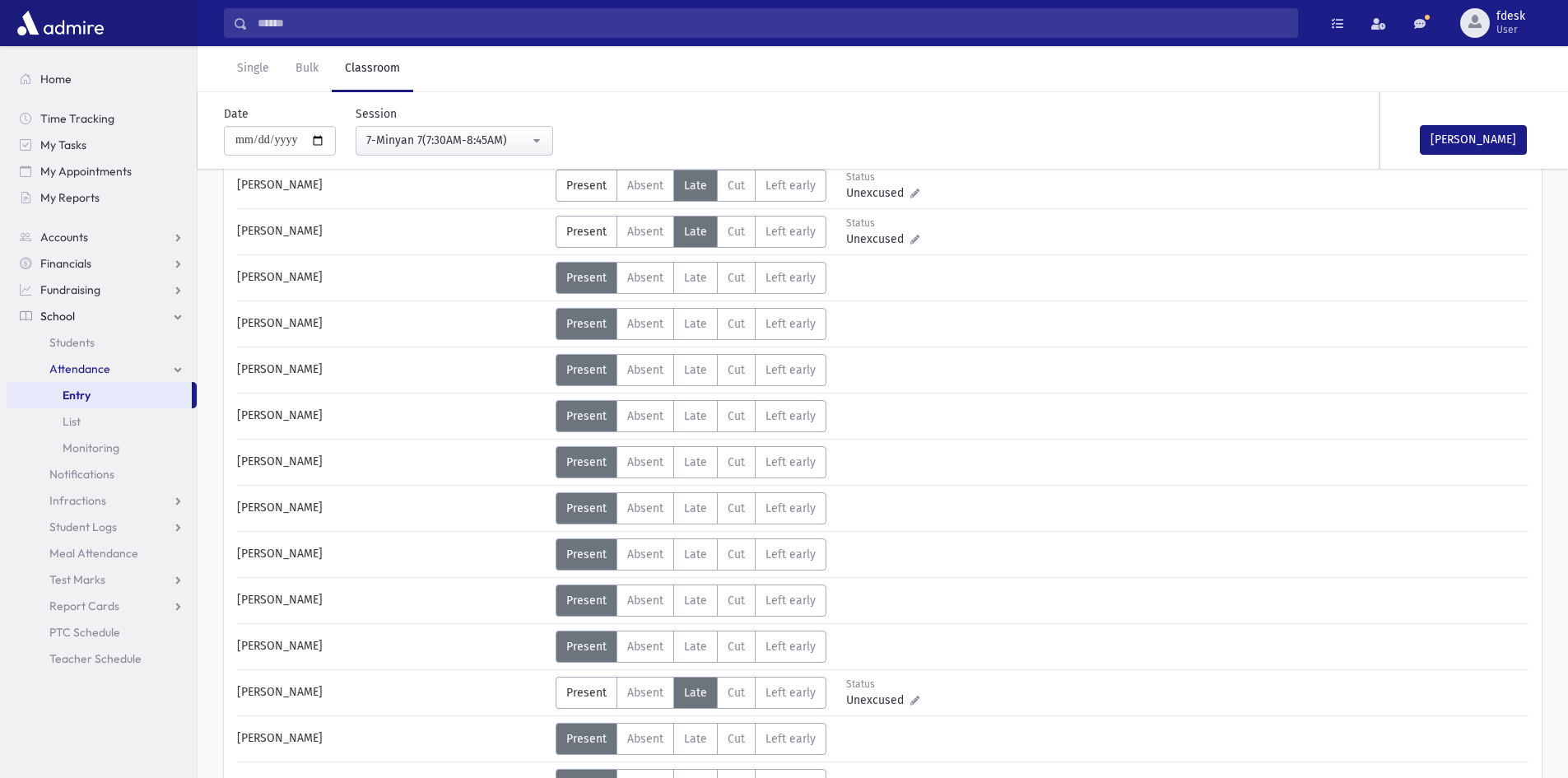
scroll to position [905, 0]
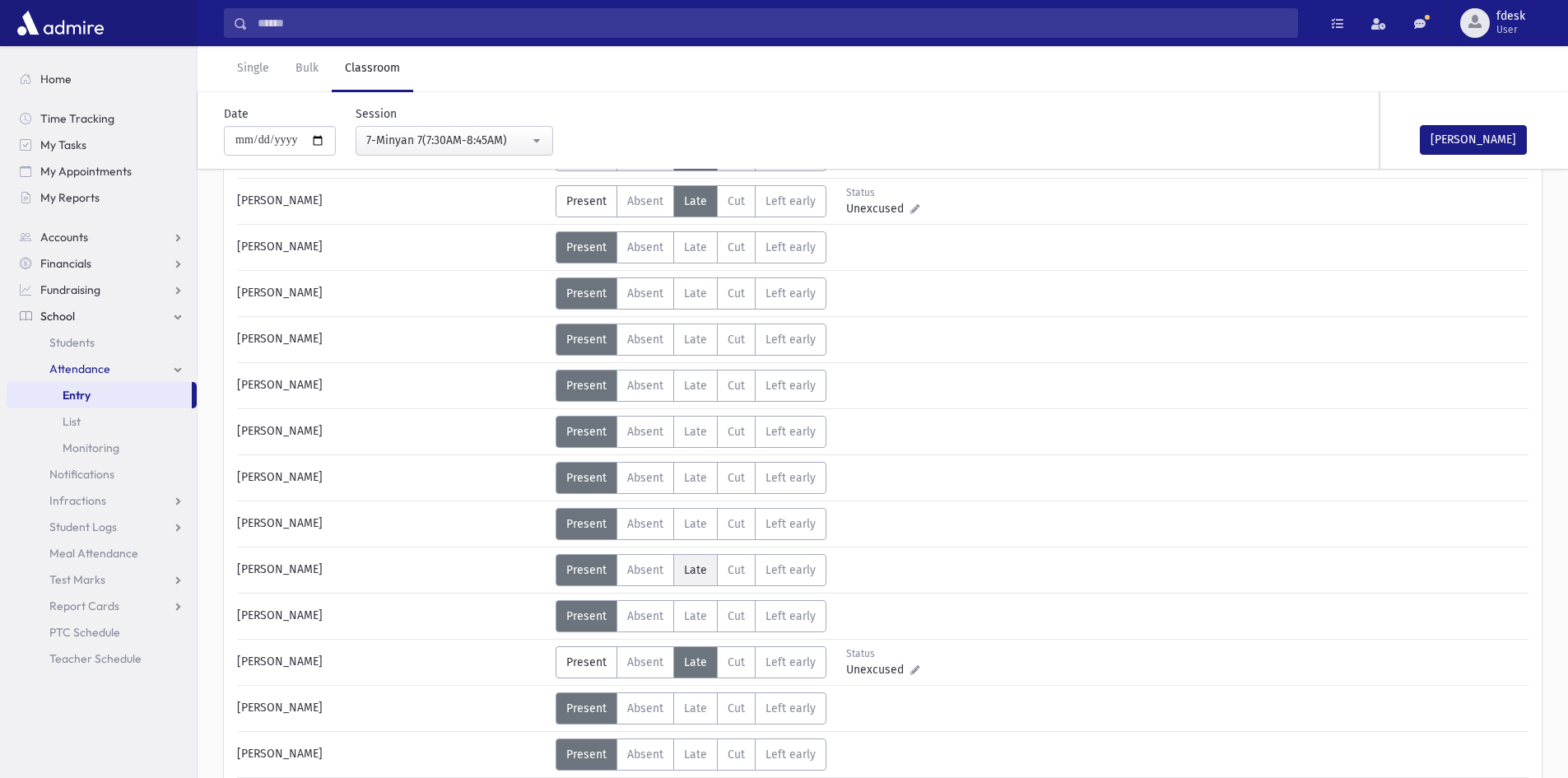
click at [688, 573] on span "Late" at bounding box center [695, 570] width 23 height 14
click at [1490, 136] on button "[PERSON_NAME]" at bounding box center [1473, 140] width 107 height 29
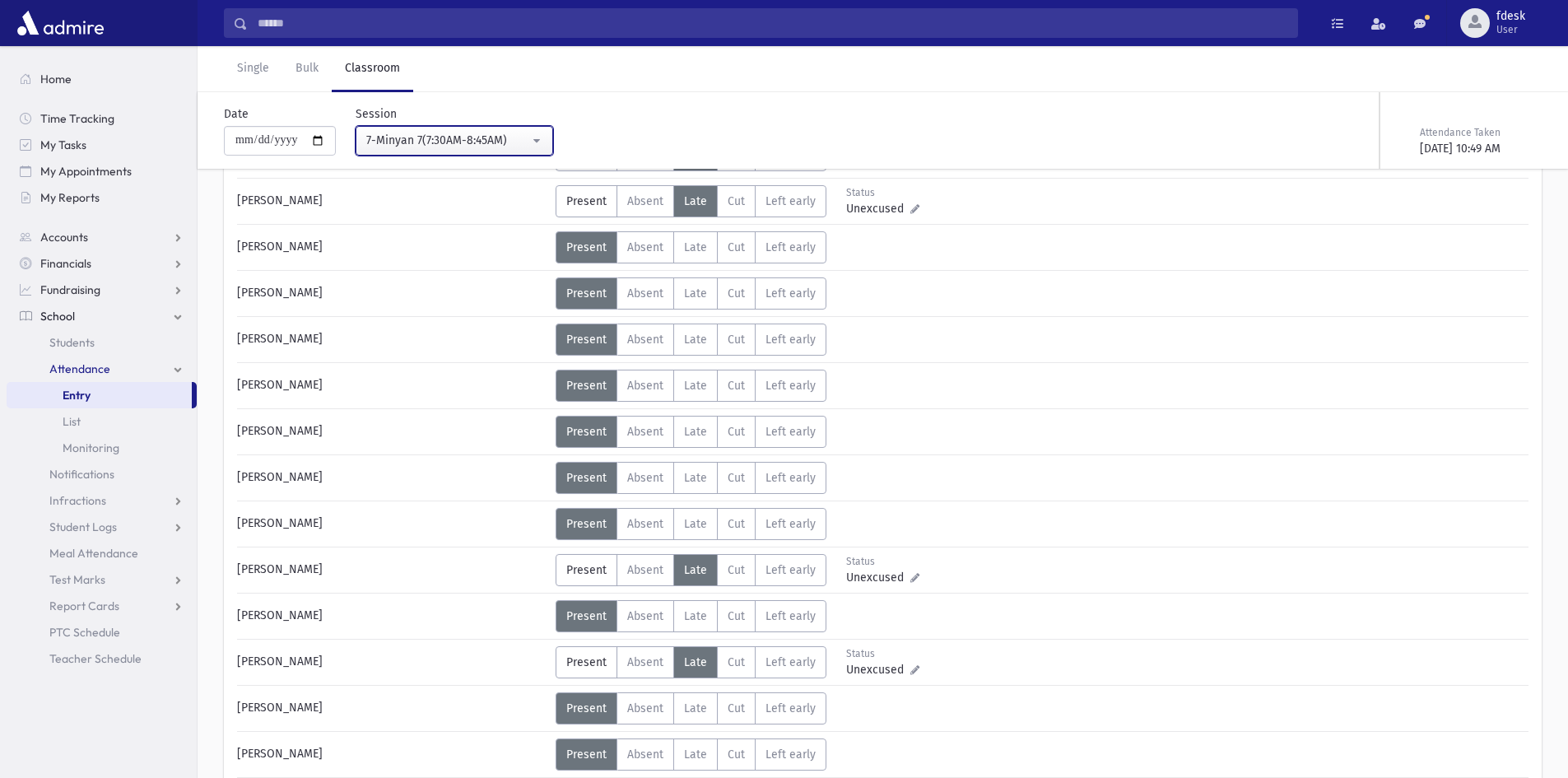
click at [477, 132] on div "7-Minyan 7(7:30AM-8:45AM)" at bounding box center [448, 140] width 163 height 18
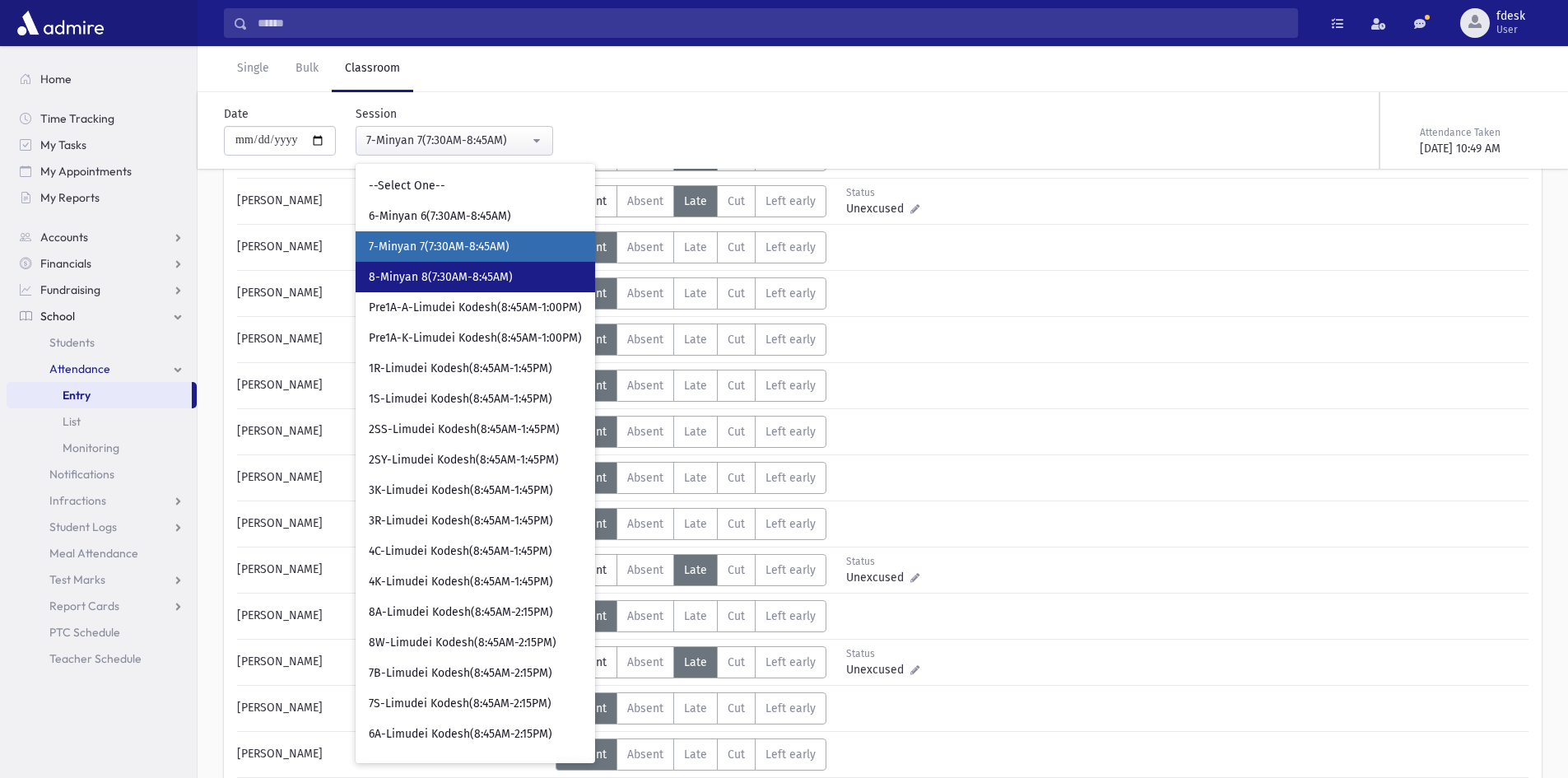
click at [463, 287] on link "8-Minyan 8(7:30AM-8:45AM)" at bounding box center [475, 277] width 239 height 30
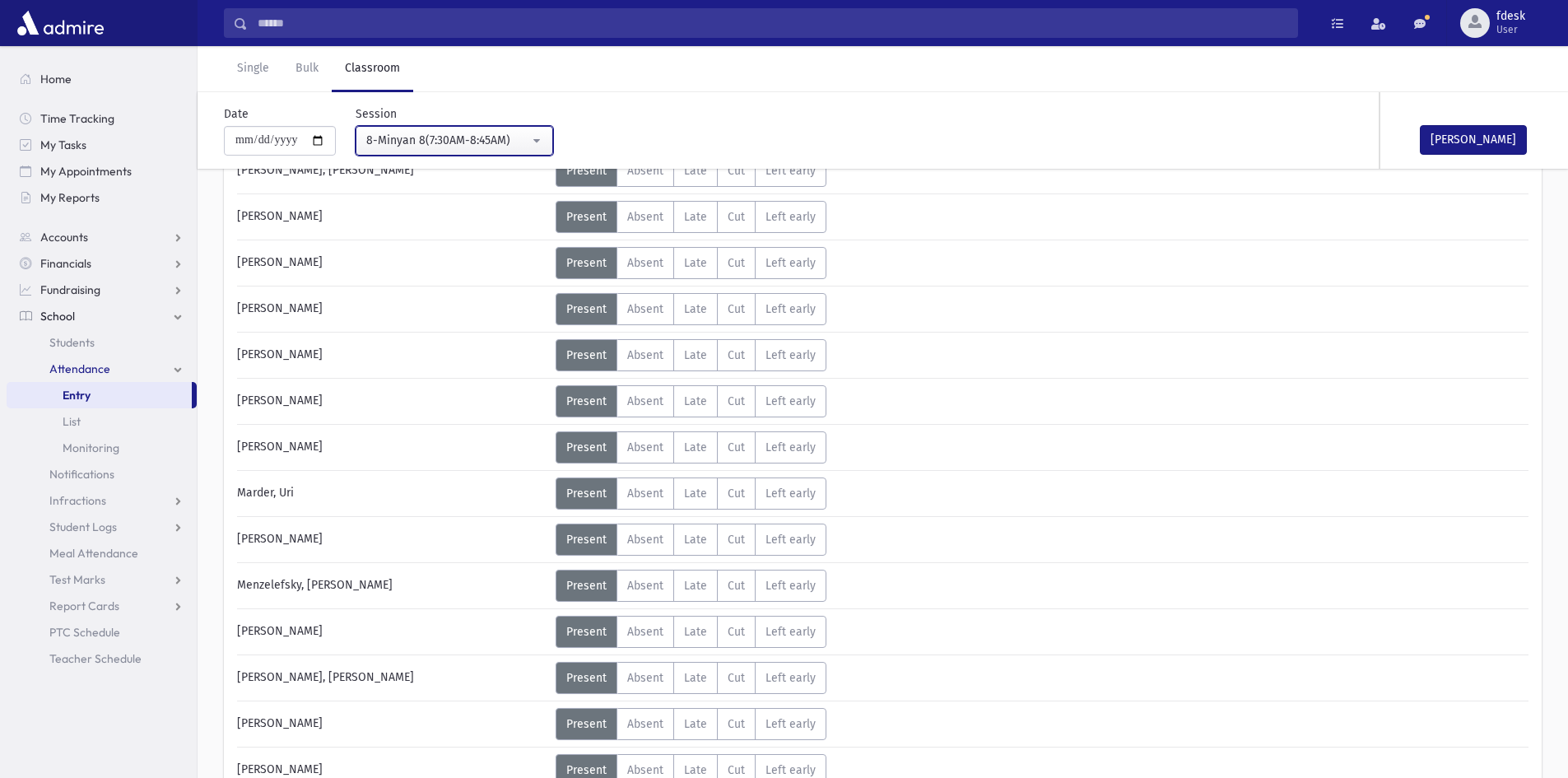
scroll to position [658, 0]
click at [652, 392] on label "Absent A" at bounding box center [645, 402] width 57 height 32
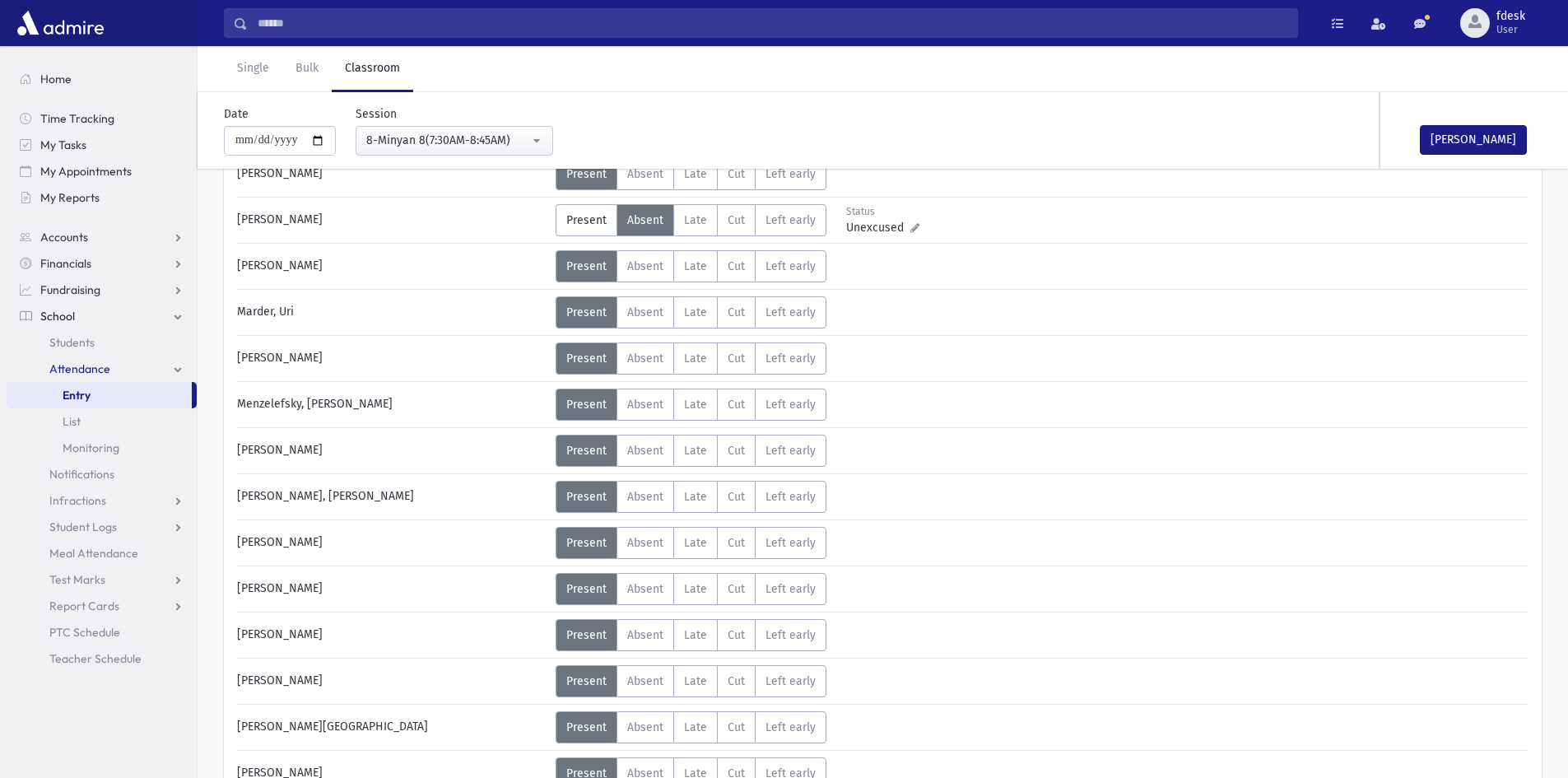
scroll to position [988, 0]
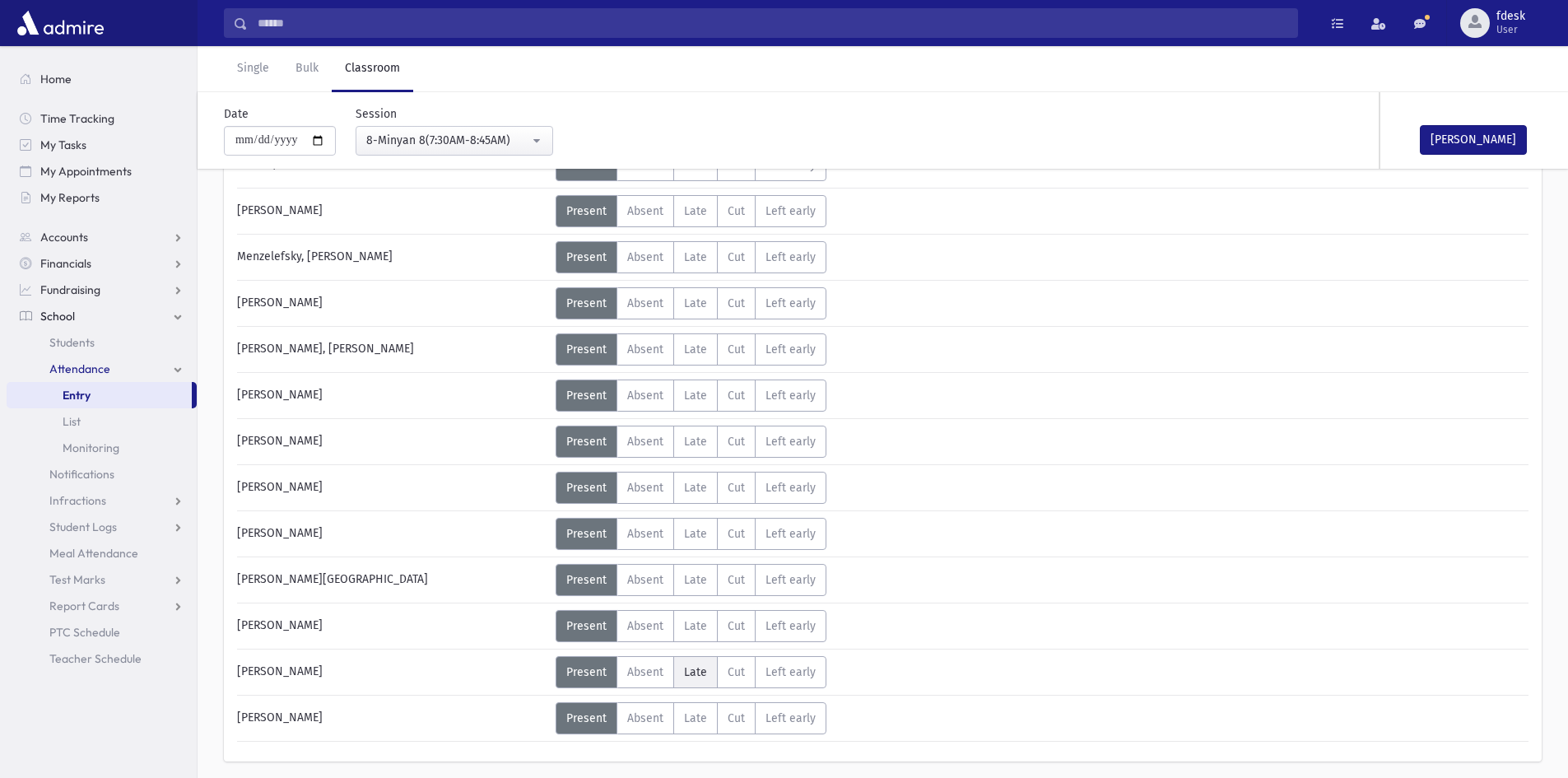
click at [680, 675] on label "Late L" at bounding box center [696, 672] width 45 height 32
click at [691, 625] on span "Late" at bounding box center [695, 626] width 23 height 14
click at [689, 350] on span "Late" at bounding box center [695, 349] width 23 height 14
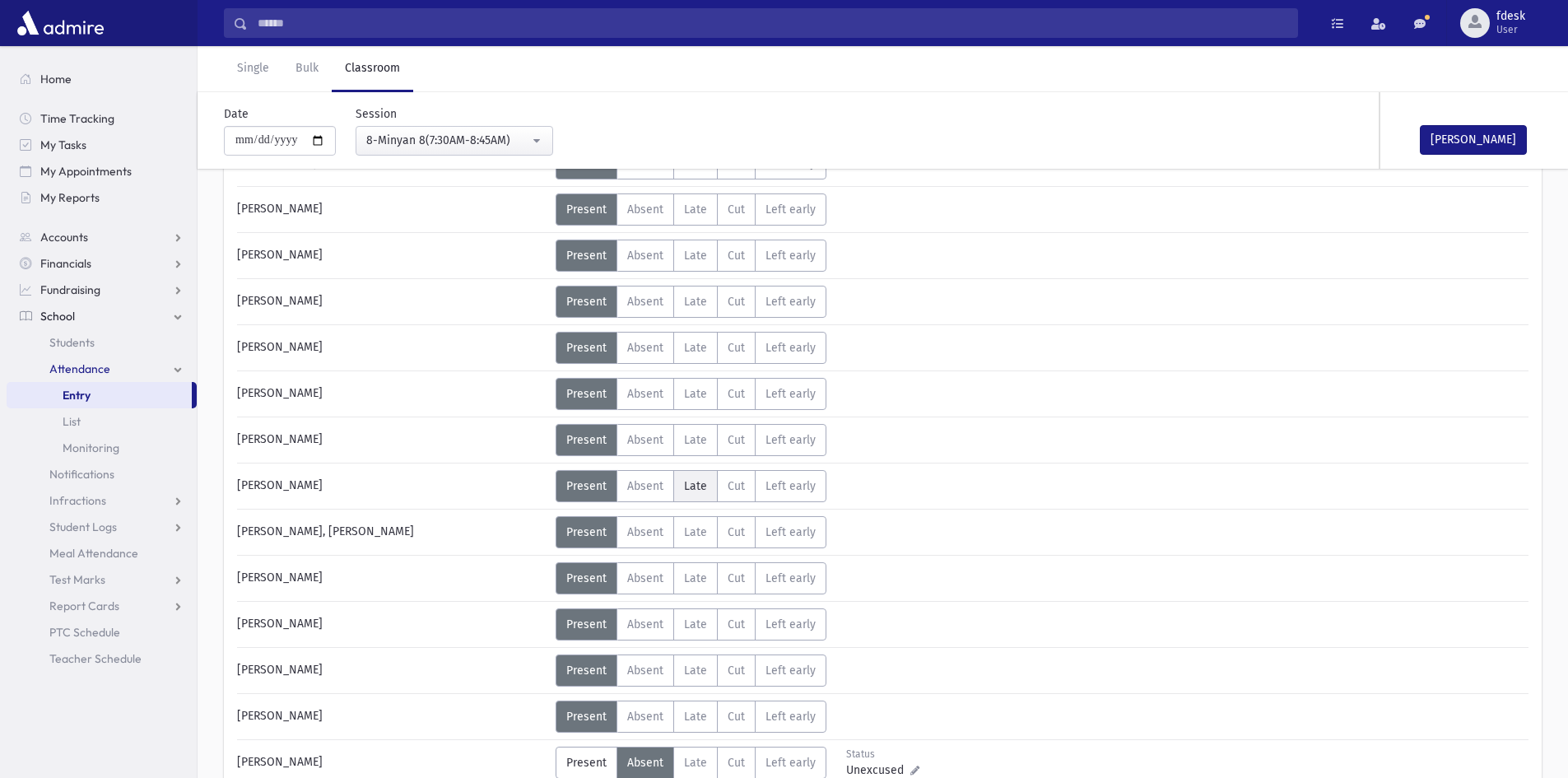
scroll to position [83, 0]
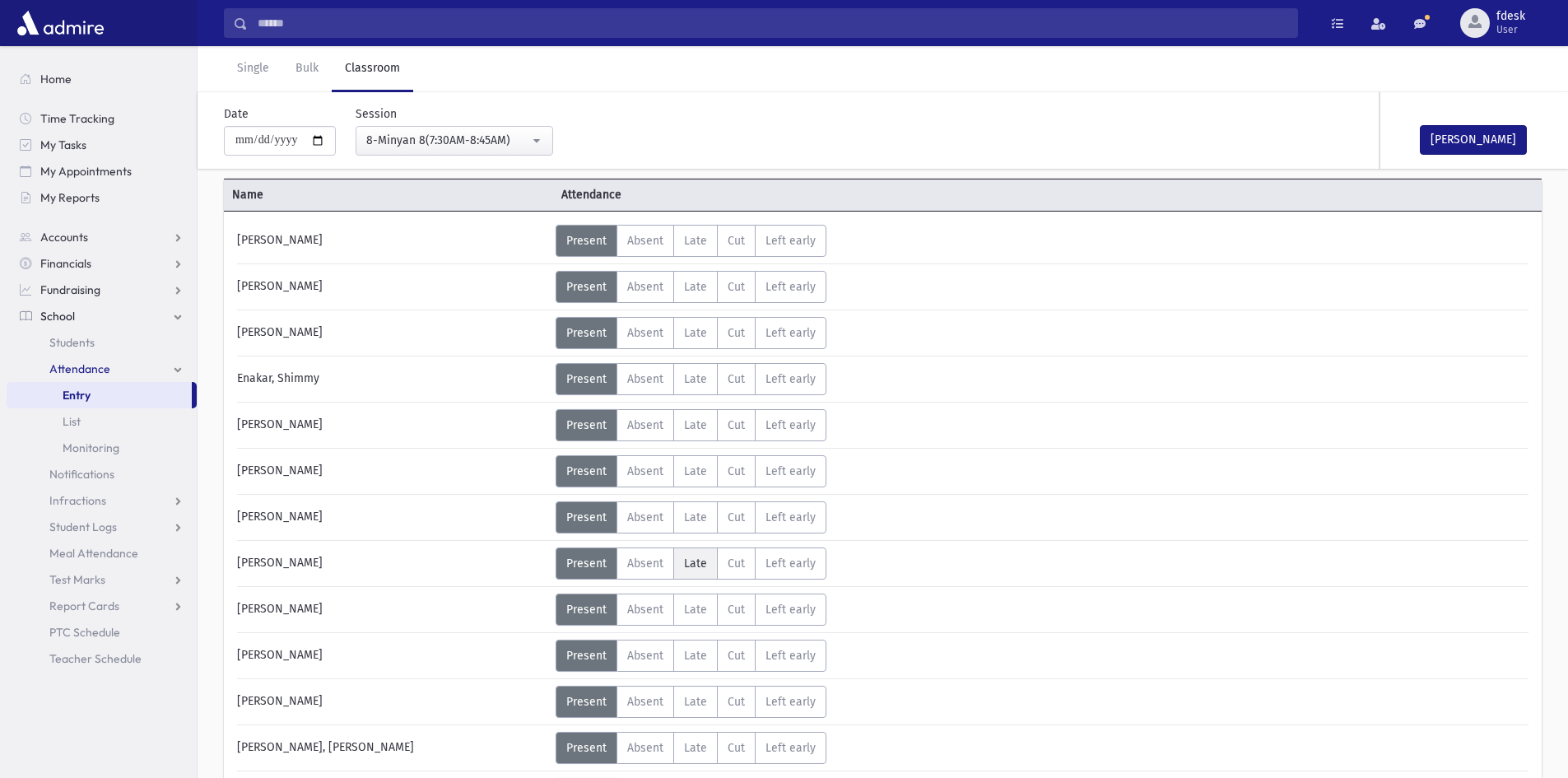
click at [684, 558] on span "Late" at bounding box center [695, 563] width 23 height 14
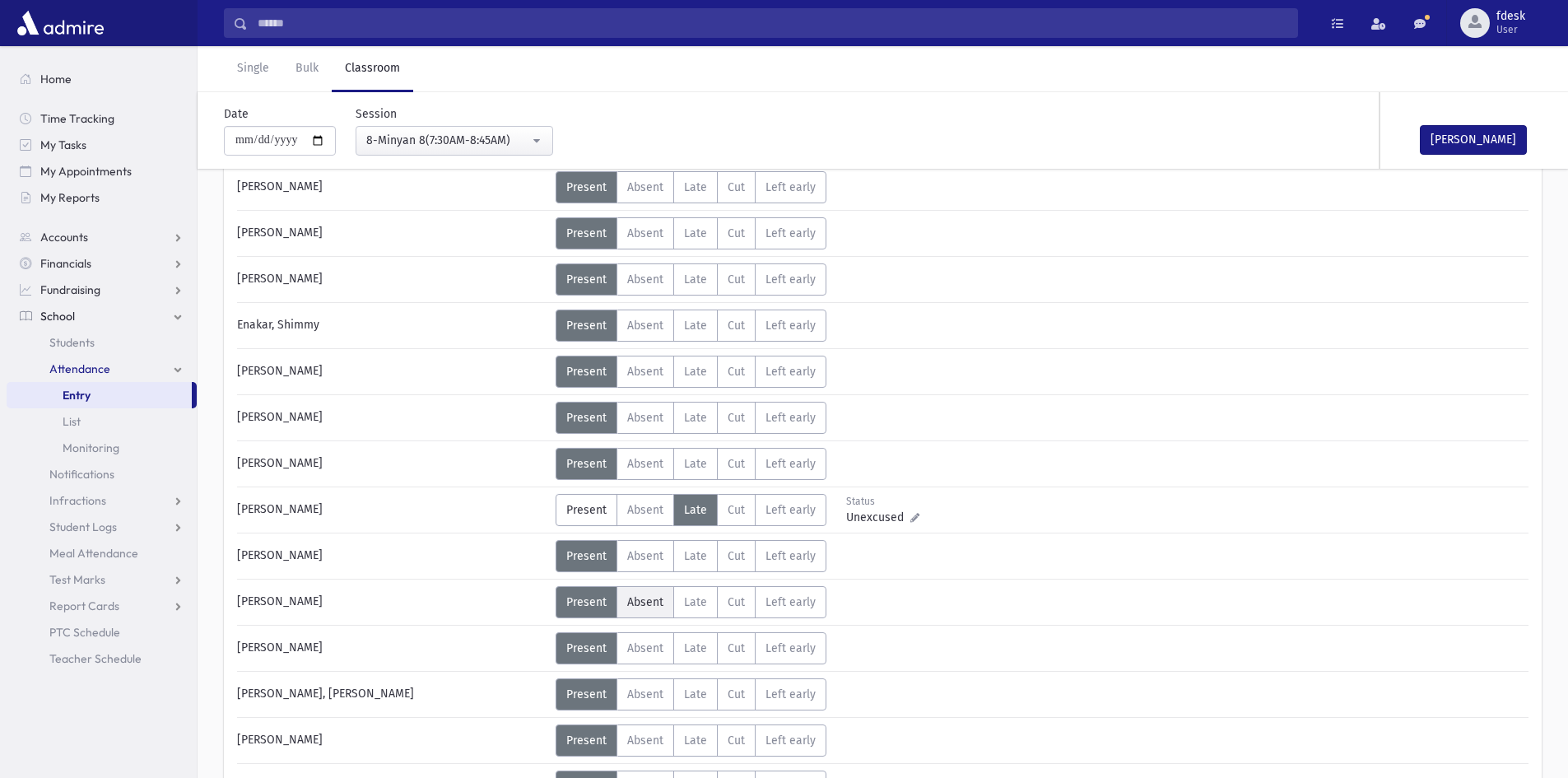
scroll to position [164, 0]
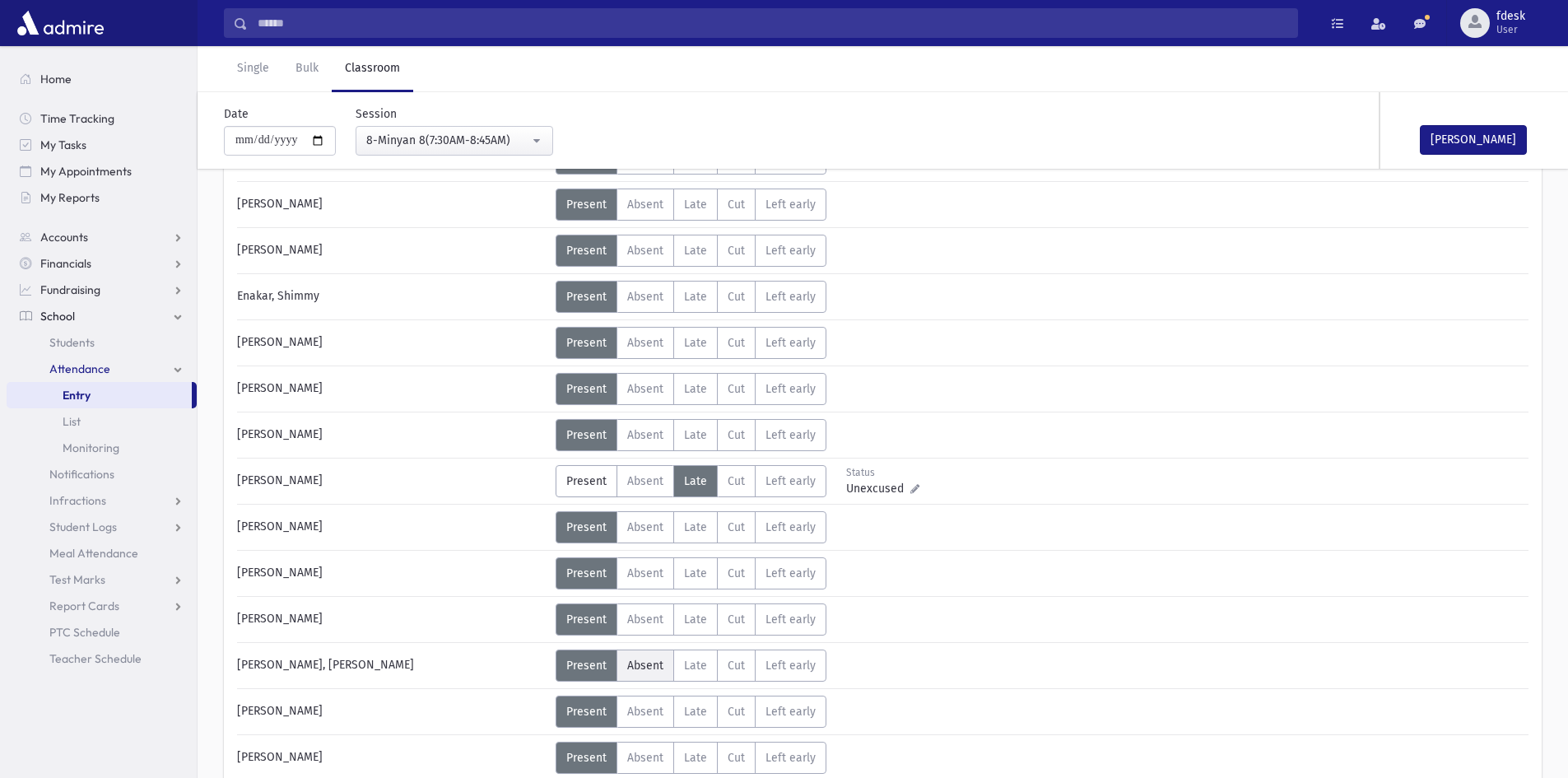
click at [639, 669] on span "Absent" at bounding box center [645, 665] width 36 height 14
click at [691, 753] on span "Late" at bounding box center [695, 757] width 23 height 14
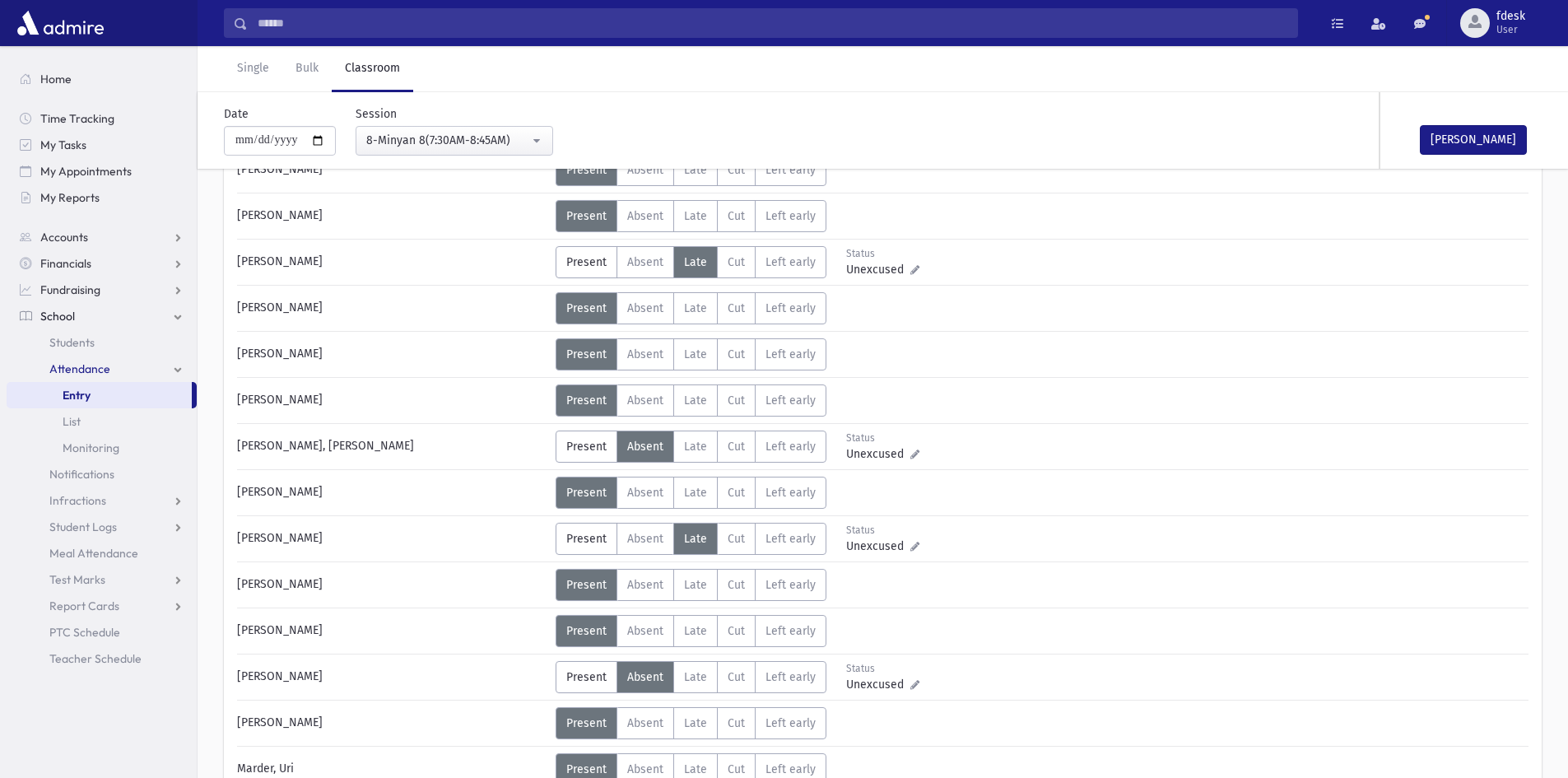
scroll to position [412, 0]
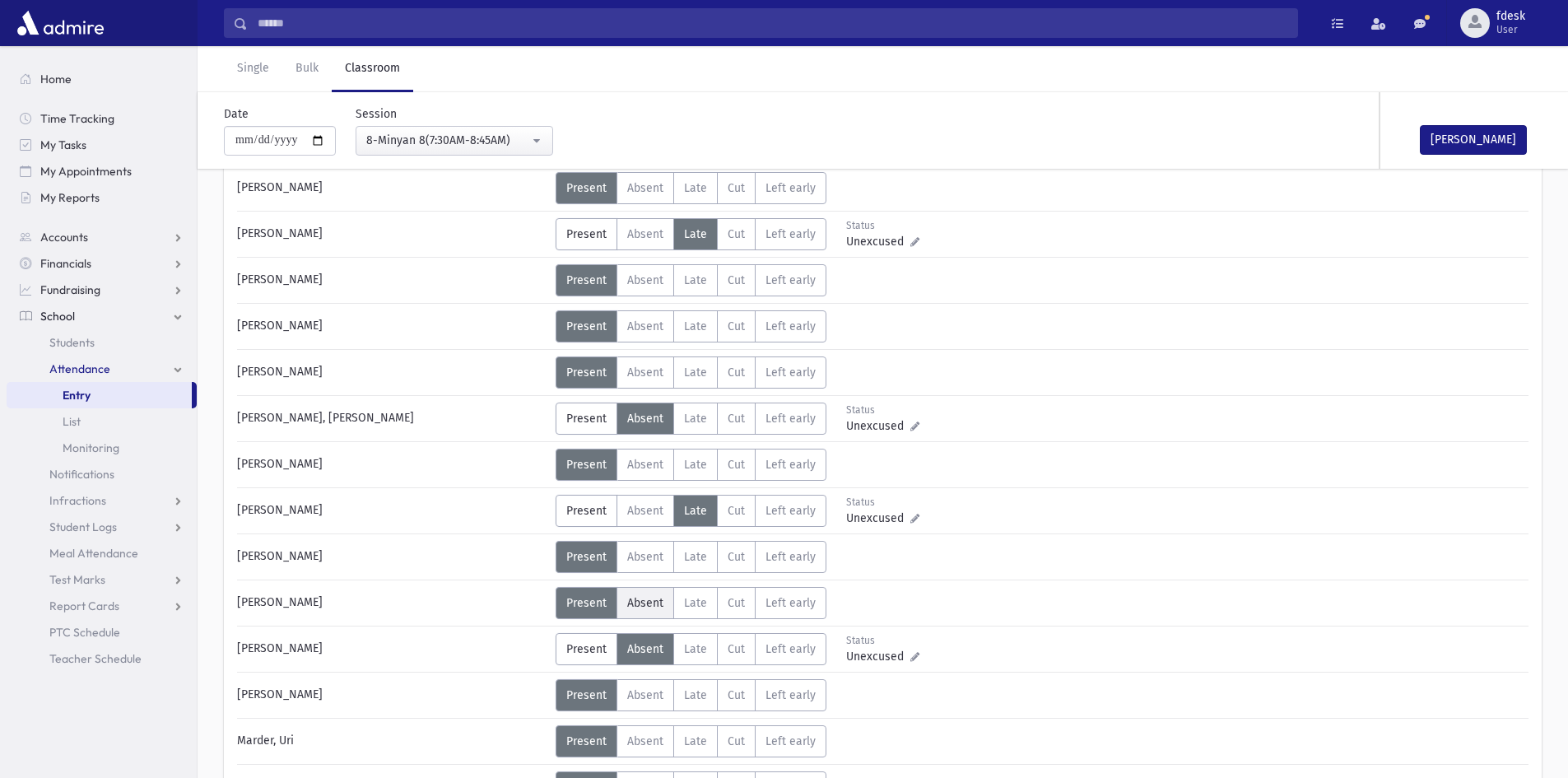
click at [658, 596] on span "Absent" at bounding box center [645, 603] width 36 height 14
click at [699, 701] on span "Late" at bounding box center [695, 695] width 23 height 14
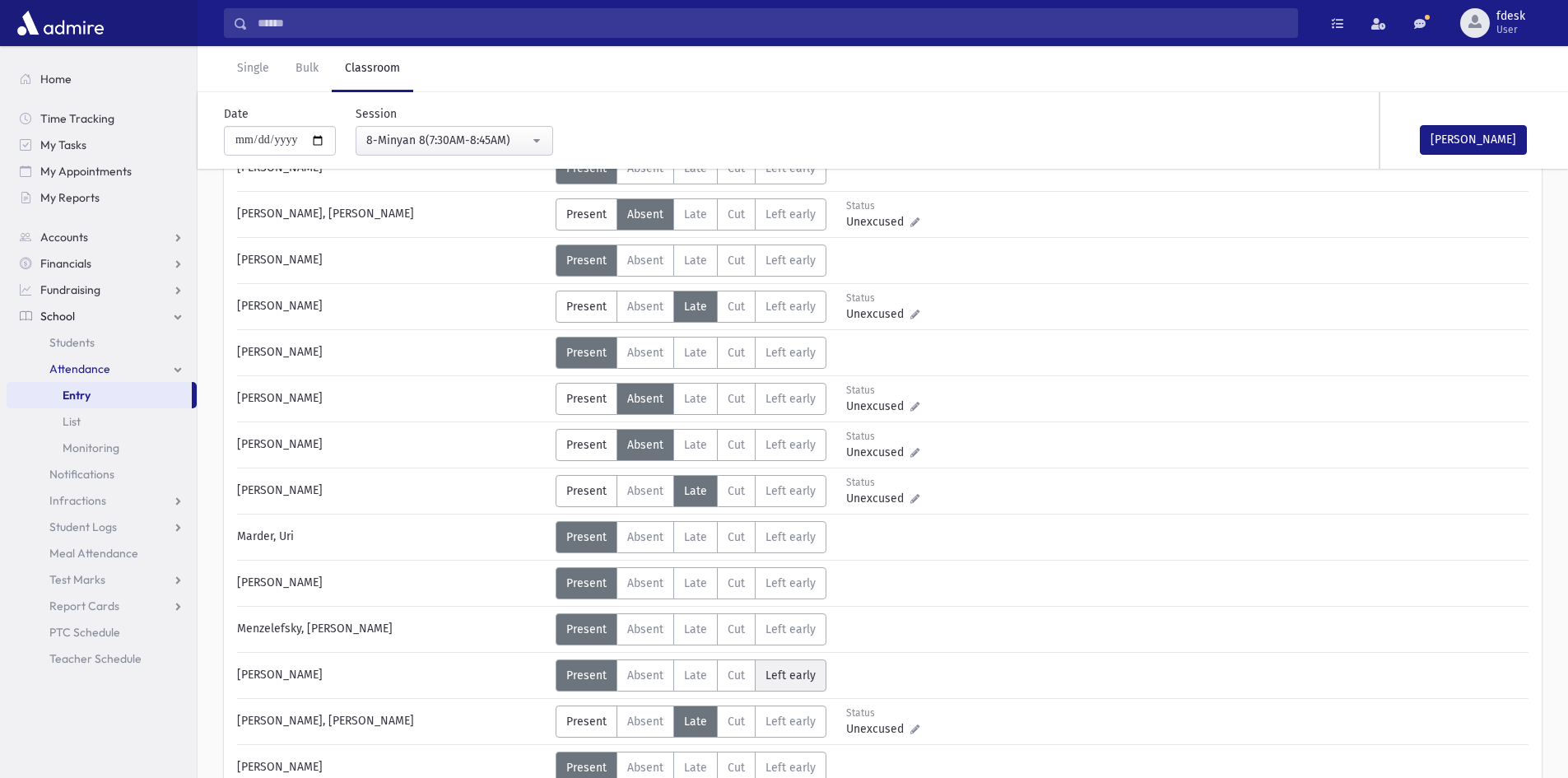
scroll to position [658, 0]
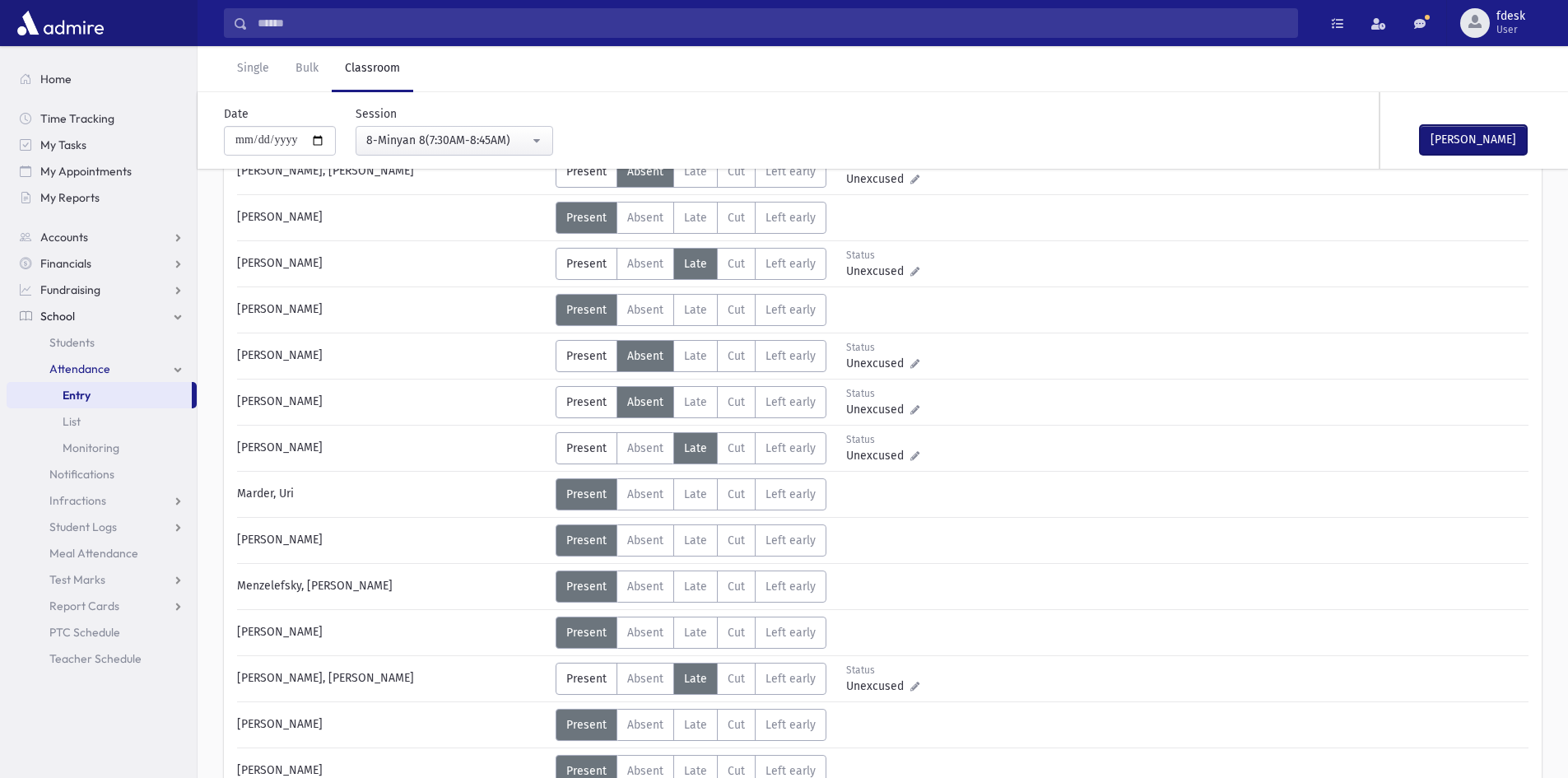
click at [1505, 136] on button "[PERSON_NAME]" at bounding box center [1473, 140] width 107 height 29
click at [408, 139] on div "8-Minyan 8(7:30AM-8:45AM)" at bounding box center [448, 140] width 163 height 18
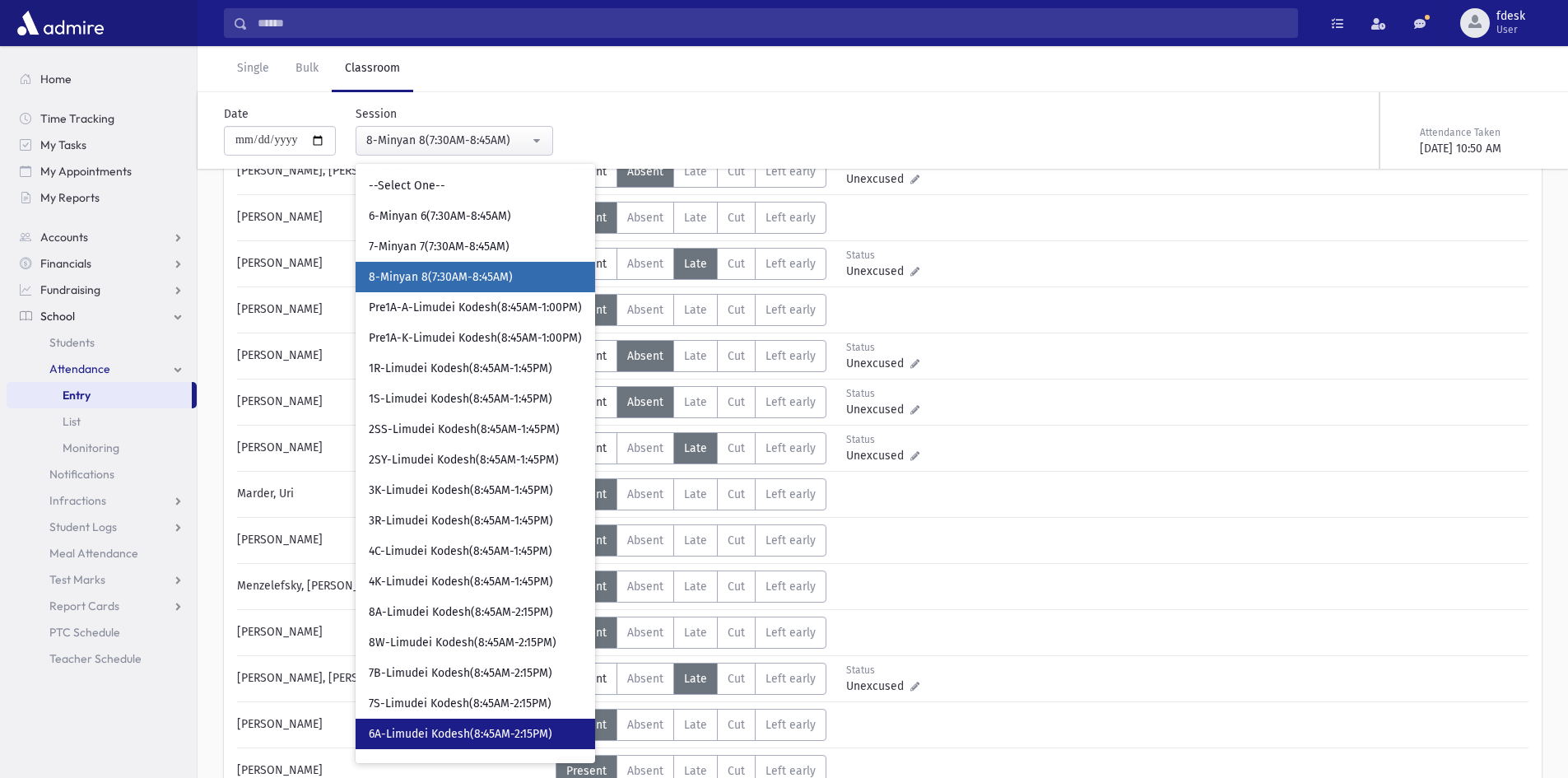
click at [496, 737] on span "6A-Limudei Kodesh(8:45AM-2:15PM)" at bounding box center [461, 734] width 184 height 17
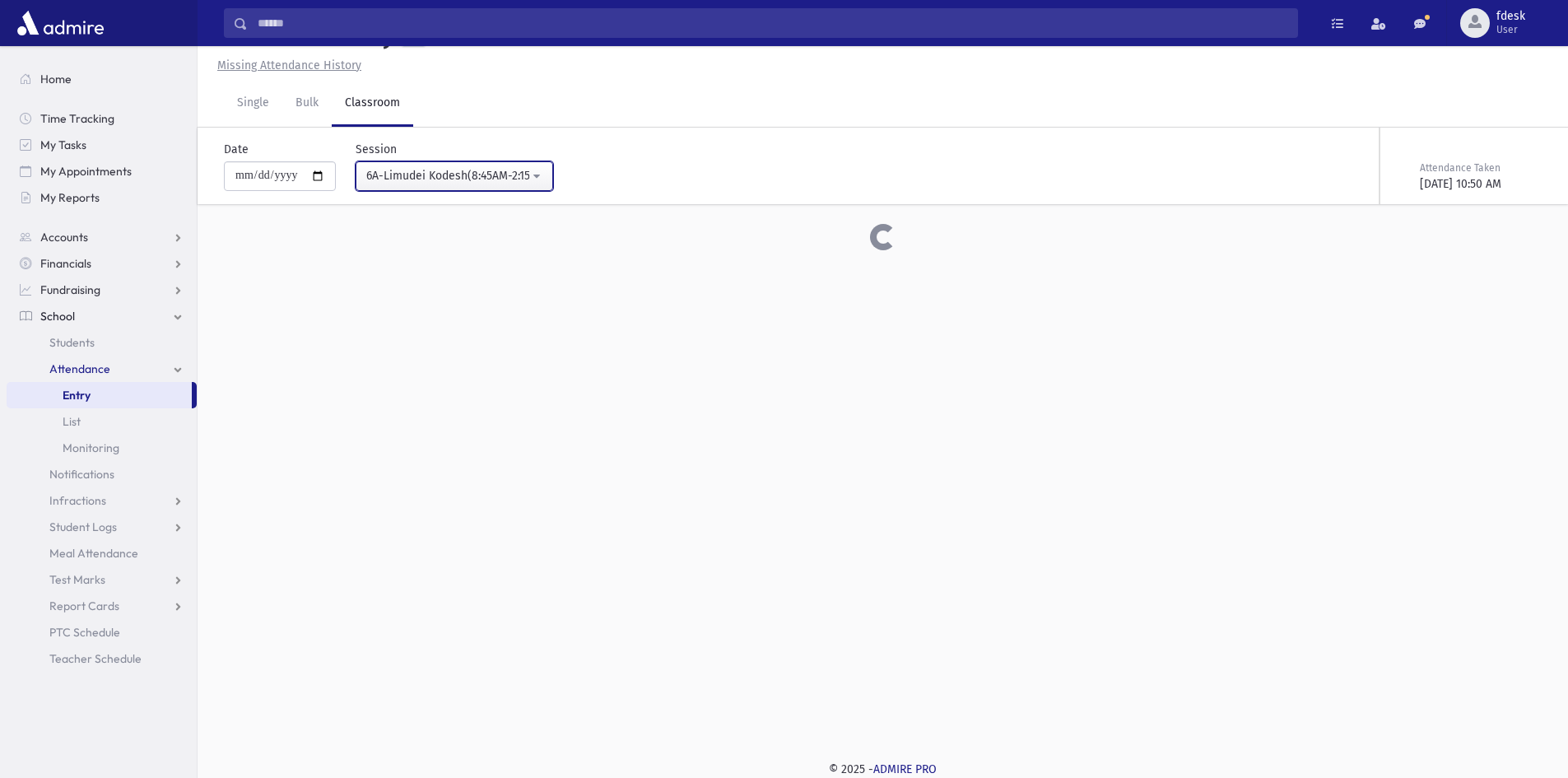
scroll to position [261, 0]
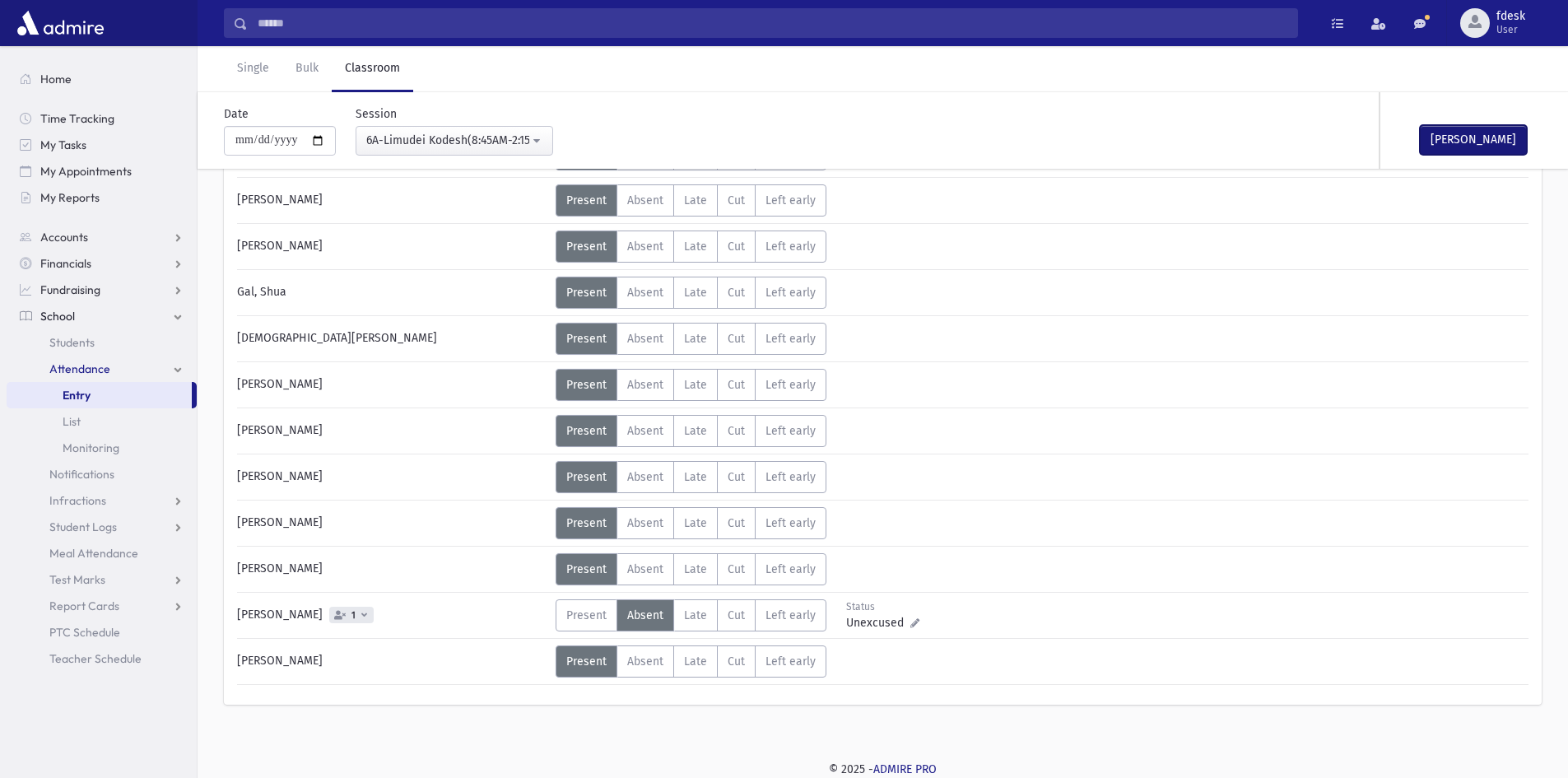
click at [1468, 142] on button "[PERSON_NAME]" at bounding box center [1473, 140] width 107 height 29
click at [503, 131] on button "6A-Limudei Kodesh(8:45AM-2:15PM)" at bounding box center [454, 141] width 198 height 29
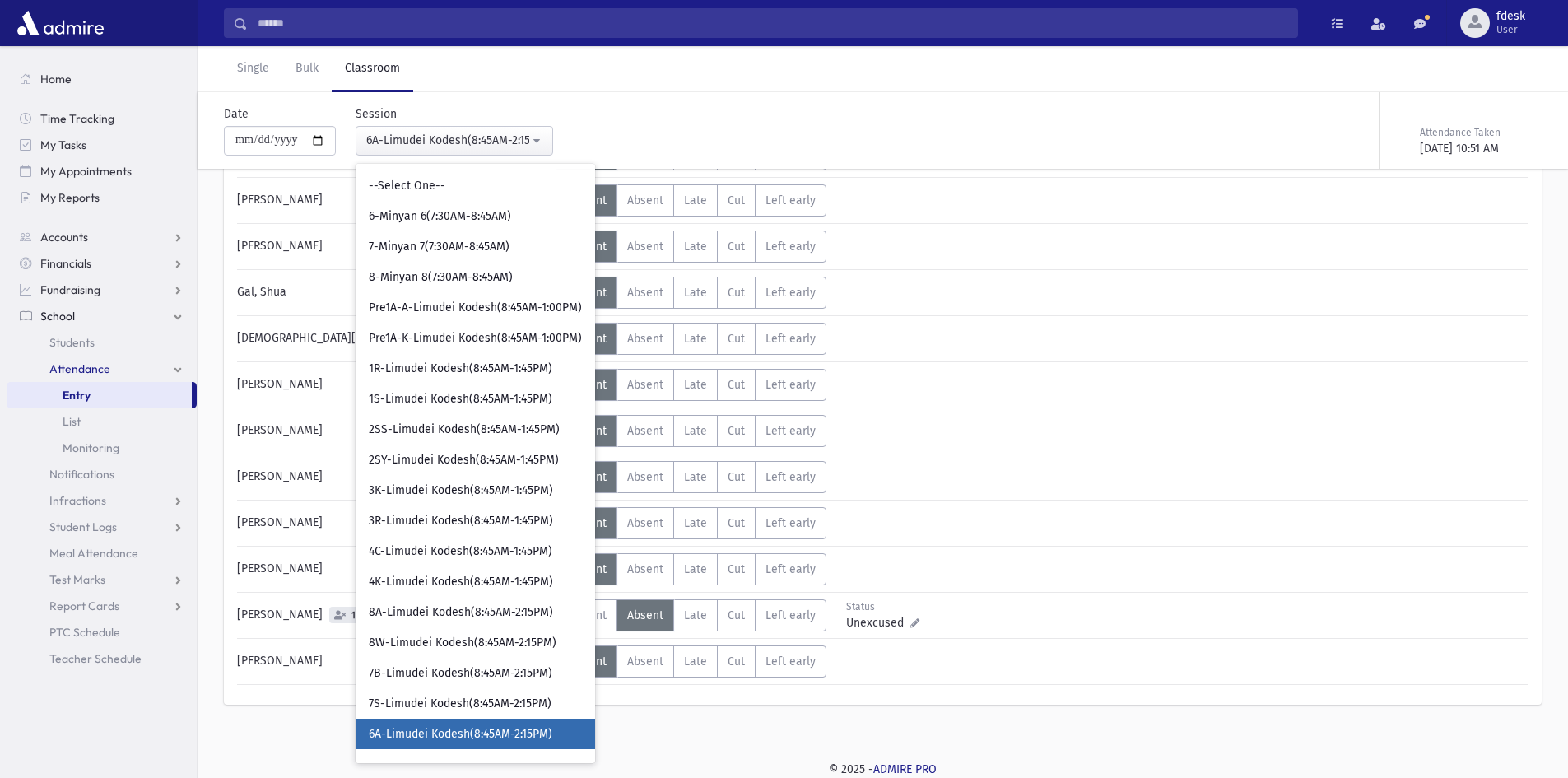
scroll to position [271, 0]
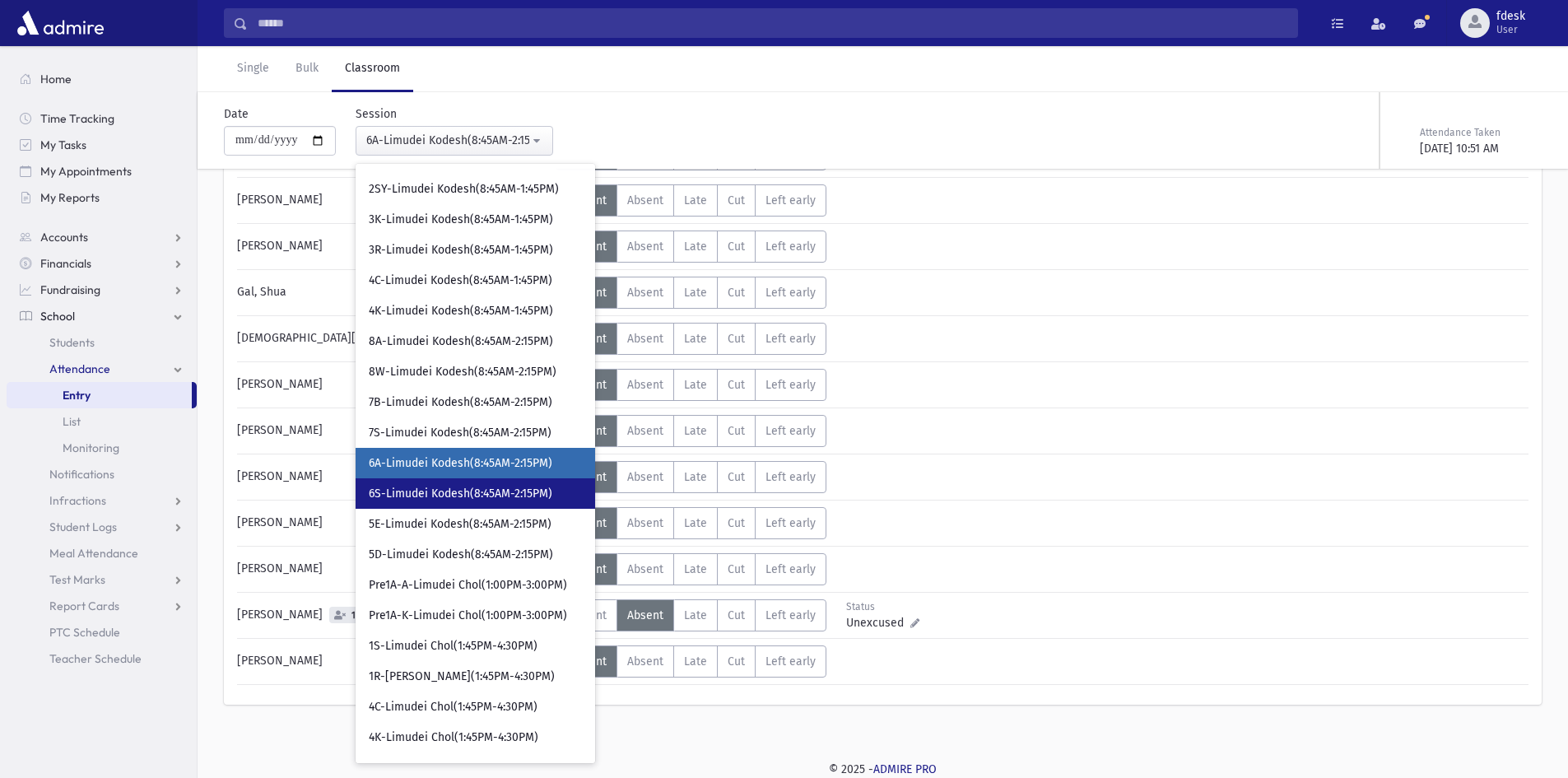
click at [434, 497] on span "6S-Limudei Kodesh(8:45AM-2:15PM)" at bounding box center [461, 494] width 184 height 17
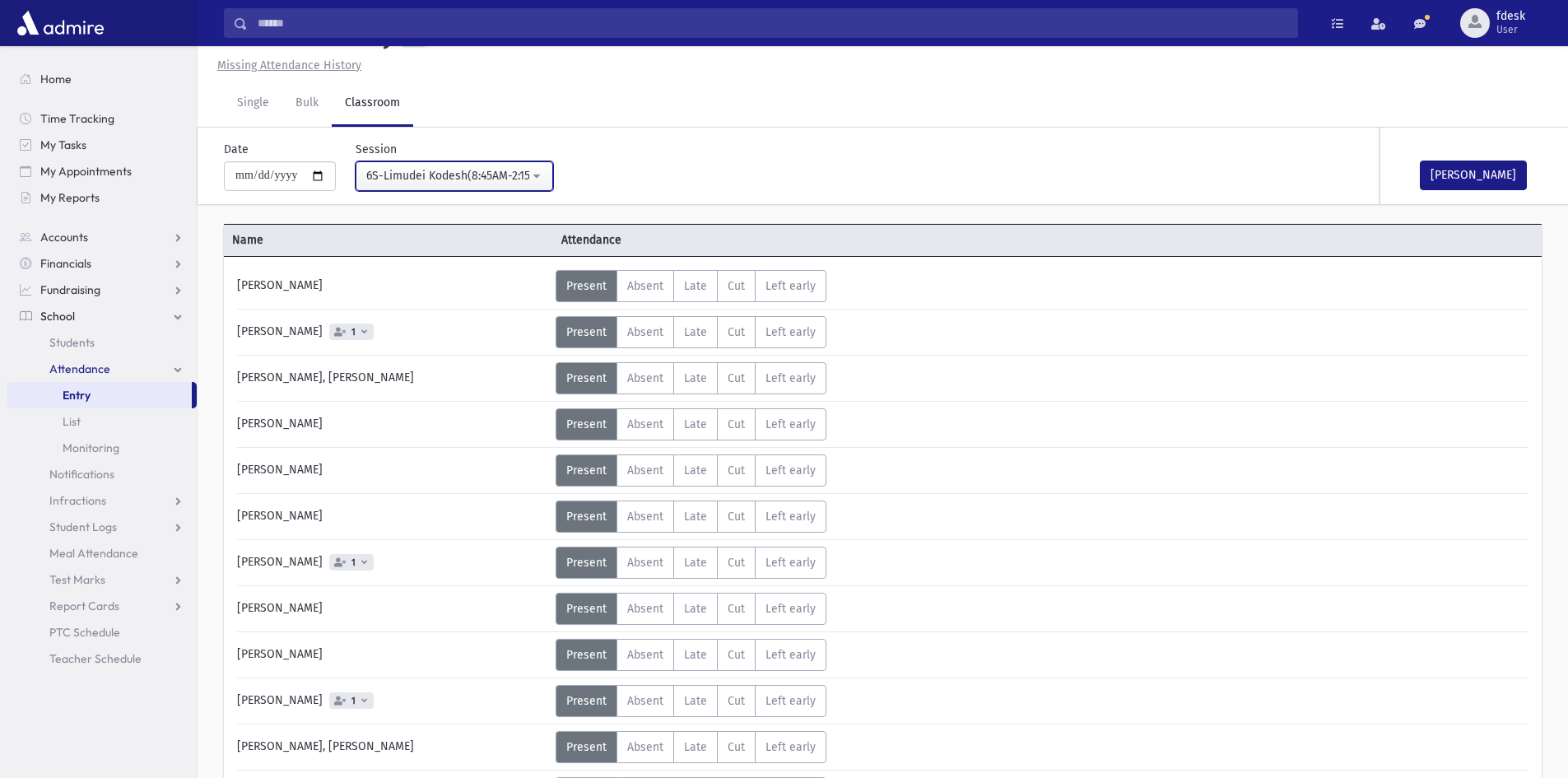
scroll to position [261, 0]
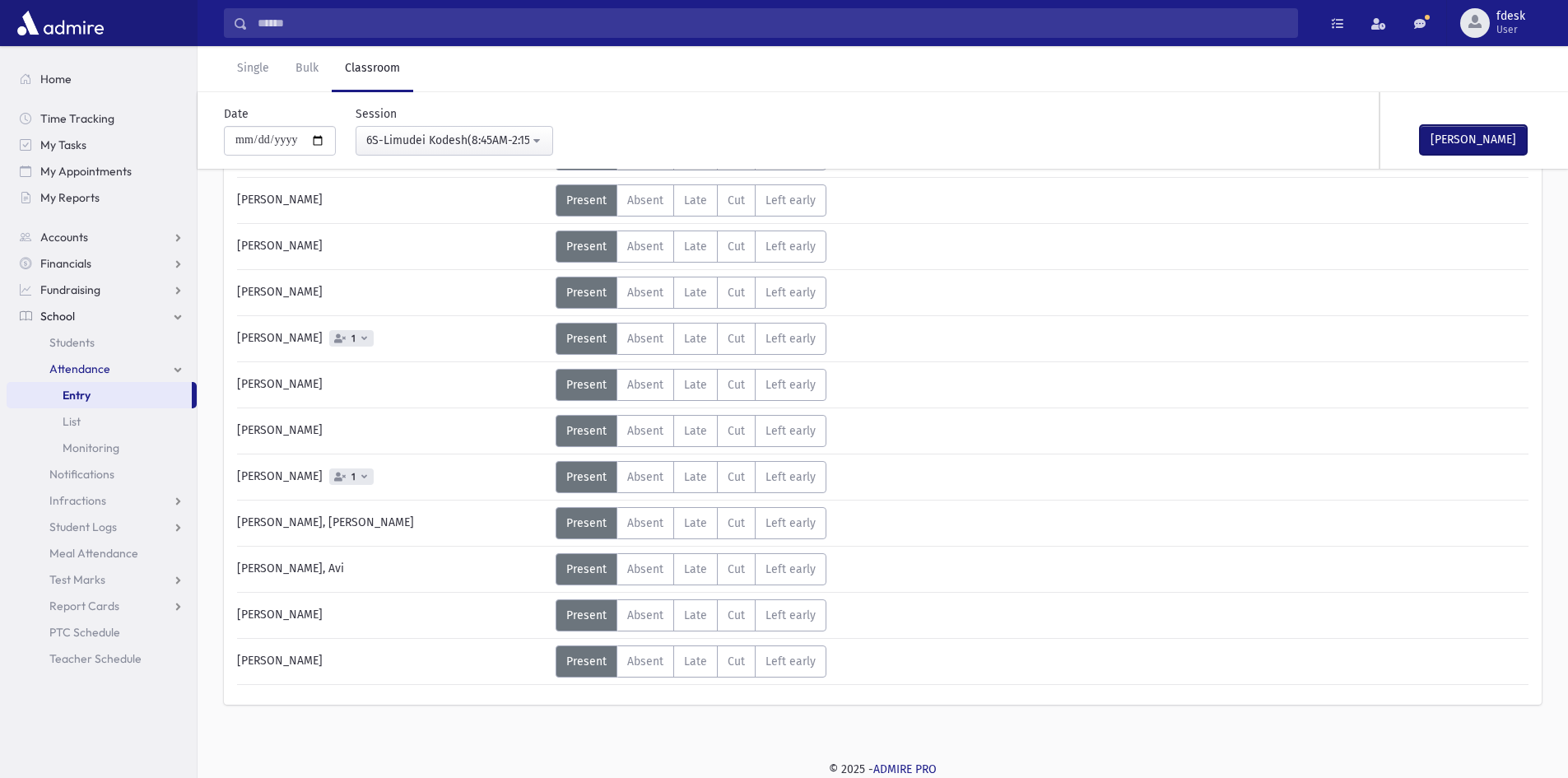
click at [1460, 146] on button "[PERSON_NAME]" at bounding box center [1473, 140] width 107 height 29
click at [499, 142] on div "6S-Limudei Kodesh(8:45AM-2:15PM)" at bounding box center [448, 140] width 163 height 18
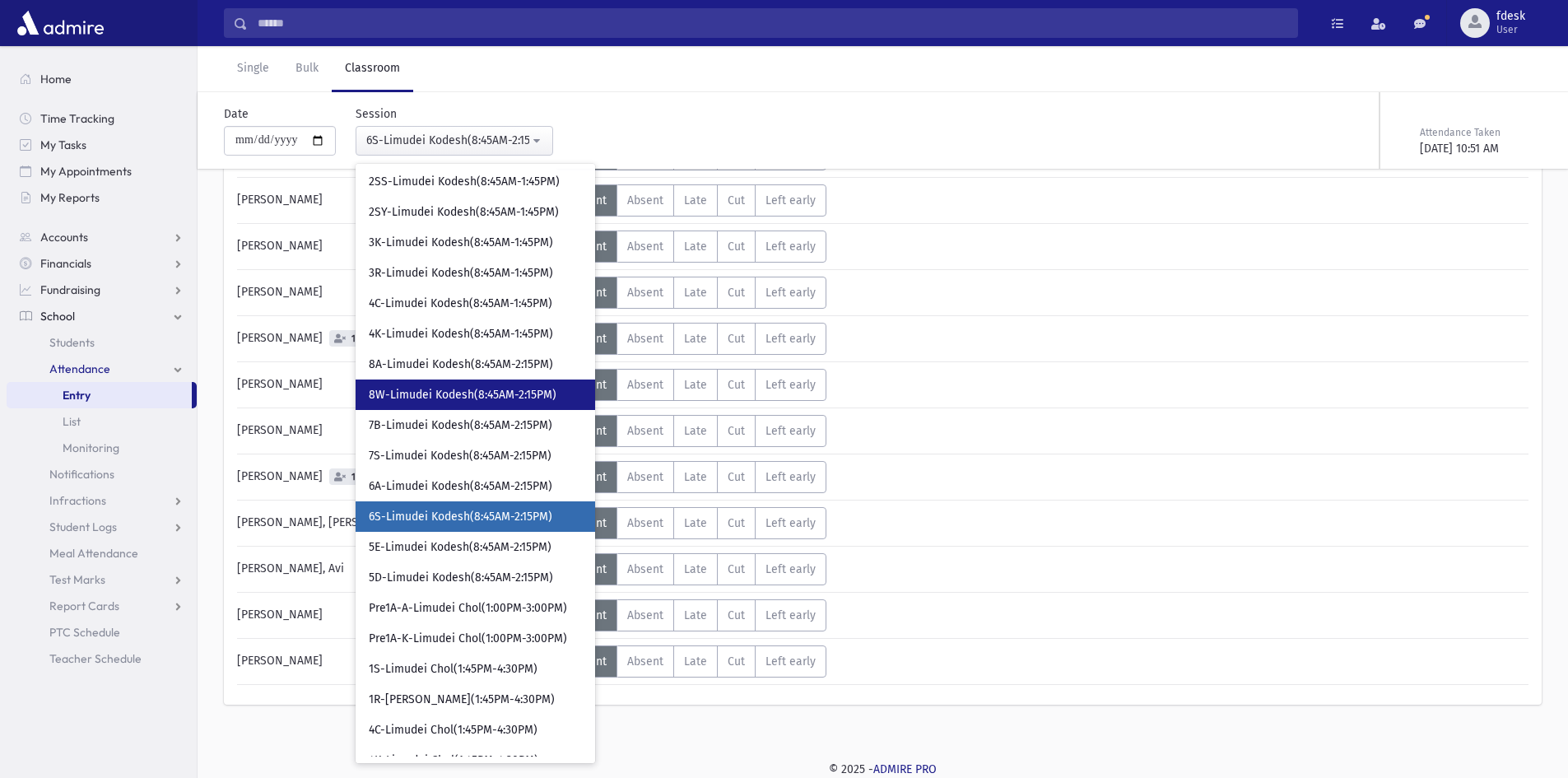
scroll to position [219, 0]
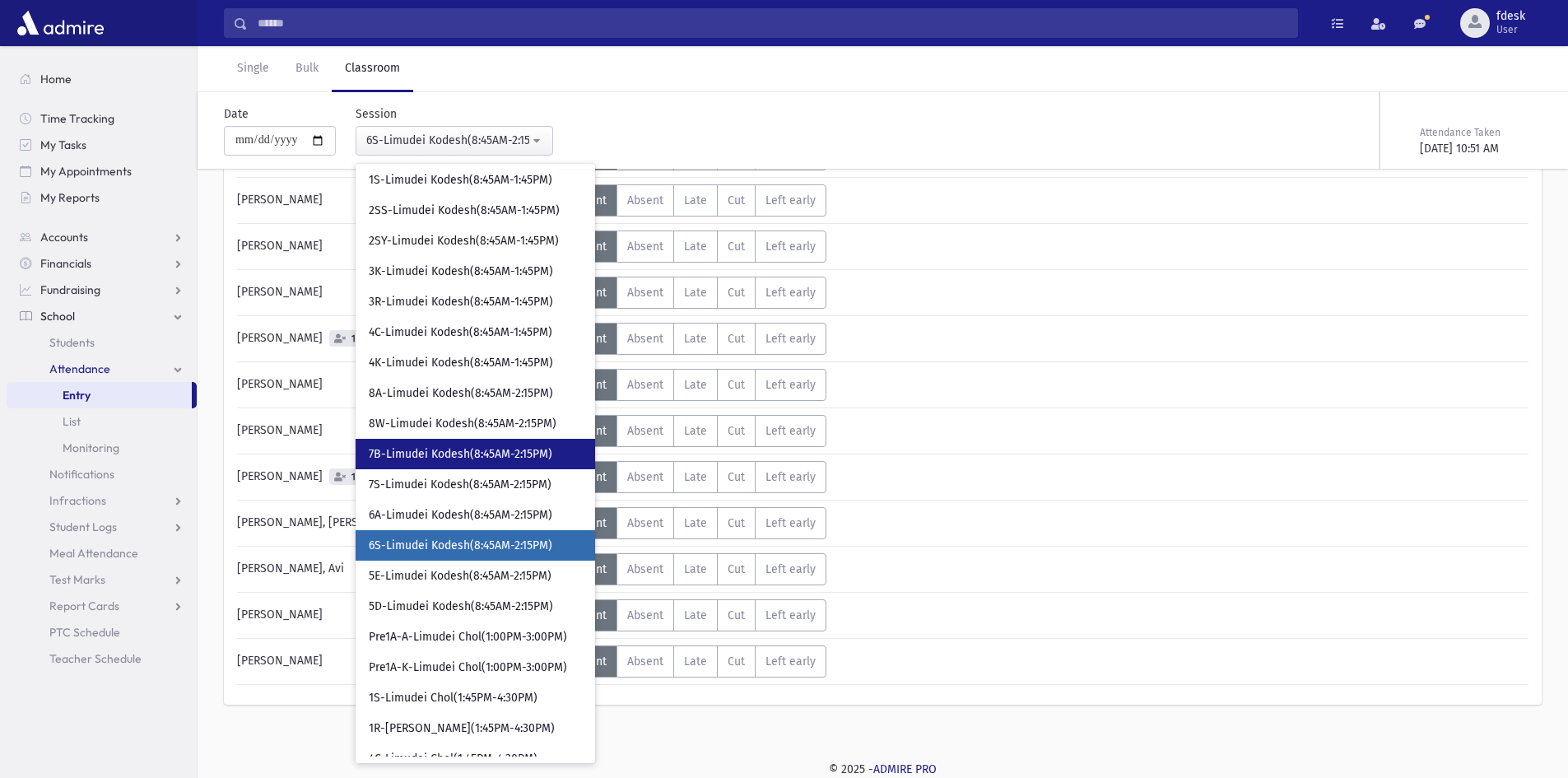
click at [461, 456] on span "7B-Limudei Kodesh(8:45AM-2:15PM)" at bounding box center [461, 455] width 184 height 17
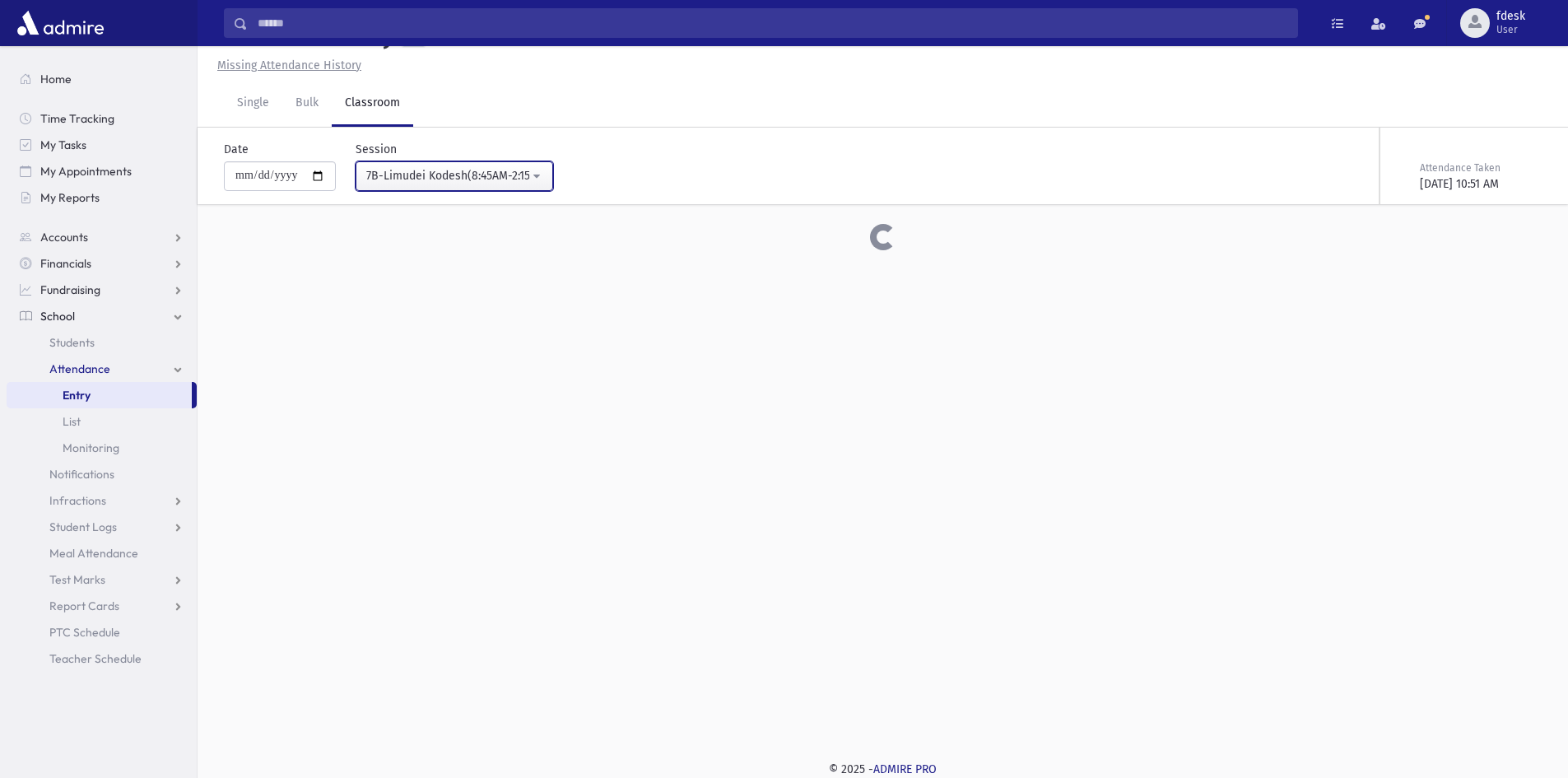
scroll to position [261, 0]
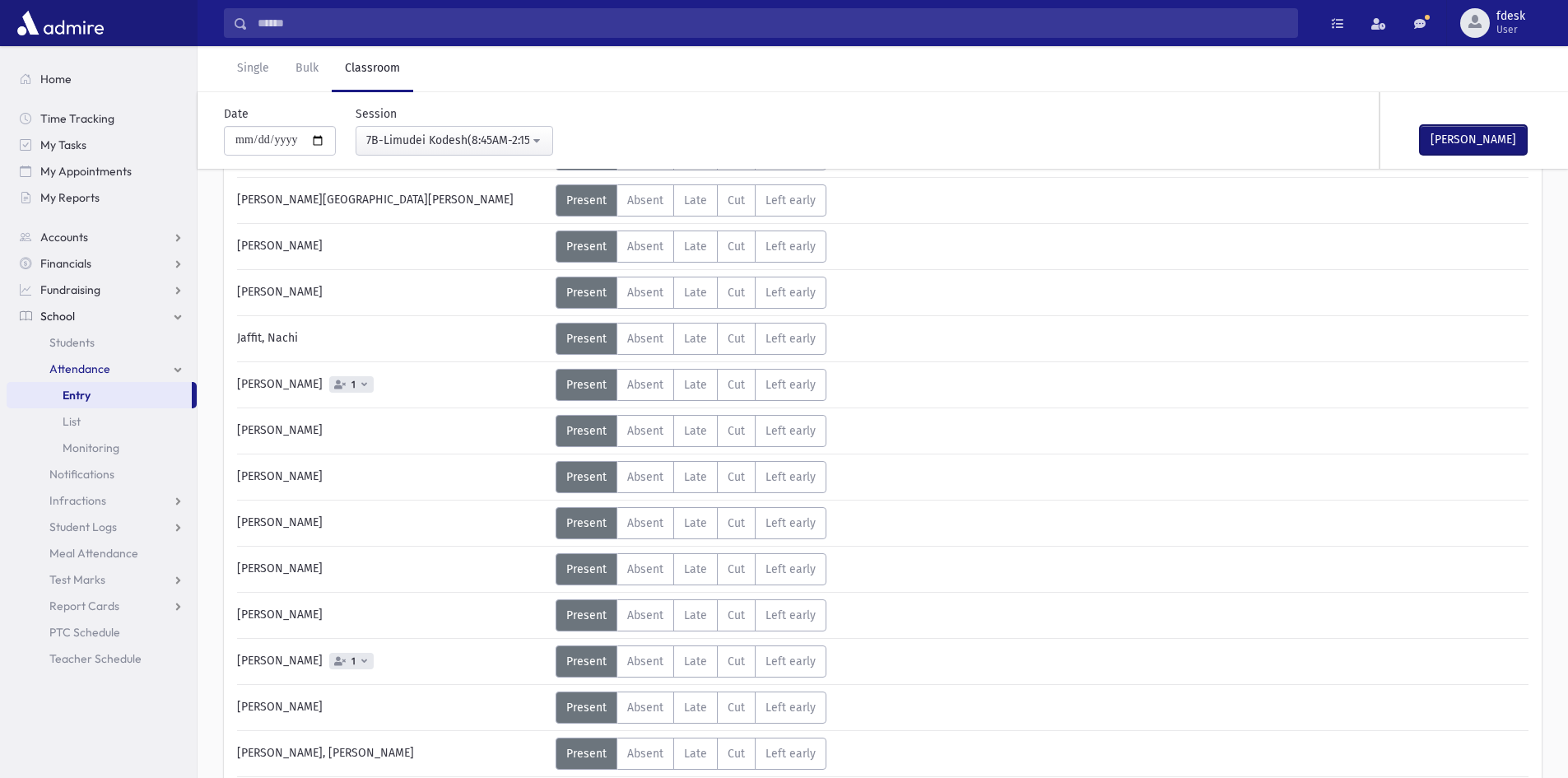
click at [1455, 132] on button "[PERSON_NAME]" at bounding box center [1473, 140] width 107 height 29
click at [441, 132] on div "7B-Limudei Kodesh(8:45AM-2:15PM)" at bounding box center [448, 140] width 163 height 18
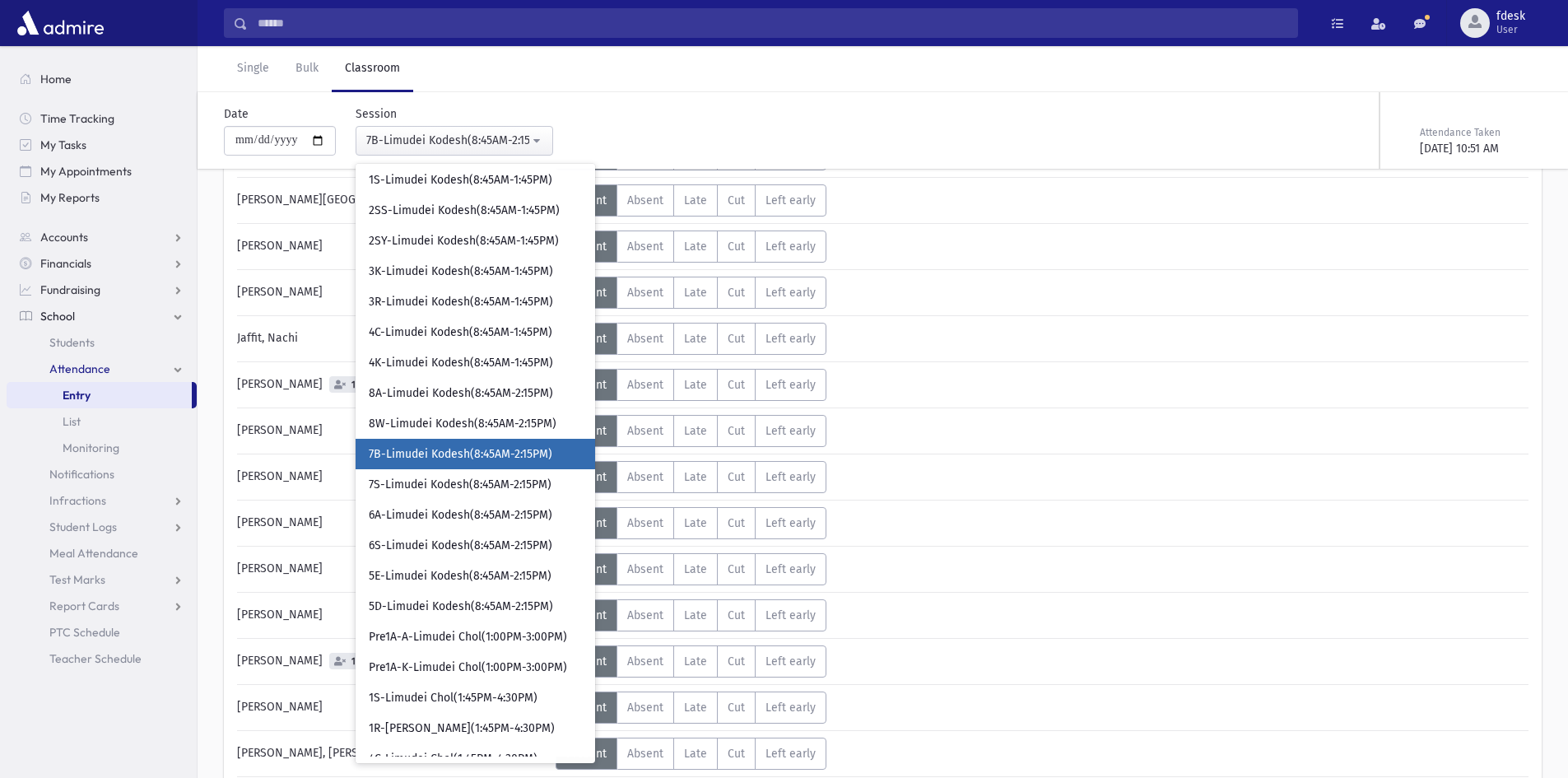
scroll to position [210, 0]
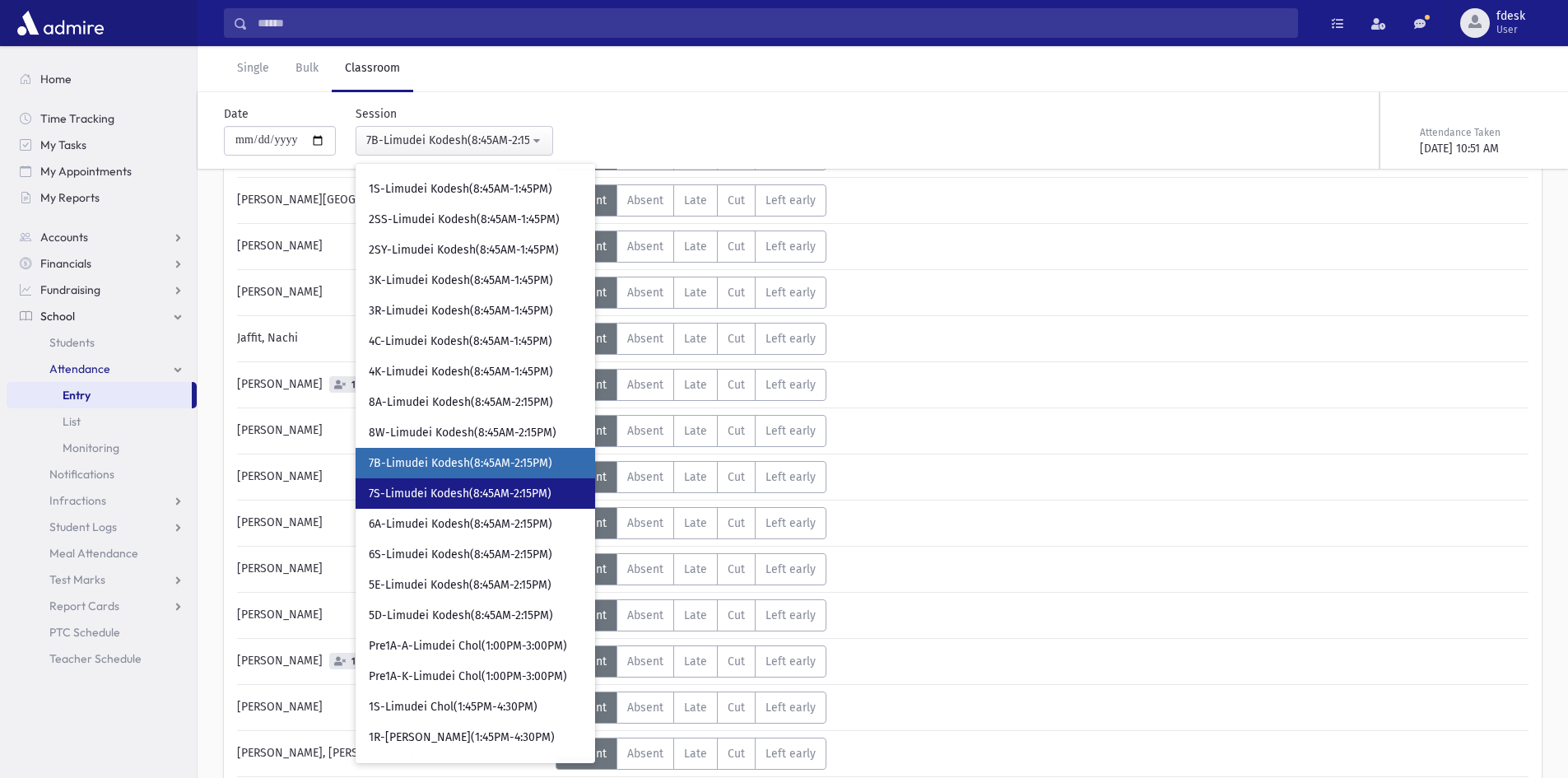
click at [444, 490] on span "7S-Limudei Kodesh(8:45AM-2:15PM)" at bounding box center [460, 494] width 183 height 17
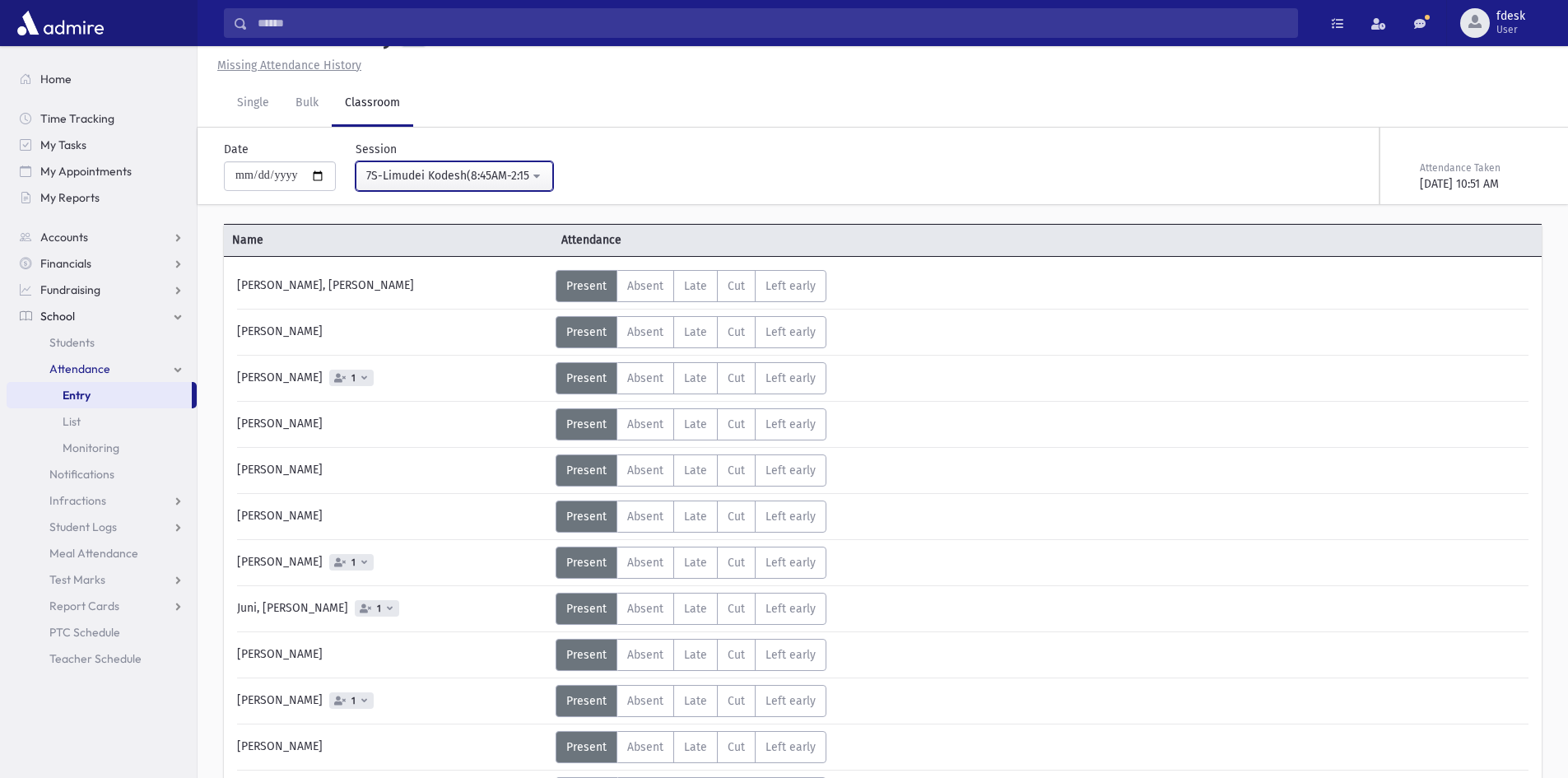
scroll to position [261, 0]
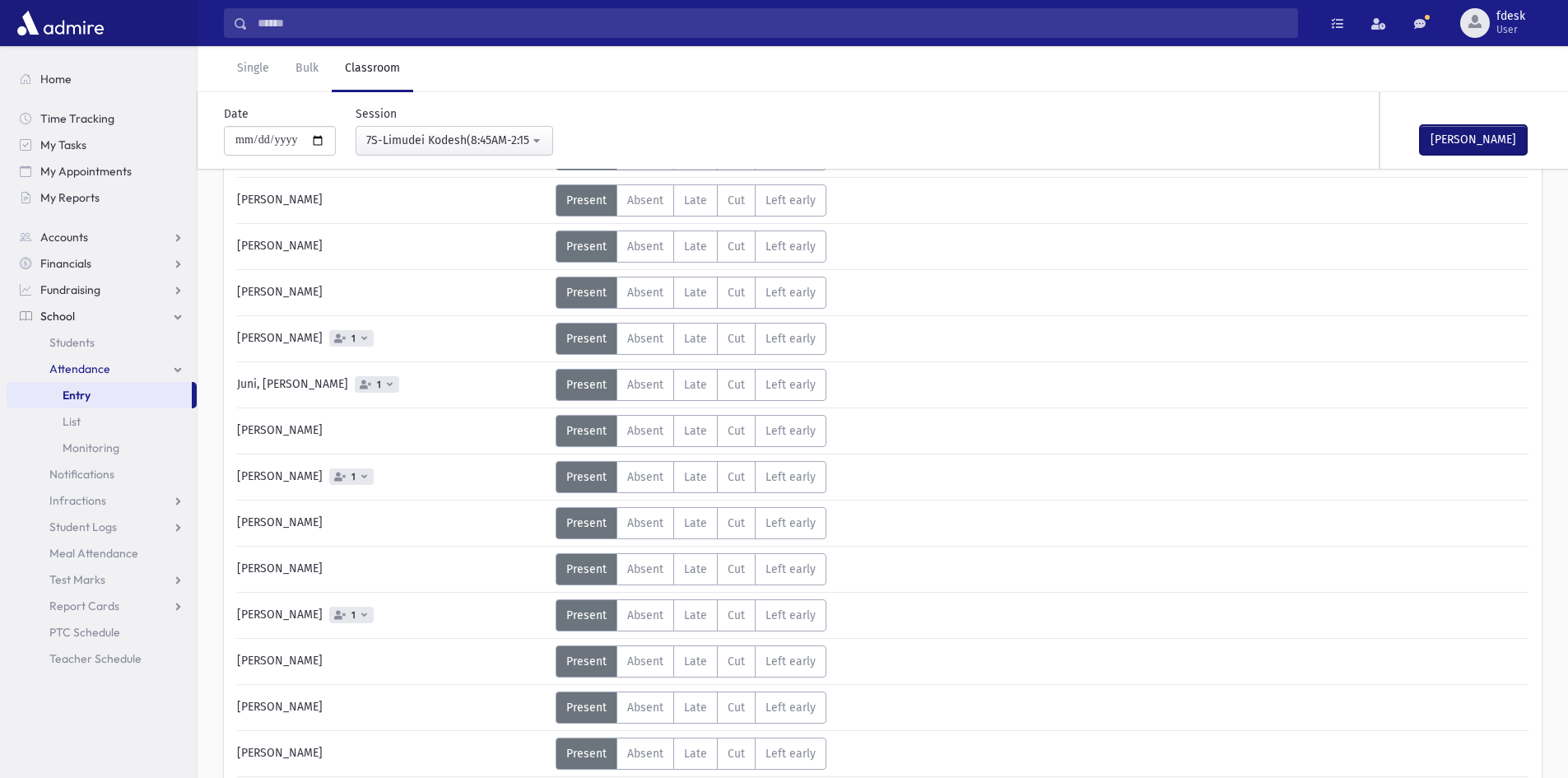
click at [1445, 138] on button "[PERSON_NAME]" at bounding box center [1473, 140] width 107 height 29
click at [412, 138] on div "7S-Limudei Kodesh(8:45AM-2:15PM)" at bounding box center [448, 140] width 163 height 18
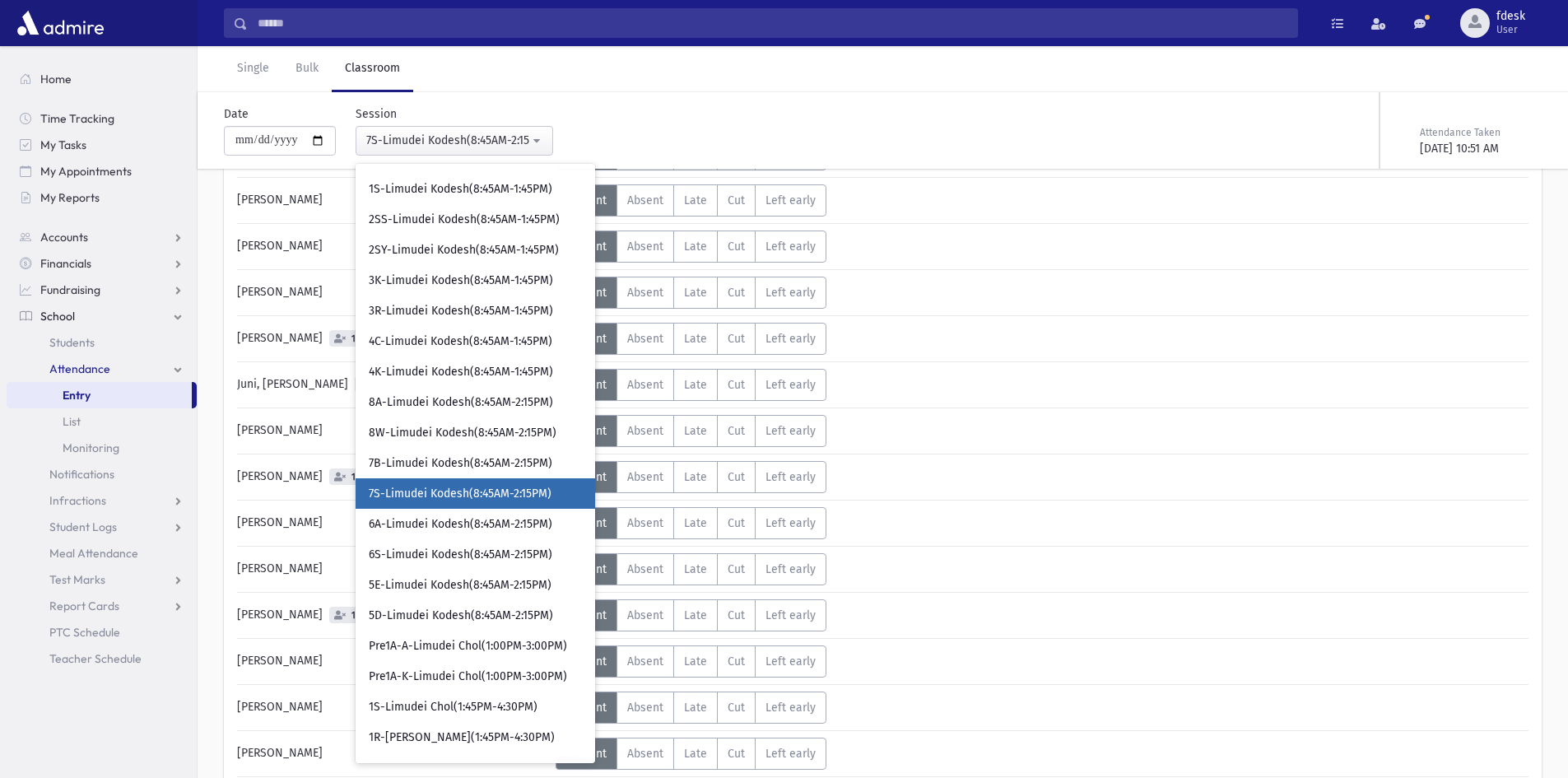
scroll to position [240, 0]
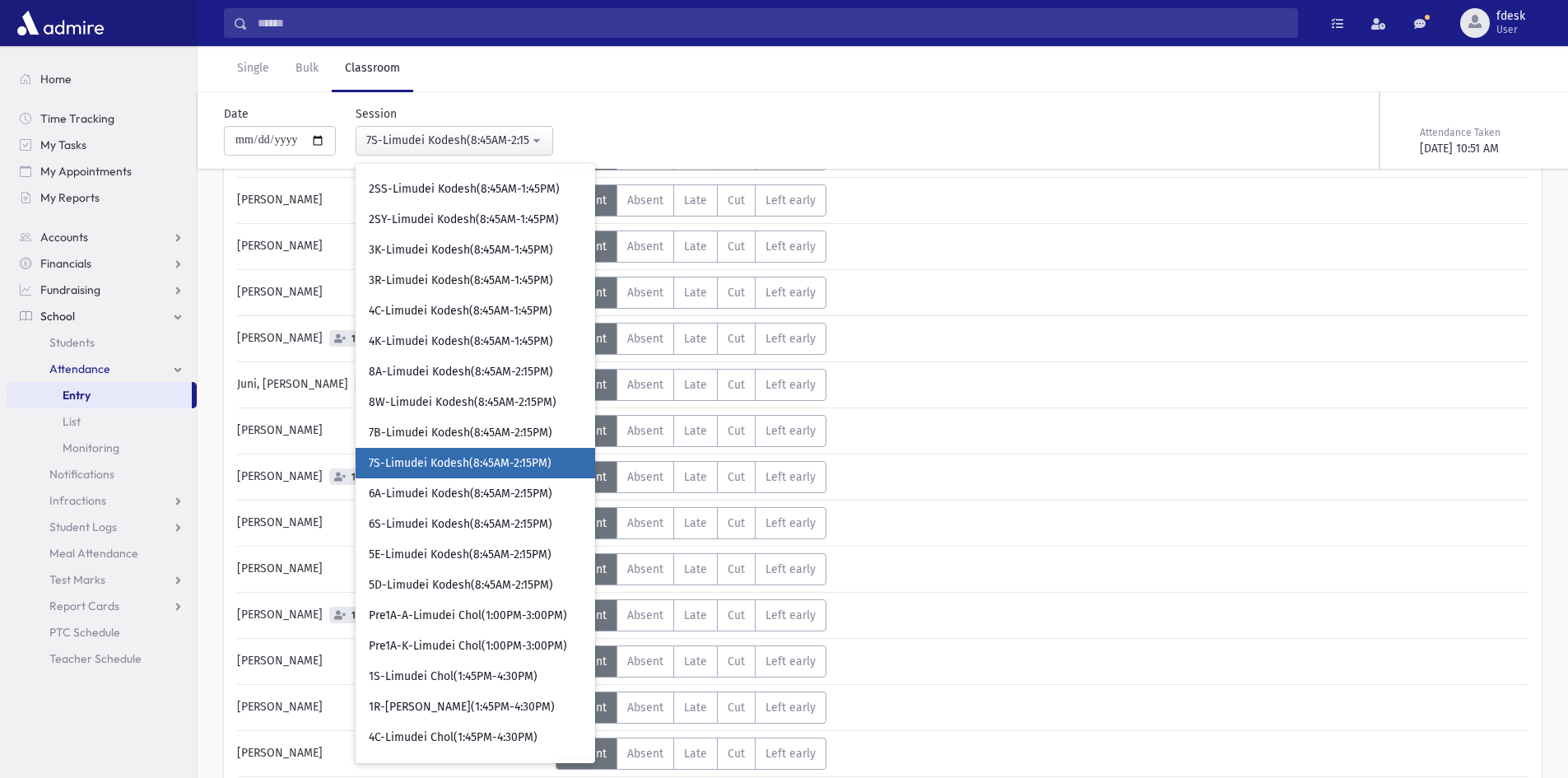
click at [454, 465] on span "7S-Limudei Kodesh(8:45AM-2:15PM)" at bounding box center [460, 464] width 183 height 17
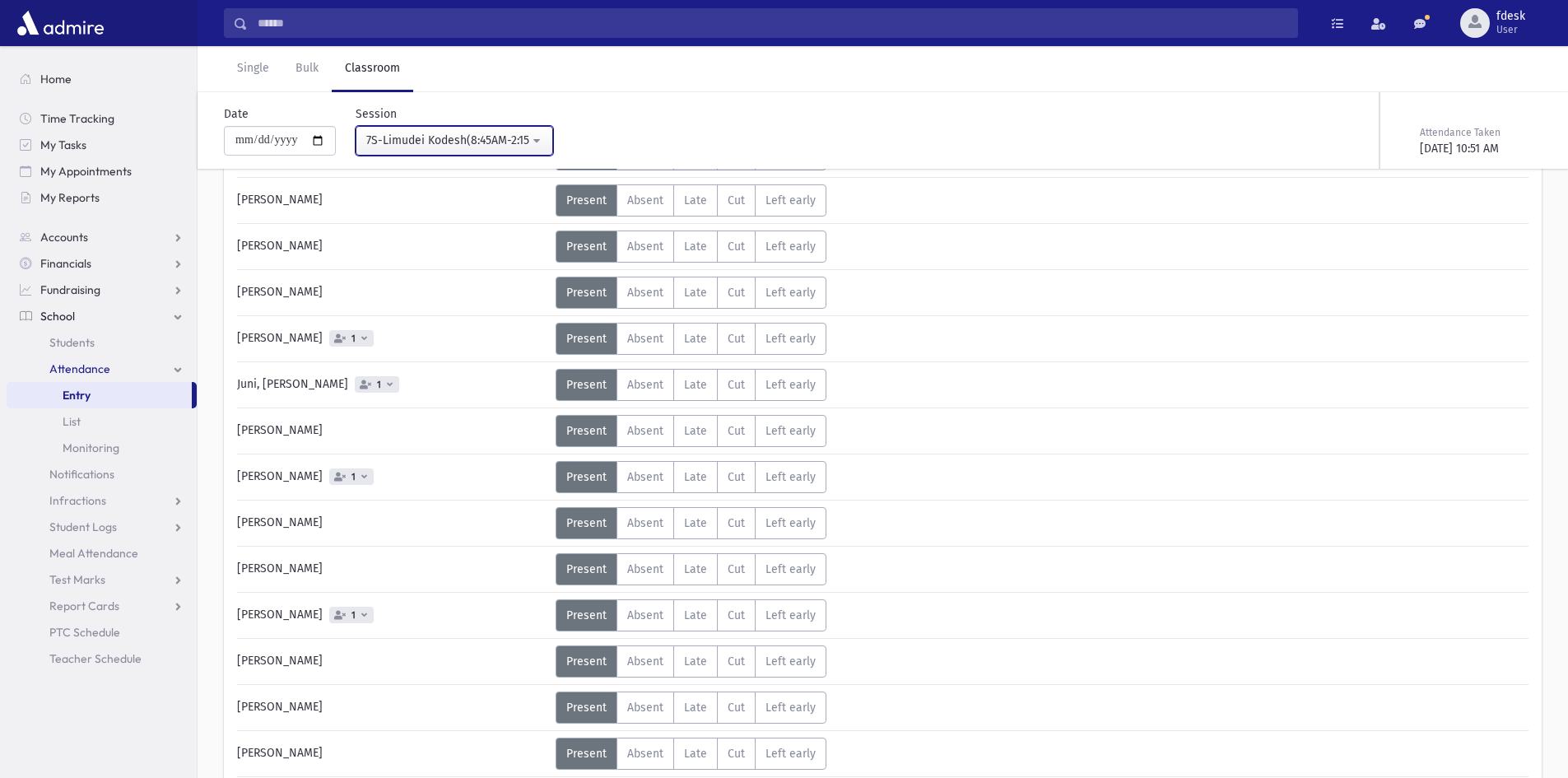
click at [440, 139] on div "7S-Limudei Kodesh(8:45AM-2:15PM)" at bounding box center [448, 140] width 163 height 18
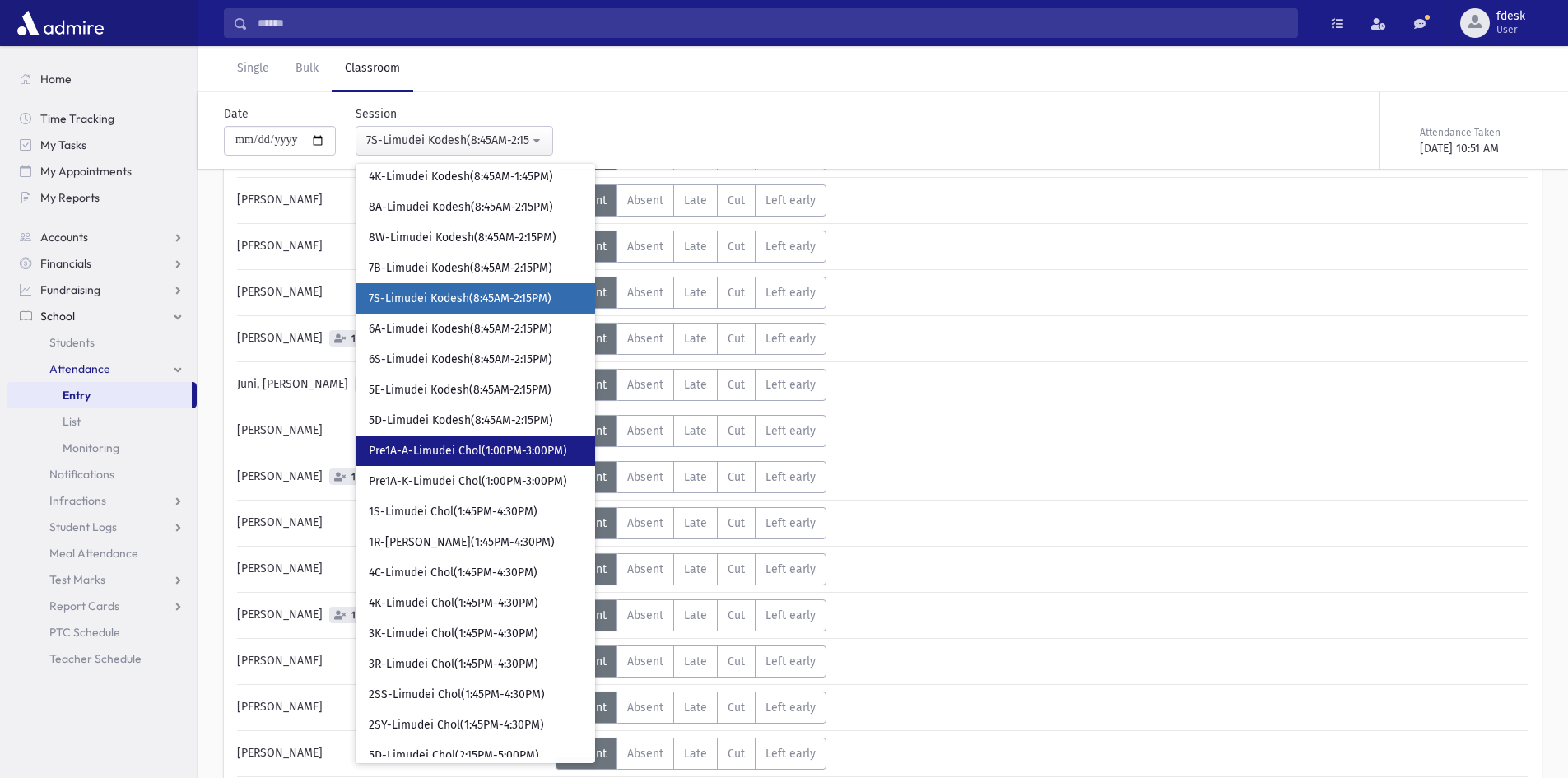
scroll to position [488, 0]
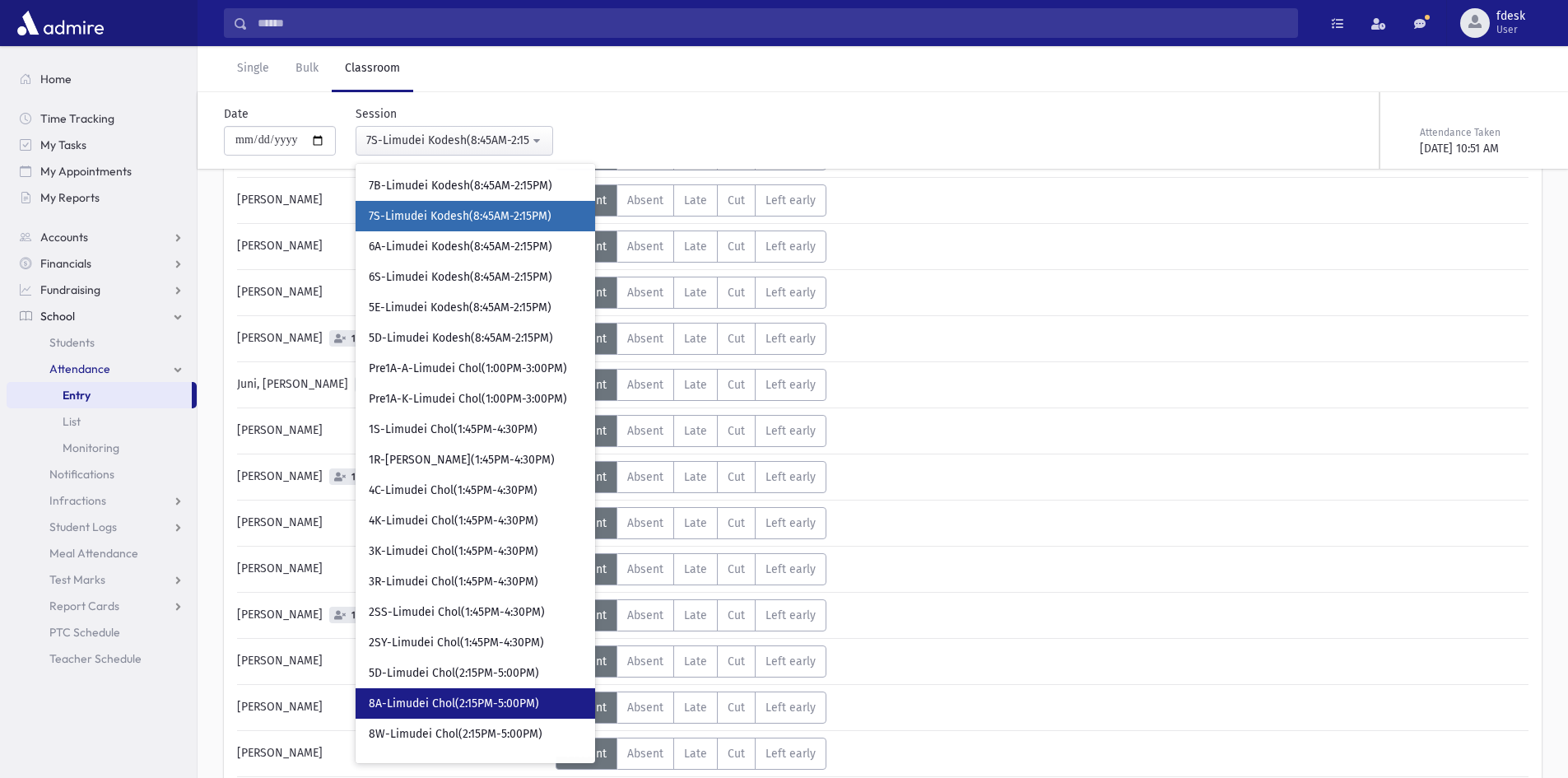
click at [445, 701] on span "8A-Limudei Chol(2:15PM-5:00PM)" at bounding box center [454, 704] width 170 height 17
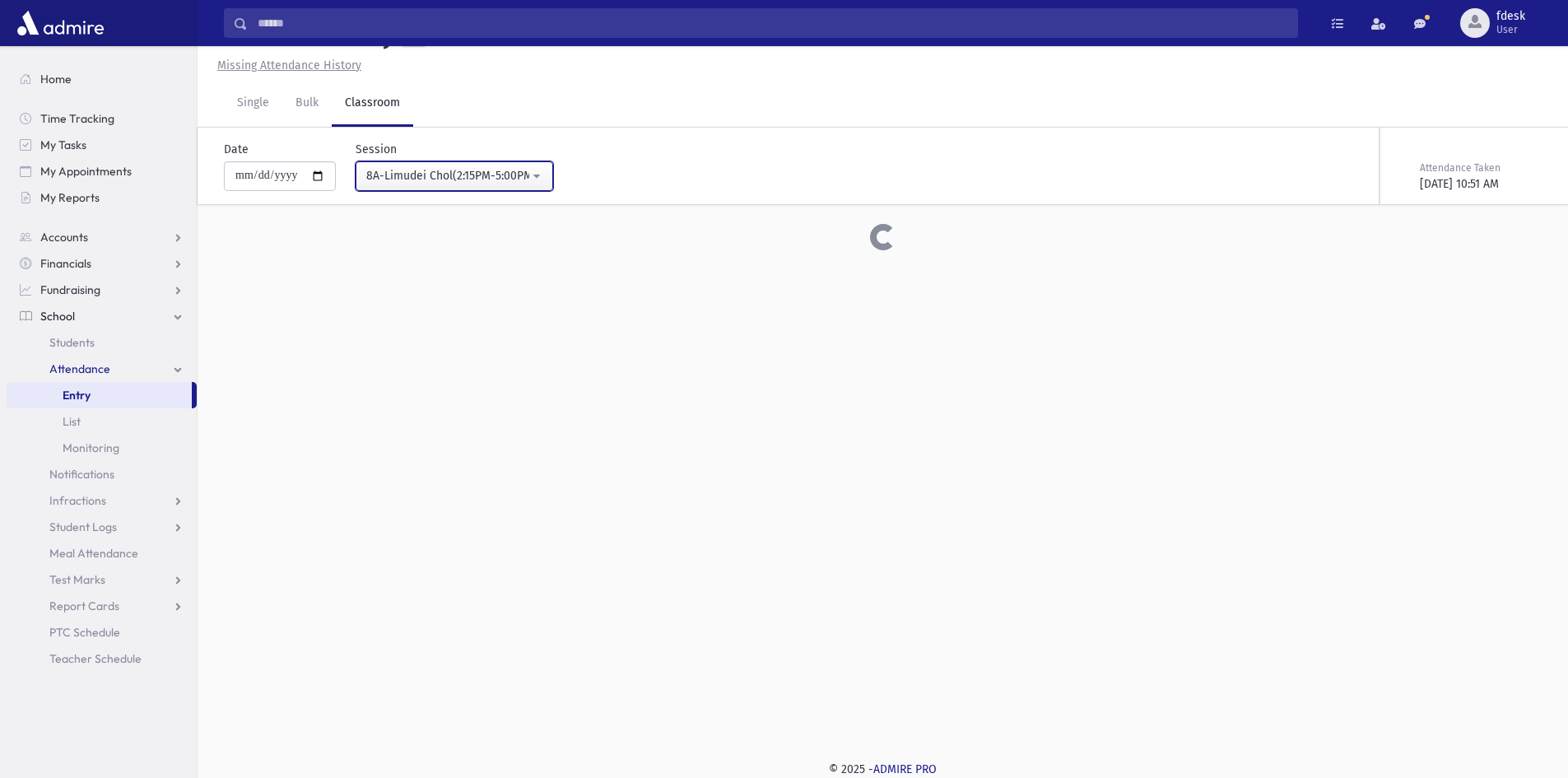
scroll to position [261, 0]
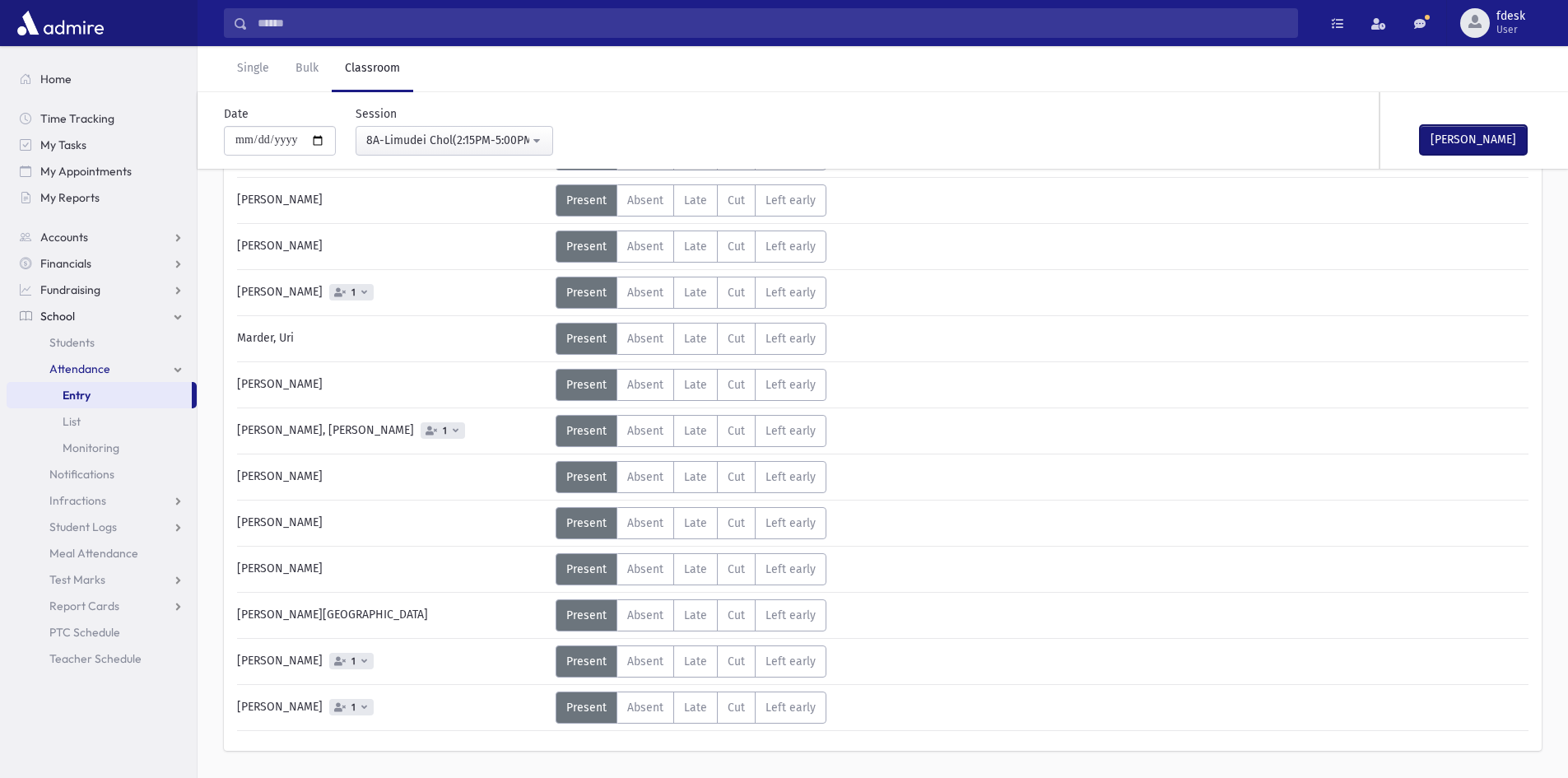
click at [1434, 145] on button "[PERSON_NAME]" at bounding box center [1473, 140] width 107 height 29
click at [397, 143] on div "8A-Limudei Chol(2:15PM-5:00PM)" at bounding box center [448, 140] width 163 height 18
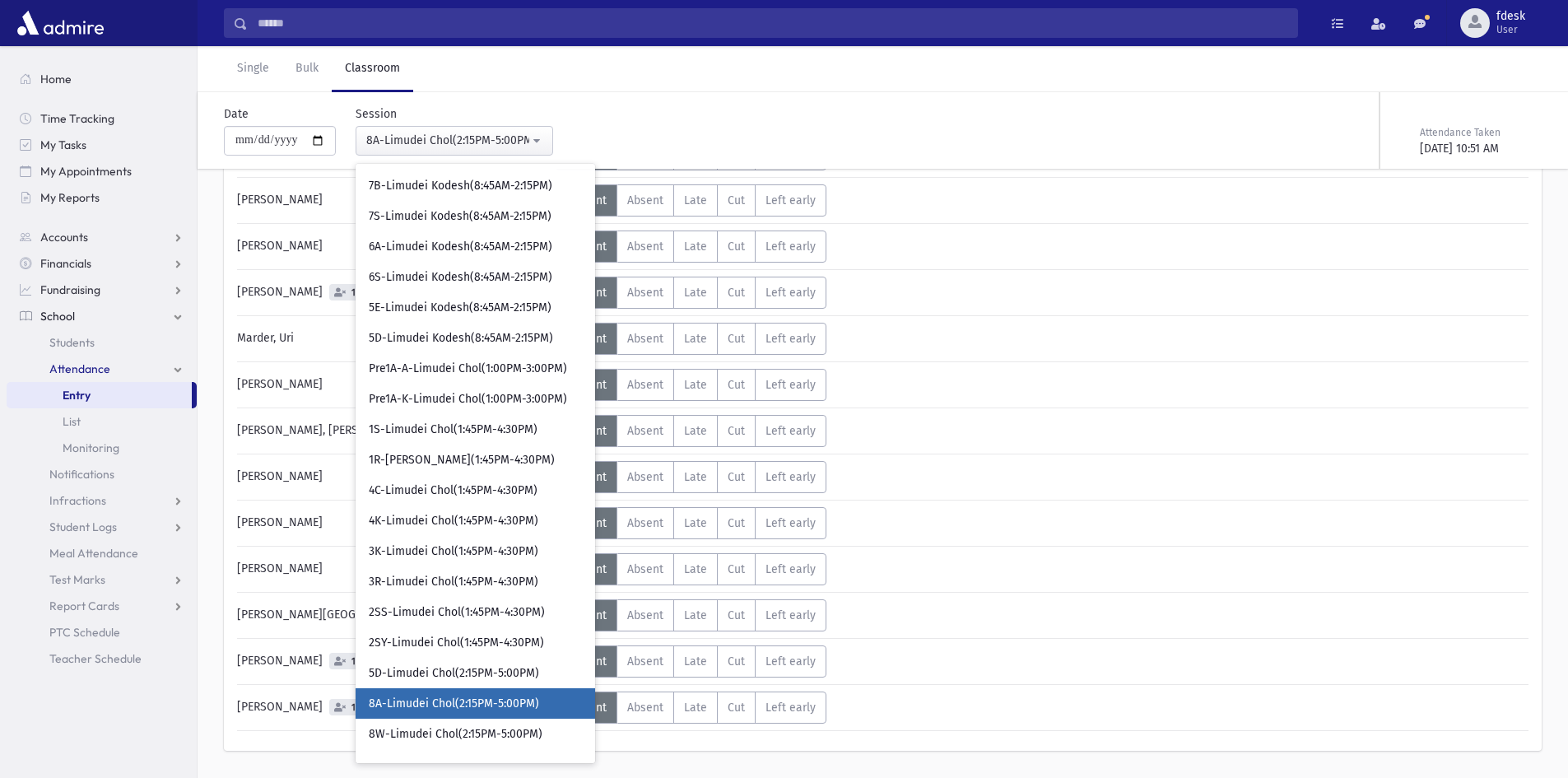
scroll to position [602, 0]
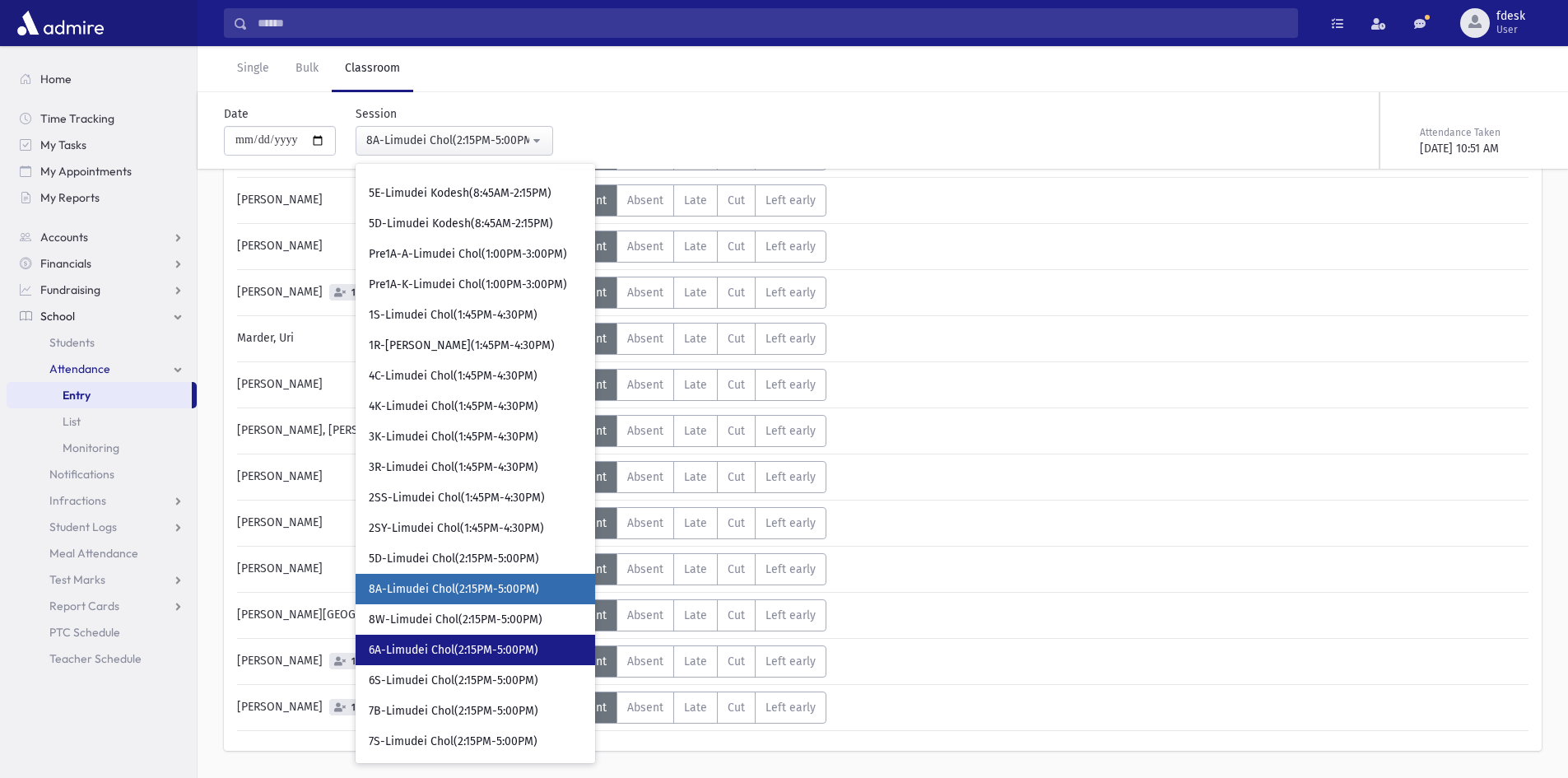
click at [390, 637] on link "6A-Limudei Chol(2:15PM-5:00PM)" at bounding box center [475, 650] width 239 height 30
select select "****"
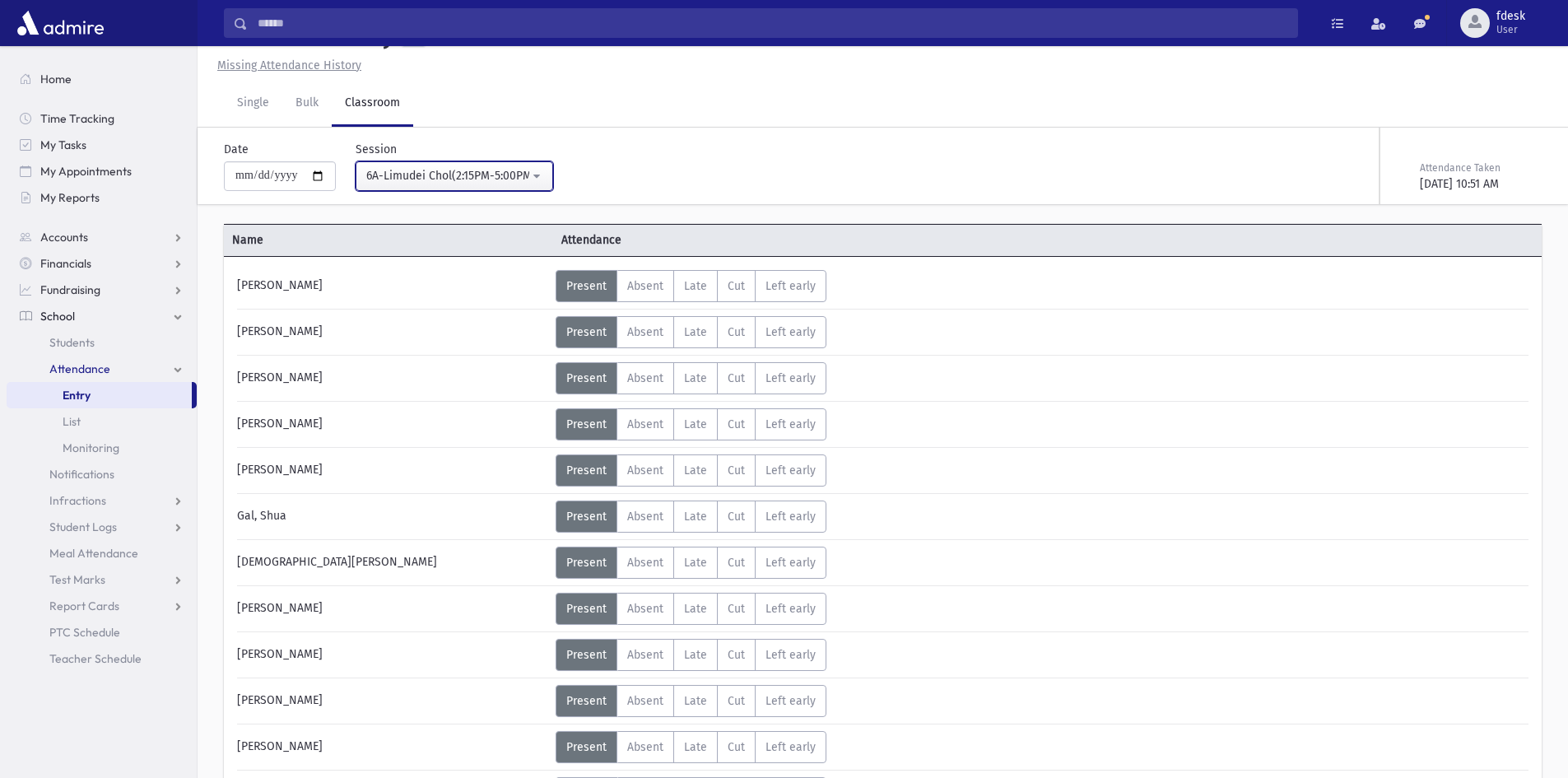
scroll to position [261, 0]
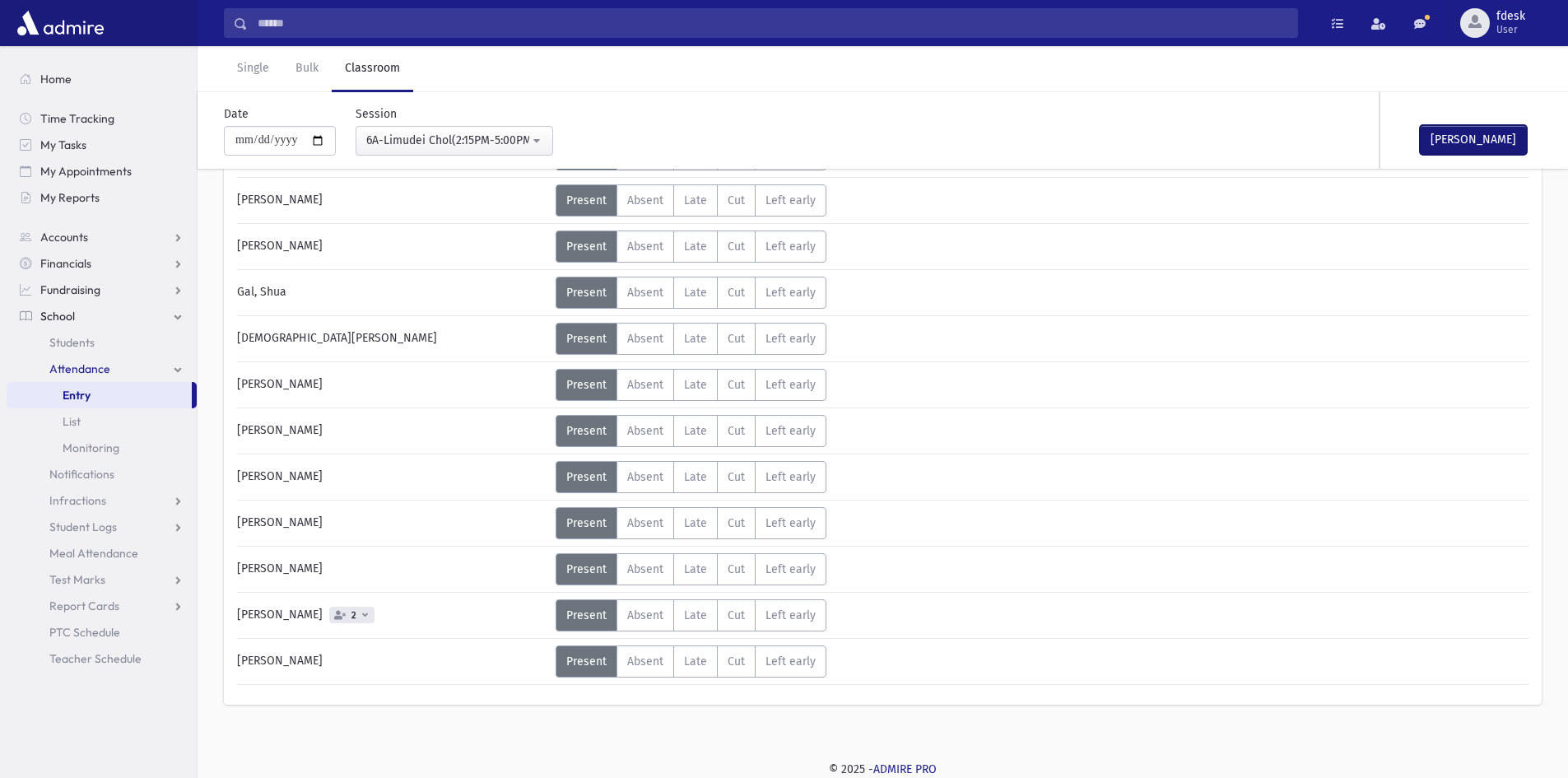
click at [1485, 130] on button "[PERSON_NAME]" at bounding box center [1473, 140] width 107 height 29
